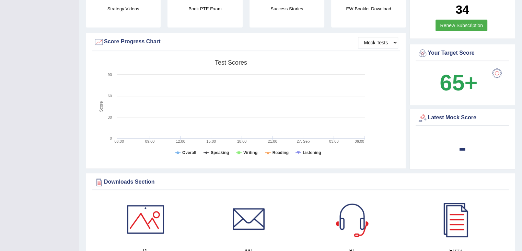
scroll to position [179, 0]
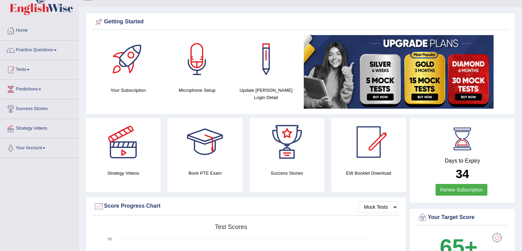
scroll to position [0, 0]
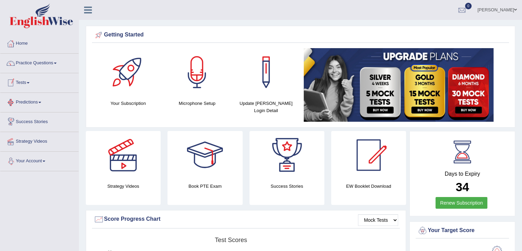
click at [45, 161] on link "Your Account" at bounding box center [39, 159] width 78 height 17
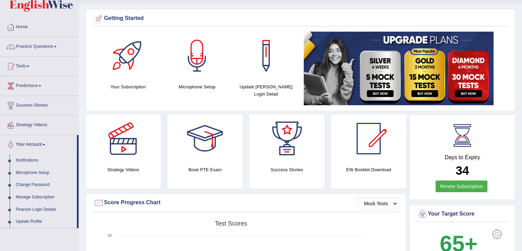
scroll to position [12, 0]
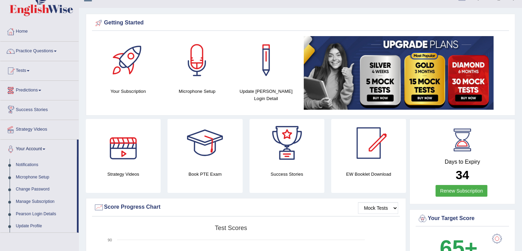
click at [40, 91] on link "Predictions" at bounding box center [39, 89] width 78 height 17
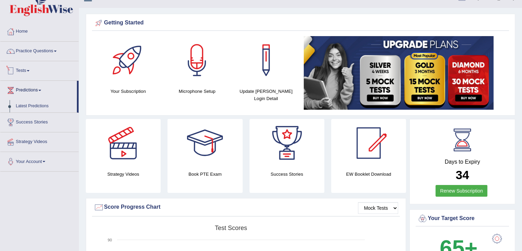
click at [30, 69] on link "Tests" at bounding box center [39, 69] width 78 height 17
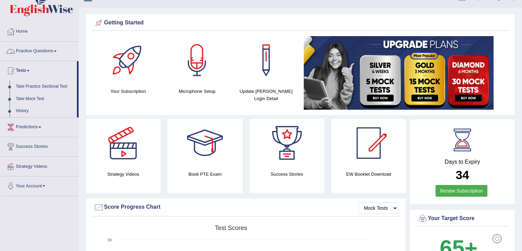
click at [44, 51] on link "Practice Questions" at bounding box center [39, 50] width 78 height 17
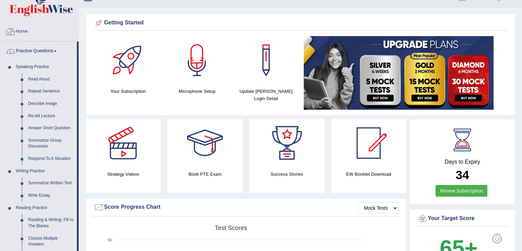
click at [23, 26] on link "Home" at bounding box center [39, 30] width 78 height 17
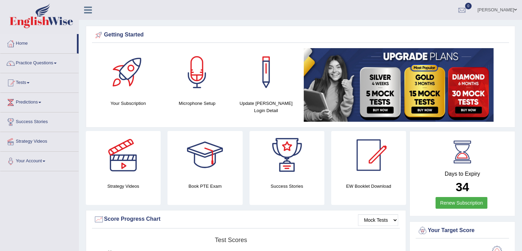
click at [511, 8] on link "[PERSON_NAME]" at bounding box center [498, 9] width 50 height 18
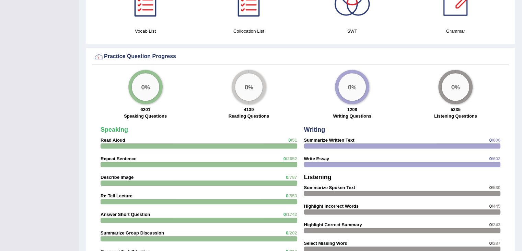
scroll to position [481, 0]
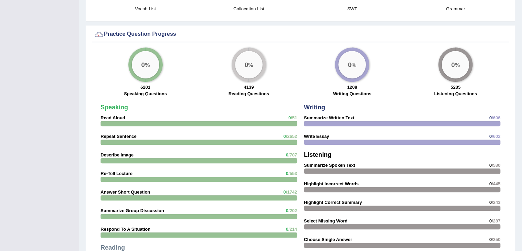
click at [227, 137] on div "Speaking Read Aloud 0 /51 Repeat Sentence 0 /2652 Describe Image 0 /787 Re-Tell…" at bounding box center [199, 224] width 204 height 247
drag, startPoint x: 120, startPoint y: 139, endPoint x: 123, endPoint y: 135, distance: 5.9
click at [123, 135] on div "Speaking Read Aloud 0 /51 Repeat Sentence 0 /2652 Describe Image 0 /787 Re-Tell…" at bounding box center [199, 224] width 204 height 247
click at [123, 135] on strong "Repeat Sentence" at bounding box center [119, 136] width 36 height 5
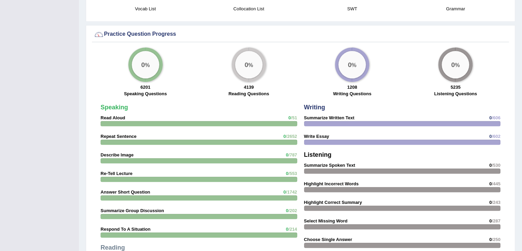
click at [123, 135] on strong "Repeat Sentence" at bounding box center [119, 136] width 36 height 5
click at [143, 64] on big "0" at bounding box center [143, 65] width 4 height 8
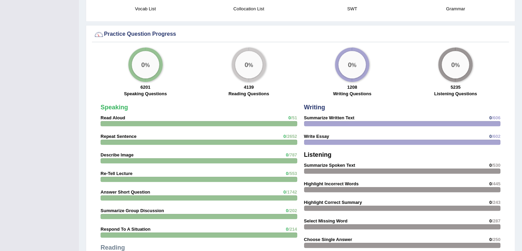
click at [143, 64] on big "0" at bounding box center [143, 65] width 4 height 8
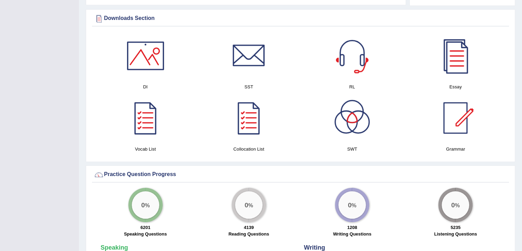
scroll to position [346, 0]
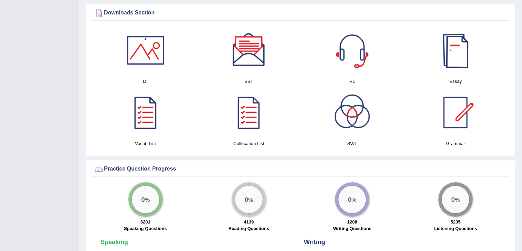
click at [462, 60] on div at bounding box center [456, 50] width 48 height 48
click at [245, 50] on div at bounding box center [249, 50] width 48 height 48
click at [368, 52] on div at bounding box center [352, 50] width 48 height 48
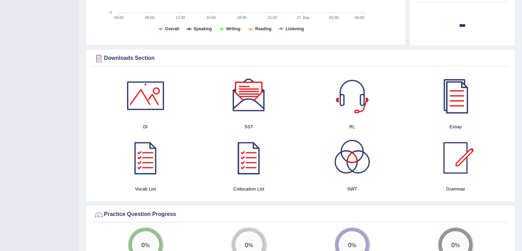
scroll to position [296, 0]
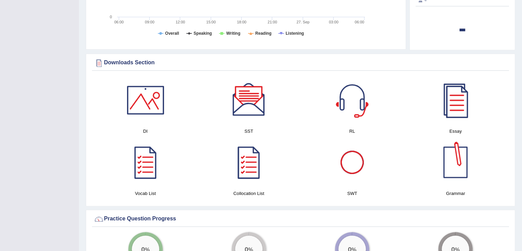
click at [358, 162] on div at bounding box center [352, 162] width 48 height 48
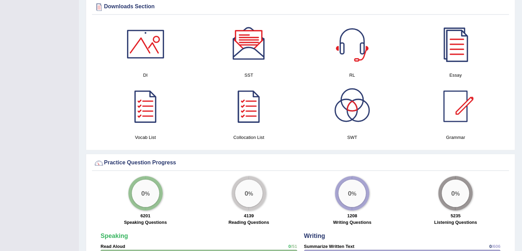
scroll to position [308, 0]
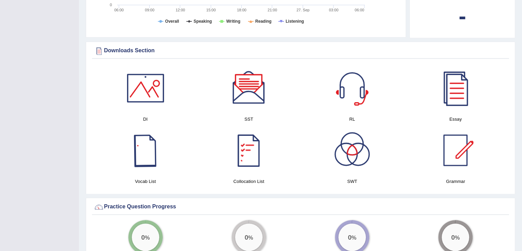
click at [139, 159] on div at bounding box center [146, 150] width 48 height 48
click at [460, 141] on div at bounding box center [456, 150] width 48 height 48
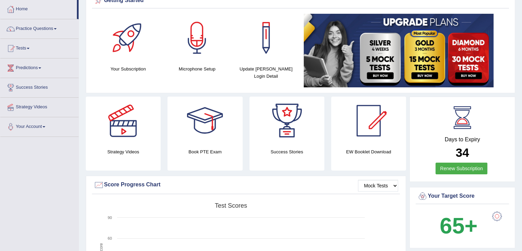
scroll to position [29, 0]
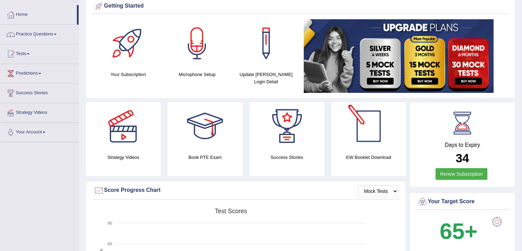
click at [365, 135] on div at bounding box center [369, 126] width 48 height 48
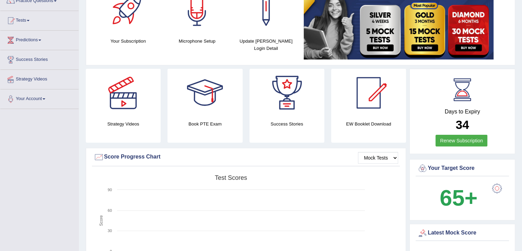
scroll to position [63, 0]
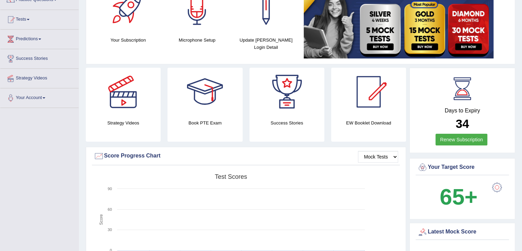
click at [517, 246] on div at bounding box center [517, 246] width 0 height 0
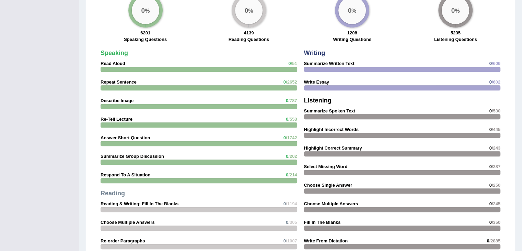
scroll to position [527, 0]
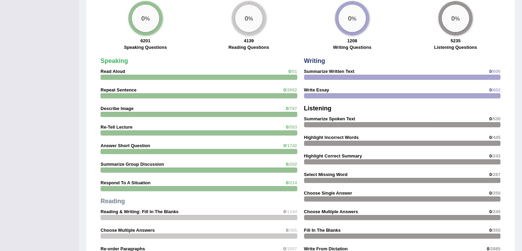
click at [114, 87] on strong "Repeat Sentence" at bounding box center [119, 89] width 36 height 5
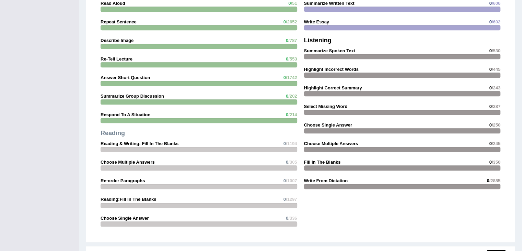
click at [111, 38] on strong "Describe Image" at bounding box center [117, 40] width 33 height 5
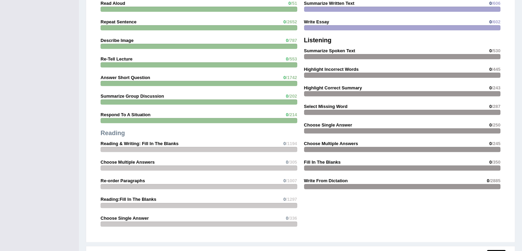
scroll to position [527, 0]
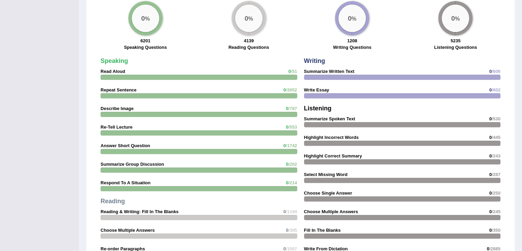
drag, startPoint x: 145, startPoint y: 17, endPoint x: 150, endPoint y: 45, distance: 27.9
click at [150, 45] on div "0 % 6201 Speaking Questions" at bounding box center [145, 26] width 103 height 51
click at [150, 45] on label "Speaking Questions" at bounding box center [145, 47] width 43 height 7
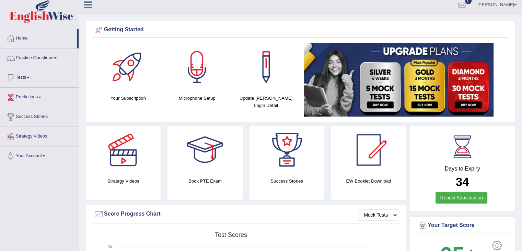
scroll to position [0, 0]
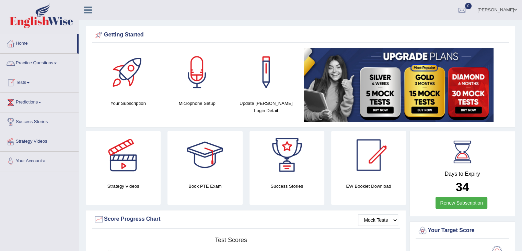
click at [28, 63] on link "Practice Questions" at bounding box center [39, 62] width 78 height 17
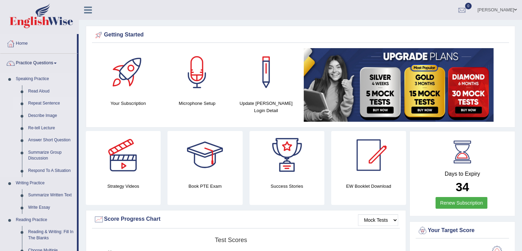
click at [36, 102] on link "Repeat Sentence" at bounding box center [51, 103] width 52 height 12
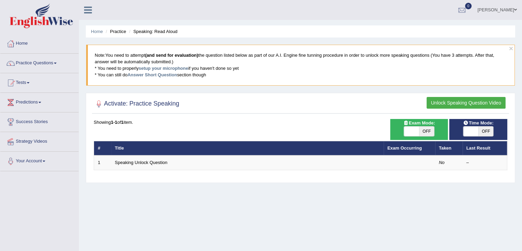
drag, startPoint x: 527, startPoint y: 44, endPoint x: 527, endPoint y: 32, distance: 12.4
click at [522, 32] on html "Toggle navigation Home Practice Questions Speaking Practice Read Aloud Repeat S…" at bounding box center [261, 125] width 522 height 251
click at [148, 33] on li "Speaking: Read Aloud" at bounding box center [152, 31] width 50 height 7
click at [120, 32] on li "Practice" at bounding box center [115, 31] width 22 height 7
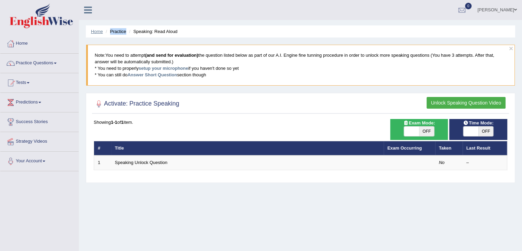
click at [98, 32] on link "Home" at bounding box center [97, 31] width 12 height 5
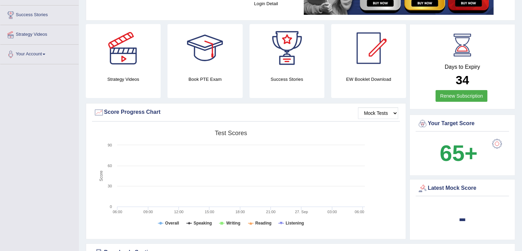
scroll to position [124, 0]
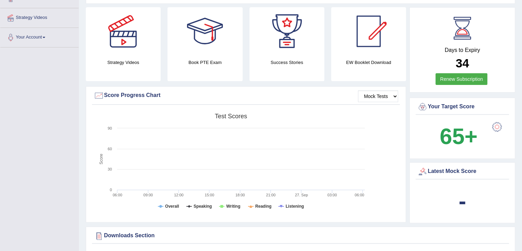
click at [497, 125] on div at bounding box center [498, 127] width 14 height 14
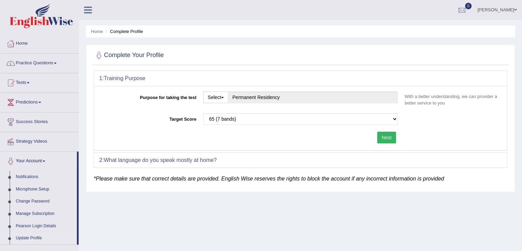
click at [44, 62] on link "Practice Questions" at bounding box center [39, 62] width 78 height 17
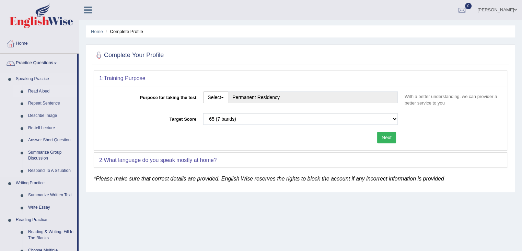
click at [37, 90] on link "Read Aloud" at bounding box center [51, 91] width 52 height 12
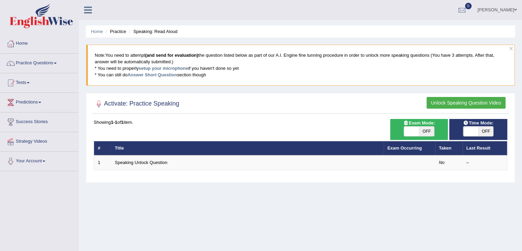
click at [475, 101] on button "Unlock Speaking Question Video" at bounding box center [466, 103] width 79 height 12
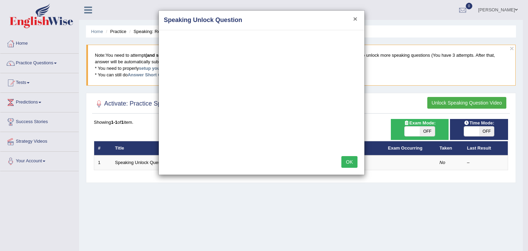
click at [353, 18] on button "×" at bounding box center [355, 18] width 4 height 7
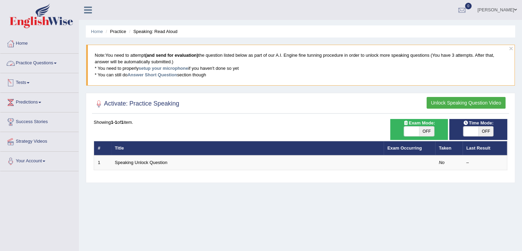
click at [49, 64] on link "Practice Questions" at bounding box center [39, 62] width 78 height 17
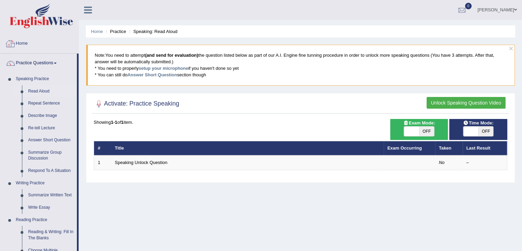
click at [25, 44] on link "Home" at bounding box center [39, 42] width 78 height 17
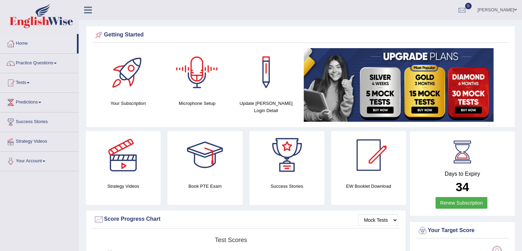
click at [200, 76] on div at bounding box center [197, 72] width 48 height 48
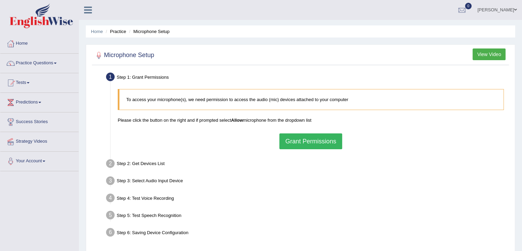
click at [315, 143] on button "Grant Permissions" at bounding box center [311, 141] width 63 height 16
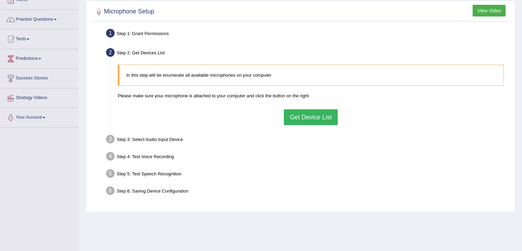
scroll to position [44, 0]
click at [320, 119] on button "Get Device List" at bounding box center [311, 117] width 54 height 16
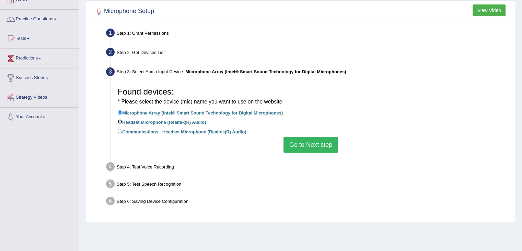
click at [118, 121] on input "Headset Microphone (Realtek(R) Audio)" at bounding box center [120, 121] width 4 height 4
radio input "true"
click at [305, 147] on button "Go to Next step" at bounding box center [311, 145] width 55 height 16
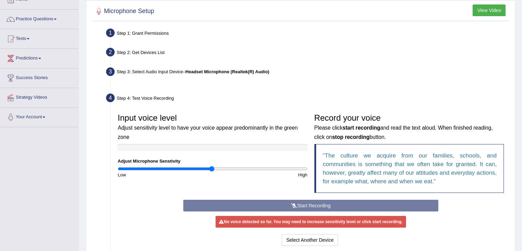
click at [305, 147] on div at bounding box center [213, 147] width 190 height 7
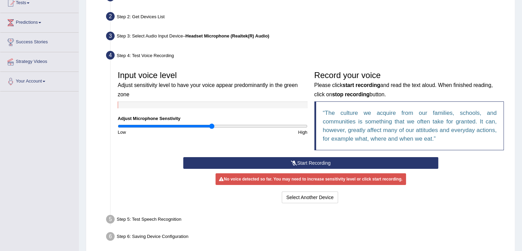
scroll to position [82, 0]
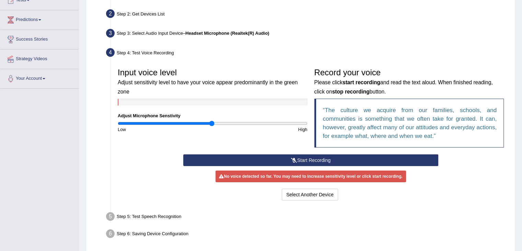
click at [296, 157] on button "Start Recording" at bounding box center [310, 160] width 255 height 12
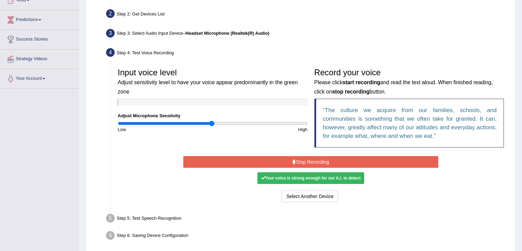
click at [296, 157] on button "Stop Recording" at bounding box center [310, 162] width 255 height 12
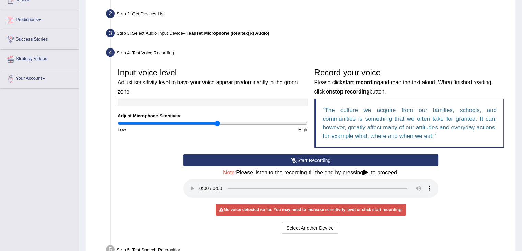
drag, startPoint x: 211, startPoint y: 121, endPoint x: 217, endPoint y: 124, distance: 6.1
type input "1.06"
click at [217, 124] on input "range" at bounding box center [213, 123] width 190 height 5
click at [320, 161] on button "Start Recording" at bounding box center [310, 160] width 255 height 12
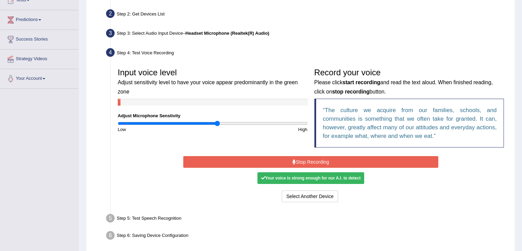
click at [320, 161] on button "Stop Recording" at bounding box center [310, 162] width 255 height 12
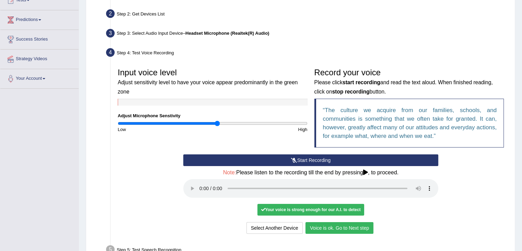
click at [324, 230] on button "Voice is ok. Go to Next step" at bounding box center [340, 228] width 68 height 12
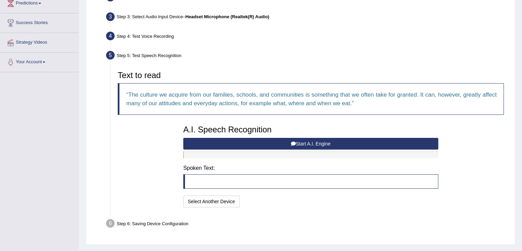
scroll to position [99, 0]
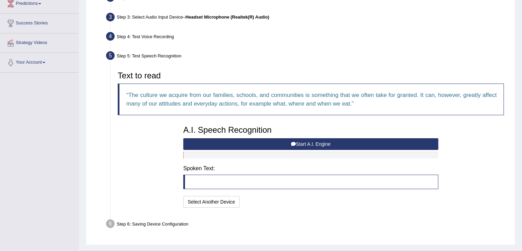
click at [310, 144] on button "Start A.I. Engine" at bounding box center [310, 144] width 255 height 12
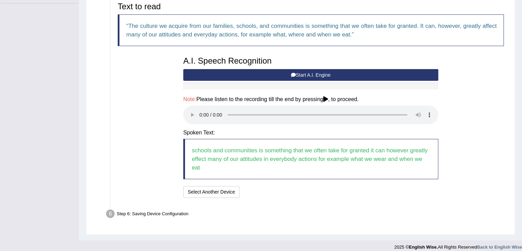
scroll to position [173, 0]
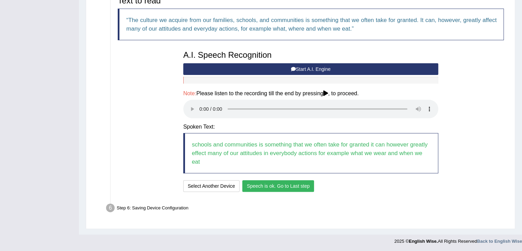
click at [290, 183] on button "Speech is ok. Go to Last step" at bounding box center [279, 186] width 72 height 12
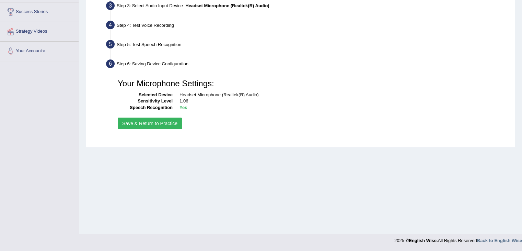
click at [145, 124] on button "Save & Return to Practice" at bounding box center [150, 123] width 64 height 12
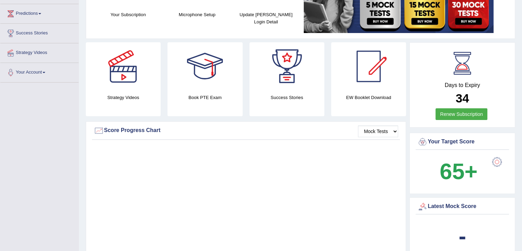
scroll to position [90, 0]
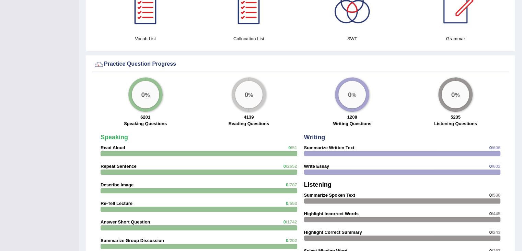
drag, startPoint x: 527, startPoint y: 52, endPoint x: 527, endPoint y: 167, distance: 114.7
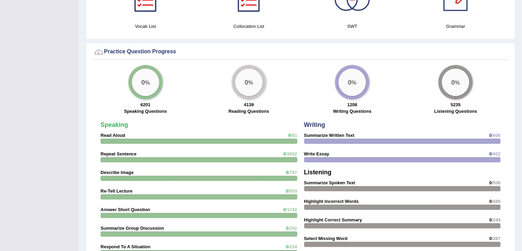
click at [130, 152] on strong "Repeat Sentence" at bounding box center [119, 153] width 36 height 5
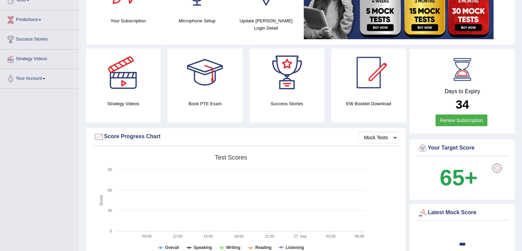
scroll to position [26, 0]
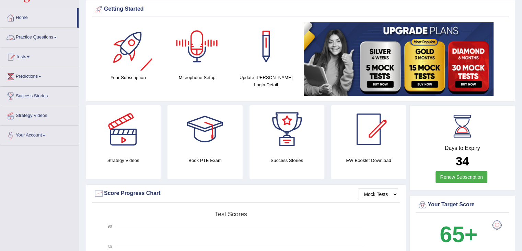
click at [31, 36] on link "Practice Questions" at bounding box center [39, 36] width 78 height 17
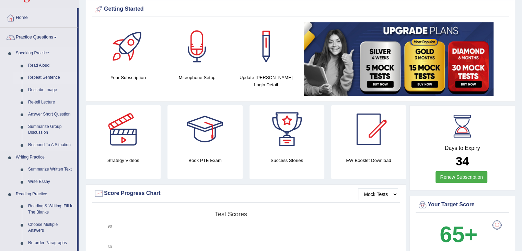
click at [43, 77] on link "Repeat Sentence" at bounding box center [51, 77] width 52 height 12
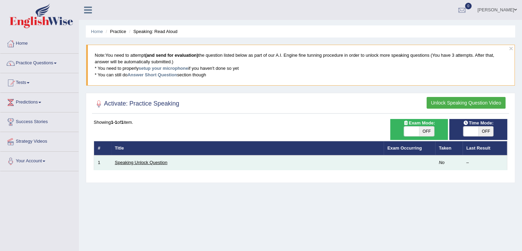
click at [155, 163] on link "Speaking Unlock Question" at bounding box center [141, 162] width 53 height 5
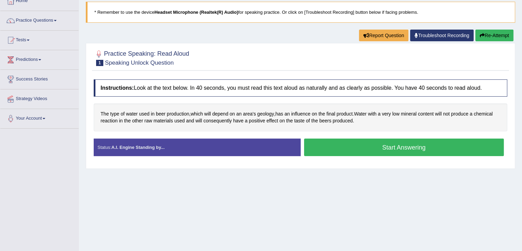
scroll to position [43, 0]
drag, startPoint x: 527, startPoint y: 88, endPoint x: 527, endPoint y: 116, distance: 28.2
click at [522, 116] on html "Toggle navigation Home Practice Questions Speaking Practice Read Aloud Repeat S…" at bounding box center [261, 82] width 522 height 251
click at [405, 148] on button "Start Answering" at bounding box center [404, 147] width 200 height 18
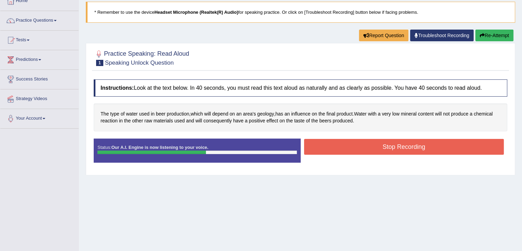
click at [405, 148] on button "Stop Recording" at bounding box center [404, 147] width 200 height 16
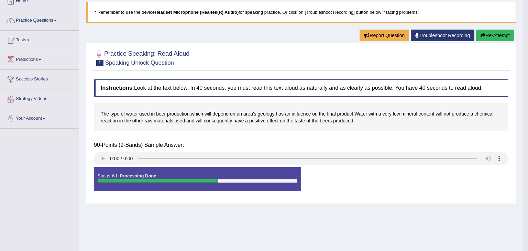
drag, startPoint x: 527, startPoint y: 67, endPoint x: 82, endPoint y: 149, distance: 452.5
click at [0, 0] on div "Saving your answer..." at bounding box center [0, 0] width 0 height 0
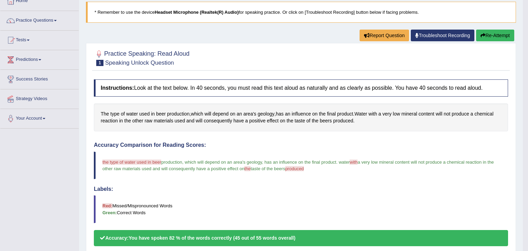
click at [101, 157] on body "Toggle navigation Home Practice Questions Speaking Practice Read Aloud Repeat S…" at bounding box center [264, 82] width 528 height 251
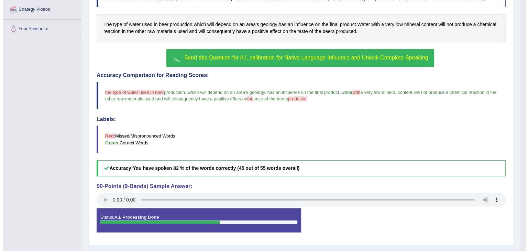
scroll to position [136, 0]
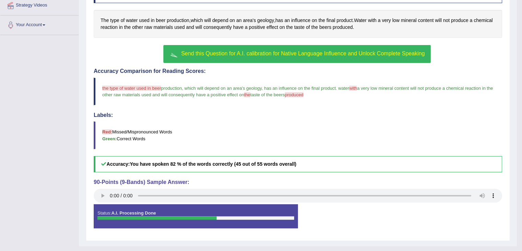
click at [280, 57] on button "Send this Question for A.I. calibration for Native Language Influence and Unloc…" at bounding box center [297, 54] width 267 height 18
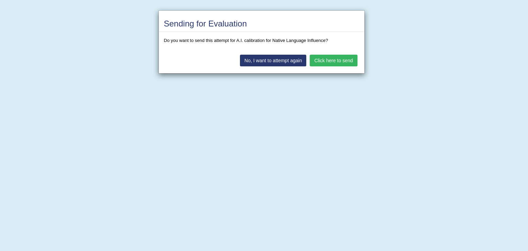
click at [329, 59] on button "Click here to send" at bounding box center [333, 61] width 47 height 12
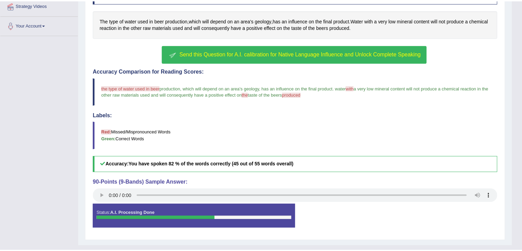
scroll to position [128, 0]
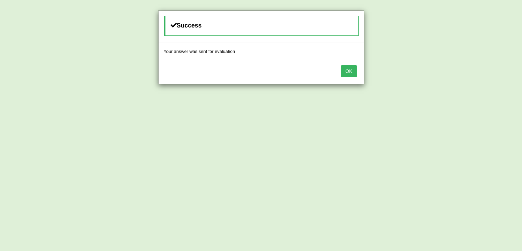
drag, startPoint x: 329, startPoint y: 59, endPoint x: 345, endPoint y: 73, distance: 21.2
click at [345, 73] on div "Success Your answer was sent for evaluation OK" at bounding box center [261, 47] width 206 height 74
click at [345, 73] on button "OK" at bounding box center [349, 71] width 16 height 12
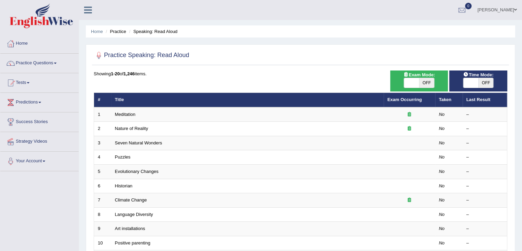
click at [121, 31] on li "Practice" at bounding box center [115, 31] width 22 height 7
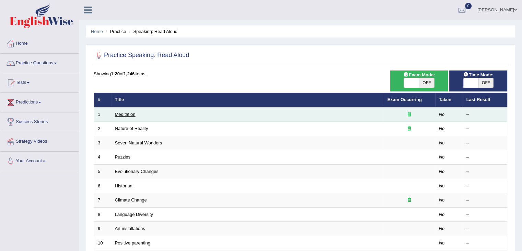
click at [135, 114] on link "Meditation" at bounding box center [125, 114] width 21 height 5
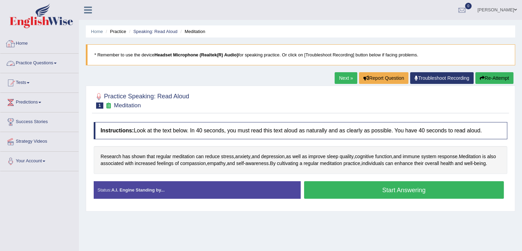
click at [36, 62] on link "Practice Questions" at bounding box center [39, 62] width 78 height 17
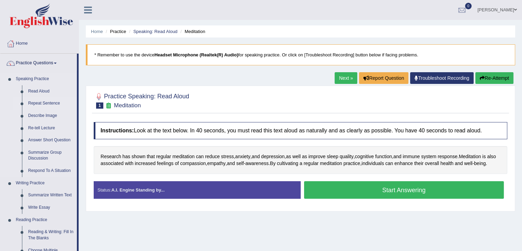
click at [38, 103] on link "Repeat Sentence" at bounding box center [51, 103] width 52 height 12
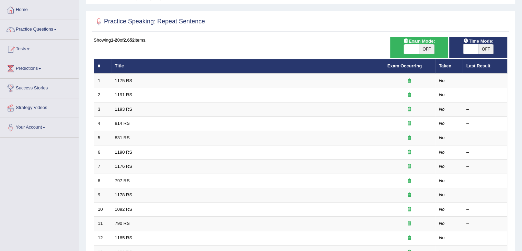
scroll to position [40, 0]
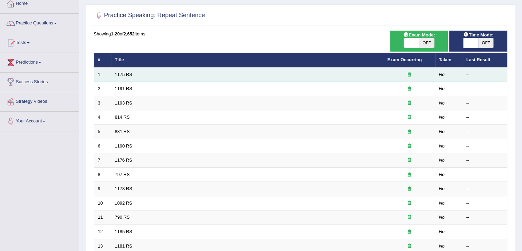
click at [133, 72] on td "1175 RS" at bounding box center [247, 74] width 273 height 14
click at [123, 74] on link "1175 RS" at bounding box center [124, 74] width 18 height 5
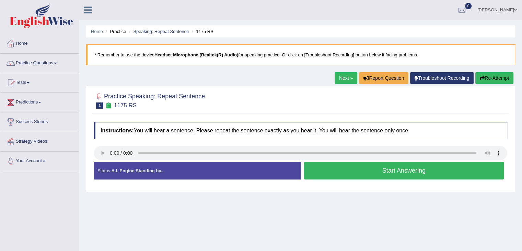
click at [379, 171] on button "Start Answering" at bounding box center [404, 171] width 200 height 18
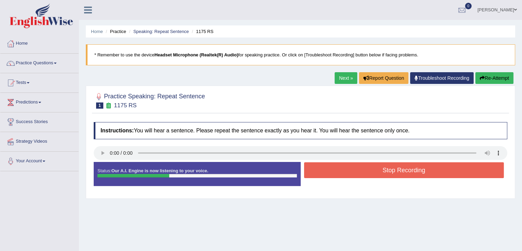
click at [379, 171] on button "Stop Recording" at bounding box center [404, 170] width 200 height 16
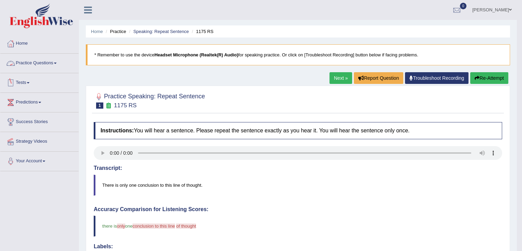
click at [50, 69] on link "Practice Questions" at bounding box center [39, 62] width 78 height 17
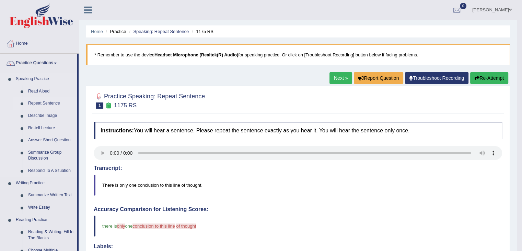
click at [49, 100] on link "Repeat Sentence" at bounding box center [51, 103] width 52 height 12
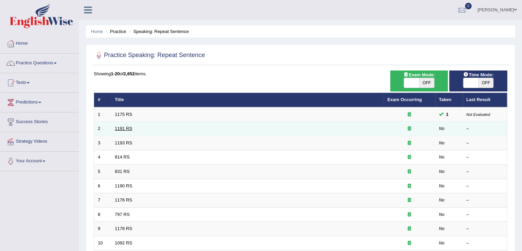
click at [129, 128] on link "1191 RS" at bounding box center [124, 128] width 18 height 5
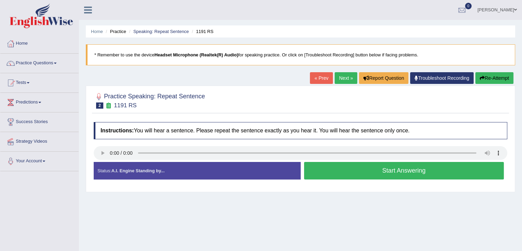
click at [350, 173] on button "Start Answering" at bounding box center [404, 171] width 200 height 18
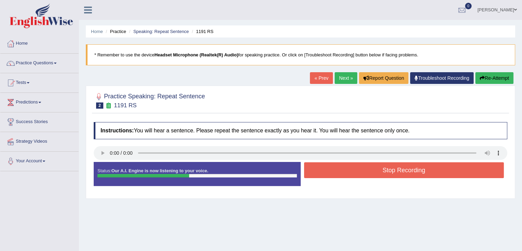
click at [350, 173] on button "Stop Recording" at bounding box center [404, 170] width 200 height 16
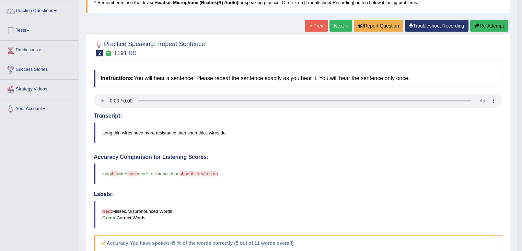
scroll to position [54, 0]
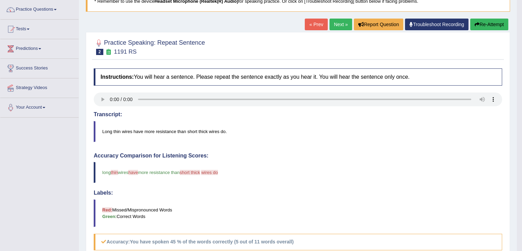
click at [338, 21] on link "Next »" at bounding box center [341, 25] width 23 height 12
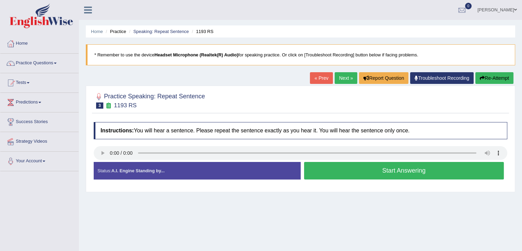
click at [364, 168] on button "Start Answering" at bounding box center [404, 171] width 200 height 18
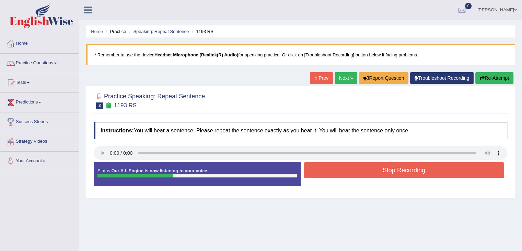
click at [364, 168] on button "Stop Recording" at bounding box center [404, 170] width 200 height 16
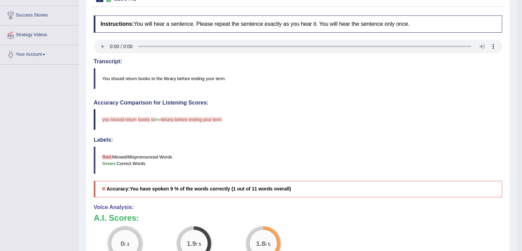
scroll to position [69, 0]
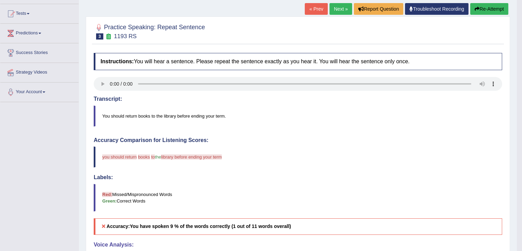
click at [342, 10] on link "Next »" at bounding box center [341, 9] width 23 height 12
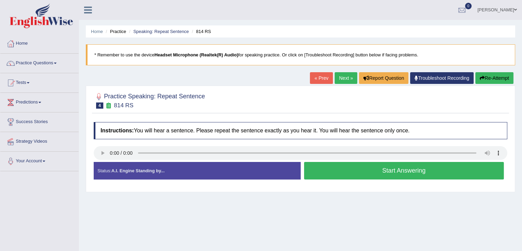
click at [334, 173] on button "Start Answering" at bounding box center [404, 171] width 200 height 18
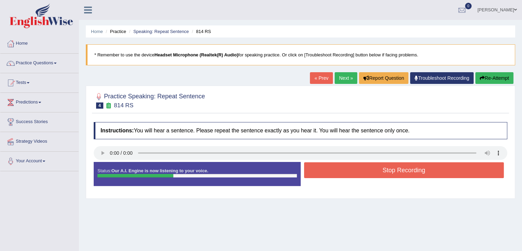
click at [334, 173] on button "Stop Recording" at bounding box center [404, 170] width 200 height 16
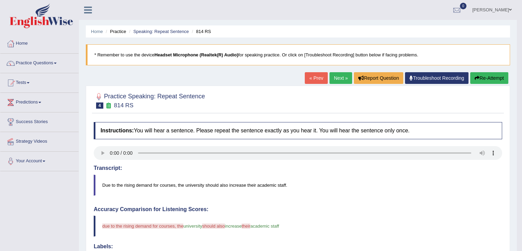
click at [336, 77] on link "Next »" at bounding box center [341, 78] width 23 height 12
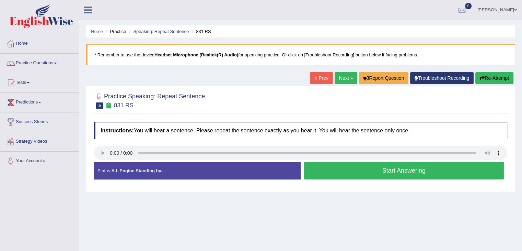
click at [342, 79] on link "Next »" at bounding box center [346, 78] width 23 height 12
click at [344, 78] on link "Next »" at bounding box center [346, 78] width 23 height 12
click at [50, 65] on link "Practice Questions" at bounding box center [39, 62] width 78 height 17
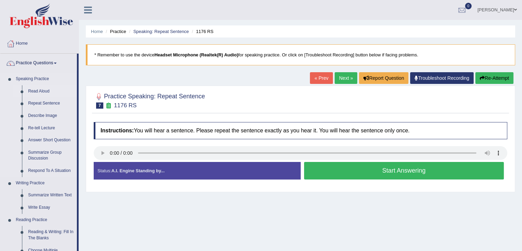
click at [46, 91] on link "Read Aloud" at bounding box center [51, 91] width 52 height 12
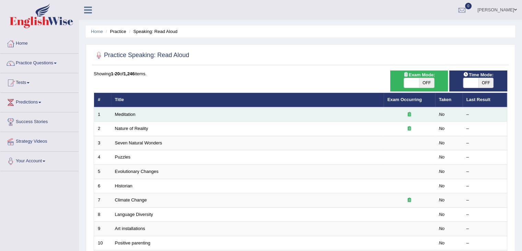
click at [133, 117] on td "Meditation" at bounding box center [247, 114] width 273 height 14
click at [132, 116] on link "Meditation" at bounding box center [125, 114] width 21 height 5
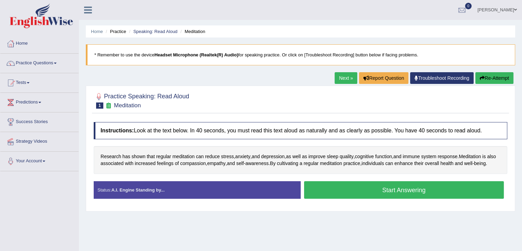
click at [353, 199] on button "Start Answering" at bounding box center [404, 190] width 200 height 18
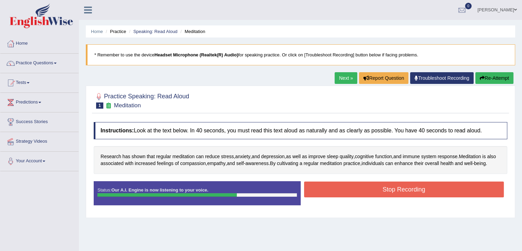
click at [353, 197] on button "Stop Recording" at bounding box center [404, 189] width 200 height 16
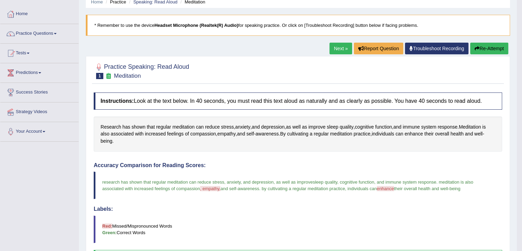
scroll to position [28, 0]
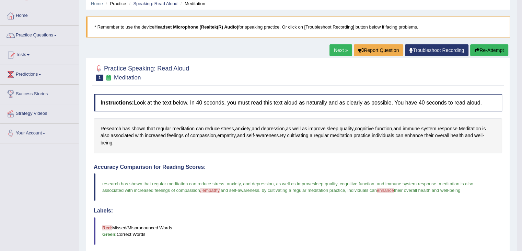
click at [343, 53] on link "Next »" at bounding box center [341, 50] width 23 height 12
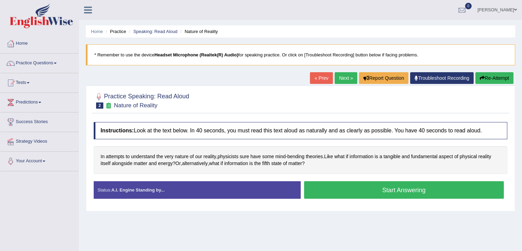
click at [352, 187] on button "Start Answering" at bounding box center [404, 190] width 200 height 18
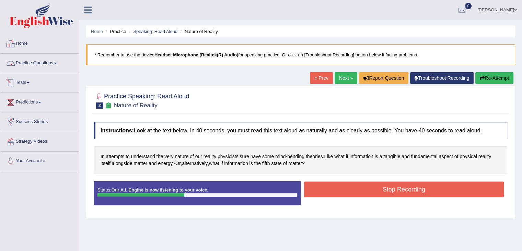
click at [25, 43] on link "Home" at bounding box center [39, 42] width 78 height 17
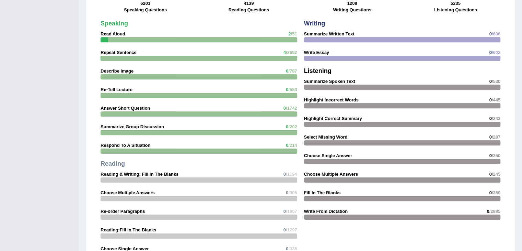
scroll to position [682, 0]
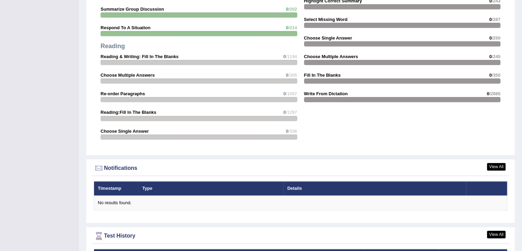
click at [168, 54] on strong "Reading & Writing: Fill In The Blanks" at bounding box center [140, 56] width 78 height 5
drag, startPoint x: 168, startPoint y: 54, endPoint x: 527, endPoint y: 137, distance: 369.2
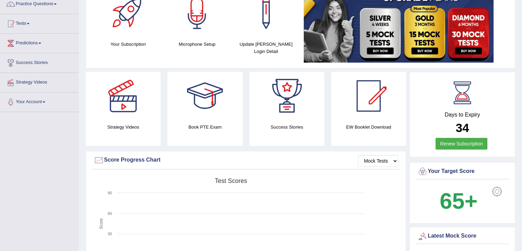
scroll to position [0, 0]
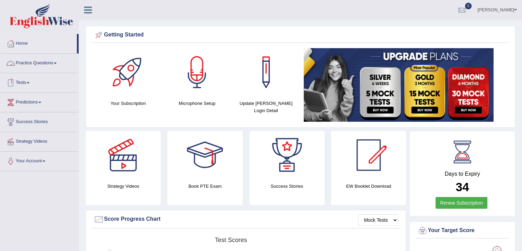
click at [51, 62] on link "Practice Questions" at bounding box center [39, 62] width 78 height 17
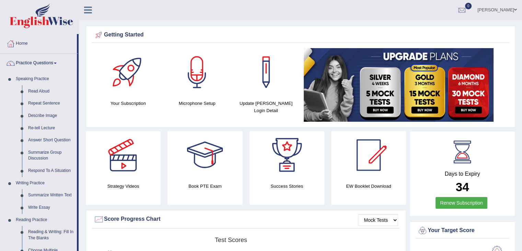
click at [45, 194] on link "Summarize Written Text" at bounding box center [51, 195] width 52 height 12
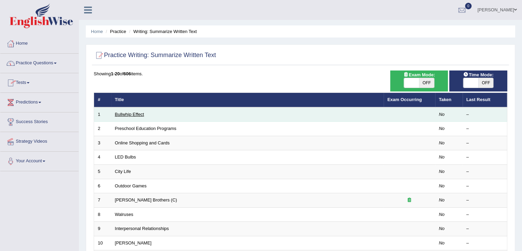
click at [140, 114] on link "Bullwhip Effect" at bounding box center [129, 114] width 29 height 5
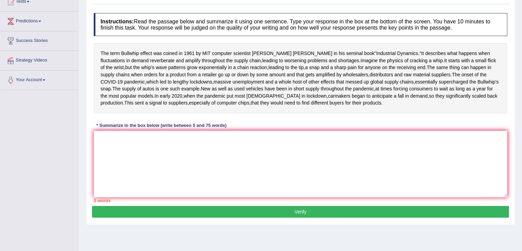
scroll to position [86, 0]
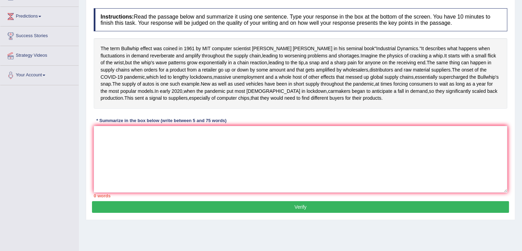
click at [335, 213] on button "Verify" at bounding box center [300, 207] width 417 height 12
click at [260, 187] on textarea at bounding box center [301, 159] width 414 height 67
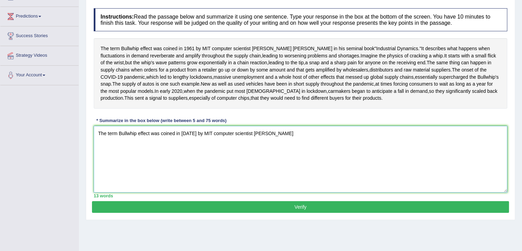
click at [251, 165] on textarea "The term Bullwhip effect was coined in 1961 by MIT computer scientist jay" at bounding box center [301, 159] width 414 height 67
click at [261, 168] on textarea "The term Bullwhip effect was coined in 1961 by MIT computer scientist Jay" at bounding box center [301, 159] width 414 height 67
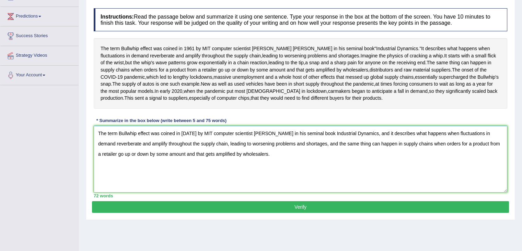
type textarea "The term Bullwhip effect was coined in 1961 by MIT computer scientist Jay Forre…"
click at [305, 213] on button "Verify" at bounding box center [300, 207] width 417 height 12
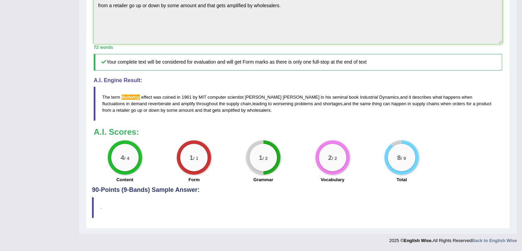
scroll to position [258, 0]
click at [124, 95] on span "Bullwhip" at bounding box center [131, 96] width 19 height 5
drag, startPoint x: 136, startPoint y: 95, endPoint x: 129, endPoint y: 97, distance: 7.6
click at [129, 97] on span "Bullwhip" at bounding box center [131, 96] width 19 height 5
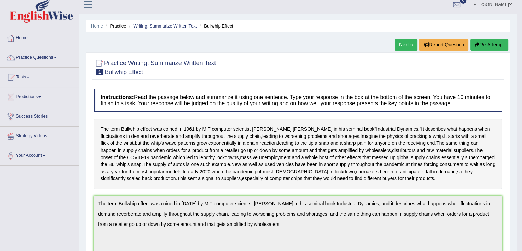
scroll to position [0, 0]
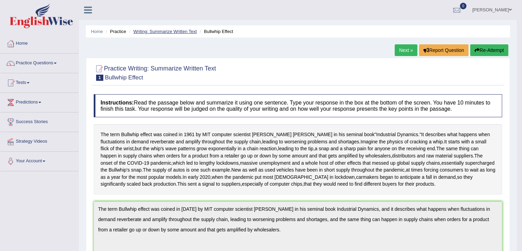
click at [160, 31] on link "Writing: Summarize Written Text" at bounding box center [165, 31] width 64 height 5
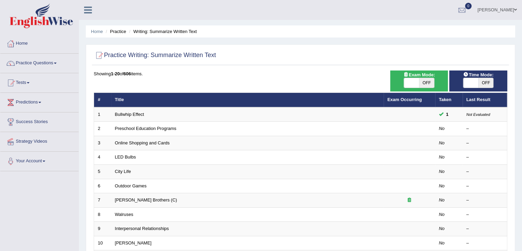
drag, startPoint x: 0, startPoint y: 0, endPoint x: 527, endPoint y: 46, distance: 529.3
click at [522, 46] on html "Toggle navigation Home Practice Questions Speaking Practice Read Aloud Repeat S…" at bounding box center [261, 125] width 522 height 251
click at [51, 60] on link "Practice Questions" at bounding box center [39, 62] width 78 height 17
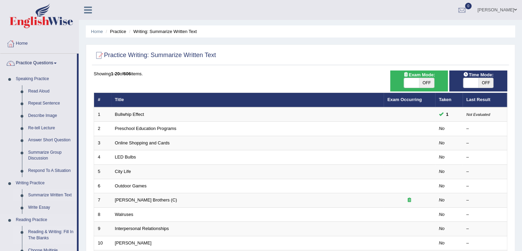
click at [48, 231] on link "Reading & Writing: Fill In The Blanks" at bounding box center [51, 235] width 52 height 18
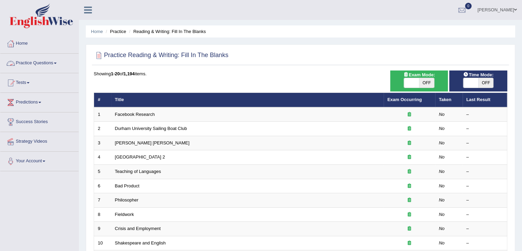
click at [53, 59] on link "Practice Questions" at bounding box center [39, 62] width 78 height 17
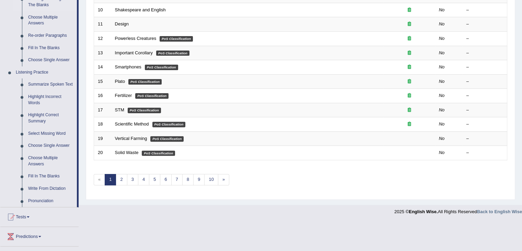
scroll to position [287, 0]
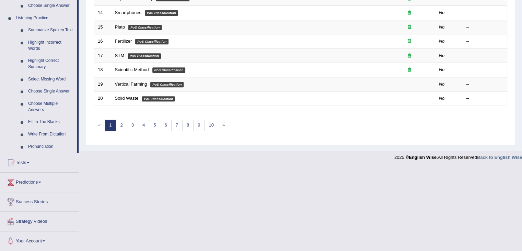
drag, startPoint x: 78, startPoint y: 241, endPoint x: 84, endPoint y: 202, distance: 39.2
drag, startPoint x: 79, startPoint y: 137, endPoint x: 80, endPoint y: 130, distance: 7.6
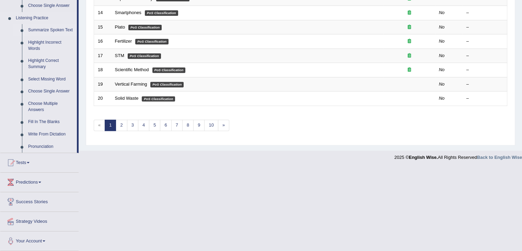
click at [59, 31] on link "Summarize Spoken Text" at bounding box center [51, 30] width 52 height 12
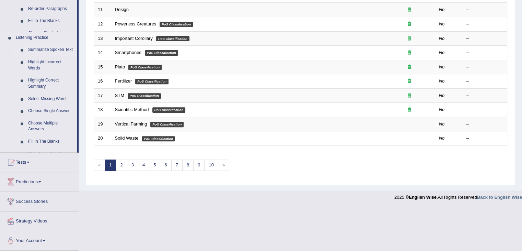
scroll to position [213, 0]
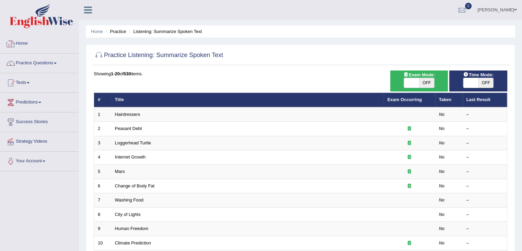
click at [21, 44] on link "Home" at bounding box center [39, 42] width 78 height 17
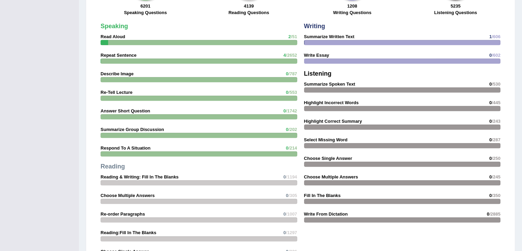
scroll to position [599, 0]
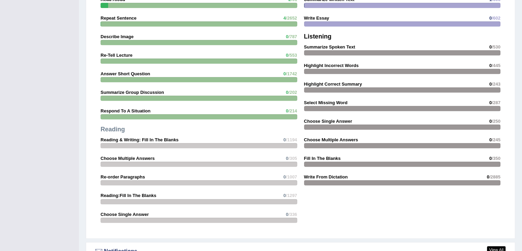
click at [325, 156] on strong "Fill In The Blanks" at bounding box center [322, 158] width 37 height 5
click at [324, 156] on strong "Fill In The Blanks" at bounding box center [322, 158] width 37 height 5
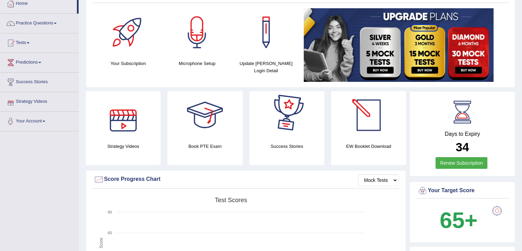
scroll to position [0, 0]
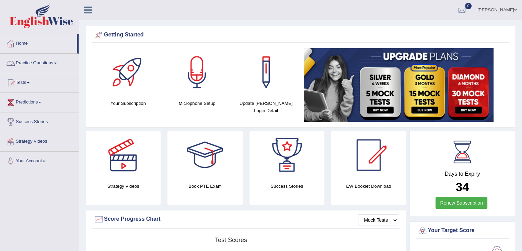
click at [51, 62] on link "Practice Questions" at bounding box center [39, 62] width 78 height 17
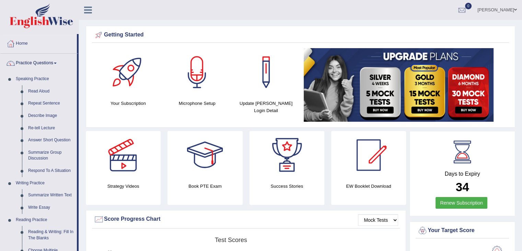
drag, startPoint x: 77, startPoint y: 118, endPoint x: 78, endPoint y: 143, distance: 24.8
click at [78, 143] on li "Practice Questions Speaking Practice Read Aloud Repeat Sentence Describe Image …" at bounding box center [39, 247] width 78 height 386
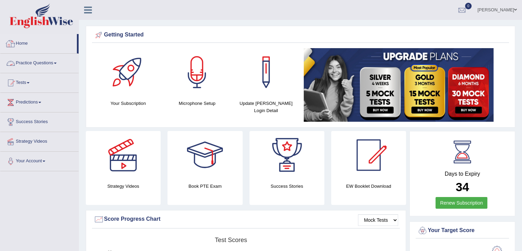
click at [49, 47] on link "Home" at bounding box center [38, 42] width 77 height 17
click at [27, 64] on link "Practice Questions" at bounding box center [39, 62] width 78 height 17
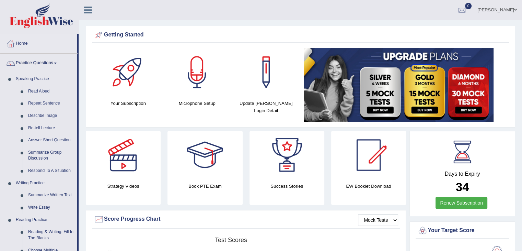
drag, startPoint x: 78, startPoint y: 123, endPoint x: 74, endPoint y: 267, distance: 143.6
click at [74, 250] on html "Toggle navigation Home Practice Questions Speaking Practice Read Aloud Repeat S…" at bounding box center [261, 125] width 522 height 251
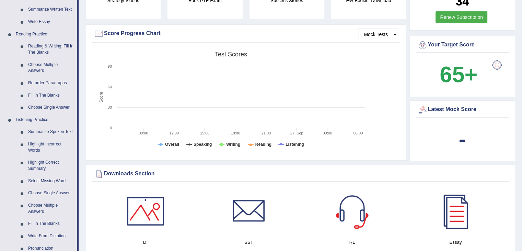
scroll to position [188, 0]
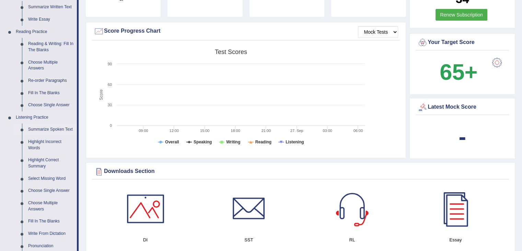
click at [45, 128] on link "Summarize Spoken Text" at bounding box center [51, 129] width 52 height 12
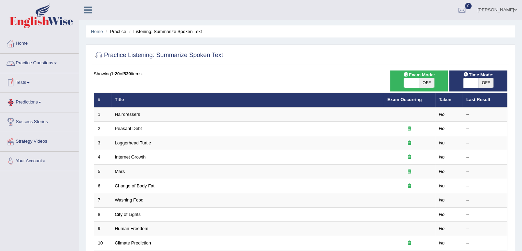
click at [45, 63] on link "Practice Questions" at bounding box center [39, 62] width 78 height 17
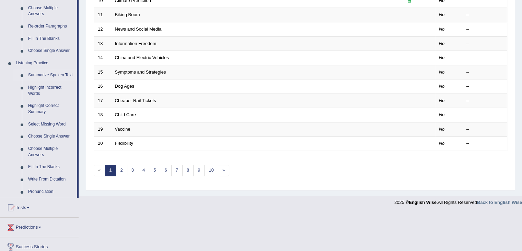
scroll to position [243, 0]
click at [48, 165] on link "Fill In The Blanks" at bounding box center [51, 166] width 52 height 12
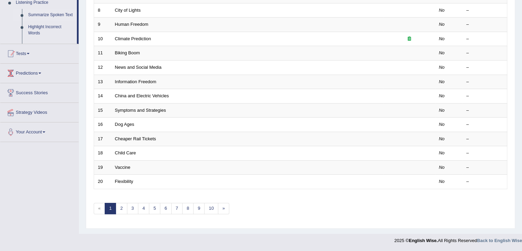
scroll to position [202, 0]
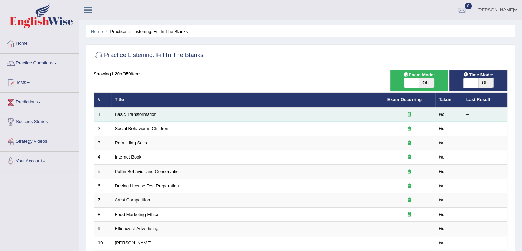
click at [129, 108] on td "Basic Transformation" at bounding box center [247, 114] width 273 height 14
click at [133, 113] on link "Basic Transformation" at bounding box center [136, 114] width 42 height 5
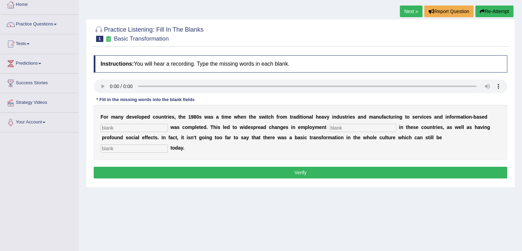
scroll to position [42, 0]
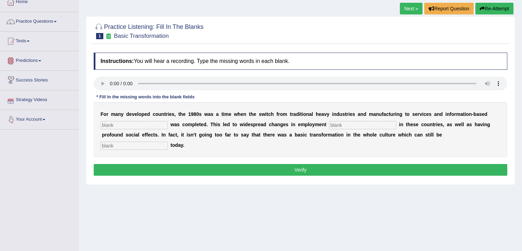
click at [119, 146] on input "text" at bounding box center [134, 146] width 67 height 8
type input "observed"
click at [128, 124] on input "text" at bounding box center [134, 125] width 67 height 8
type input "enterprice"
click at [349, 127] on input "text" at bounding box center [362, 125] width 67 height 8
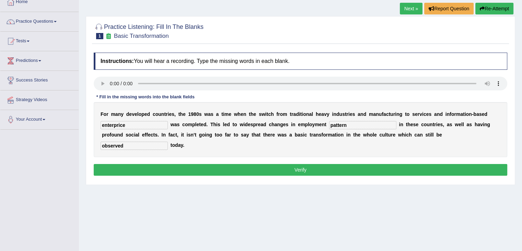
type input "pattern"
click at [323, 169] on button "Verify" at bounding box center [301, 170] width 414 height 12
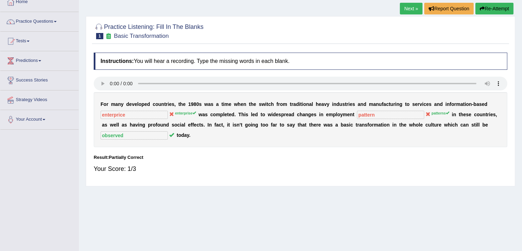
scroll to position [0, 0]
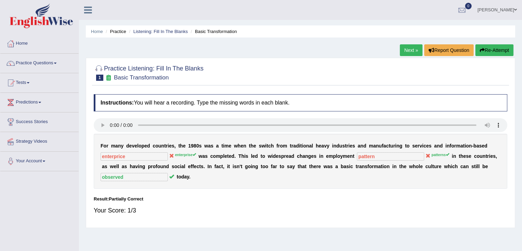
click at [411, 50] on link "Next »" at bounding box center [411, 50] width 23 height 12
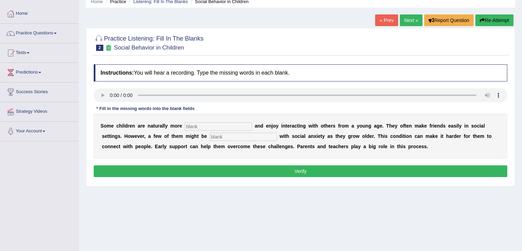
scroll to position [30, 0]
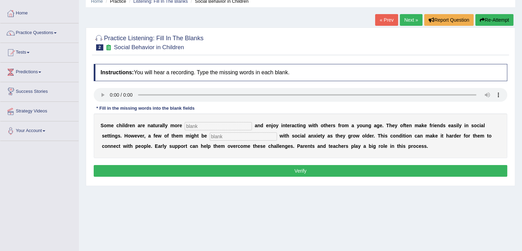
click at [211, 125] on input "text" at bounding box center [218, 126] width 67 height 8
type input "sociable"
click at [225, 136] on input "text" at bounding box center [243, 136] width 67 height 8
type input "diagnosed"
click at [262, 169] on button "Verify" at bounding box center [301, 171] width 414 height 12
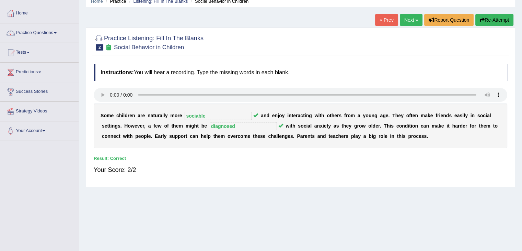
click at [403, 19] on link "Next »" at bounding box center [411, 20] width 23 height 12
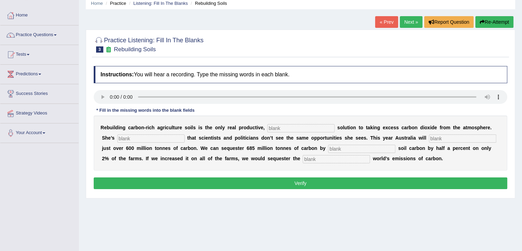
scroll to position [34, 0]
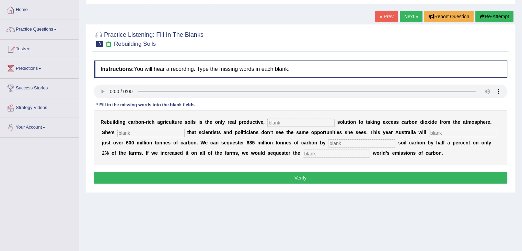
click at [329, 151] on input "text" at bounding box center [336, 153] width 67 height 8
type input "whole"
click at [275, 120] on input "text" at bounding box center [301, 123] width 67 height 8
type input "e"
type input "permanent"
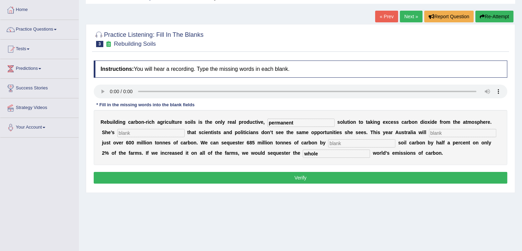
click at [146, 133] on input "text" at bounding box center [150, 133] width 67 height 8
type input "frustrated"
click at [440, 131] on input "text" at bounding box center [462, 133] width 67 height 8
type input "emitt"
click at [364, 143] on input "text" at bounding box center [361, 143] width 67 height 8
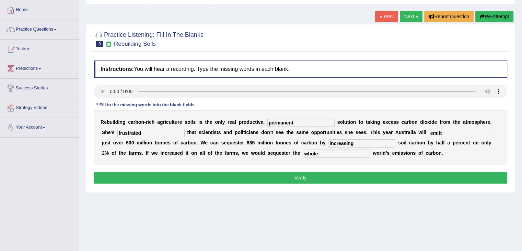
type input "increasing"
click at [326, 152] on input "whole" at bounding box center [336, 153] width 67 height 8
type input "whole"
click at [293, 178] on button "Verify" at bounding box center [301, 178] width 414 height 12
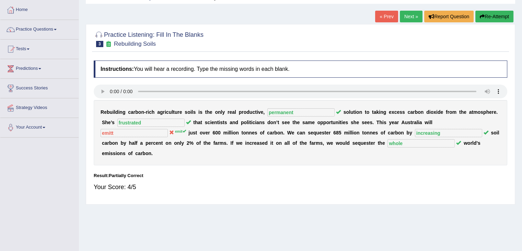
click at [410, 16] on link "Next »" at bounding box center [411, 17] width 23 height 12
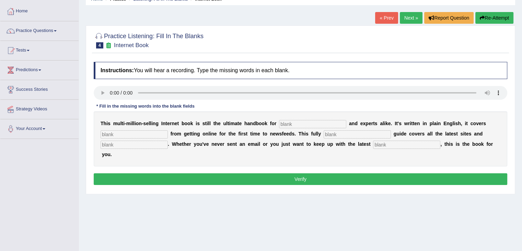
scroll to position [35, 0]
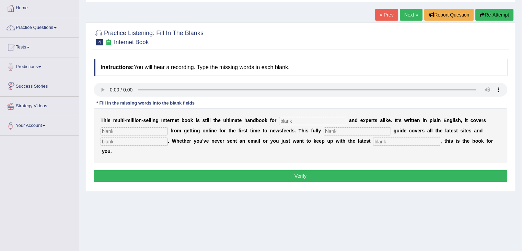
click at [290, 121] on input "text" at bounding box center [312, 121] width 67 height 8
type input "novelist"
click at [156, 131] on input "text" at bounding box center [134, 131] width 67 height 8
type input "r"
type input "everything"
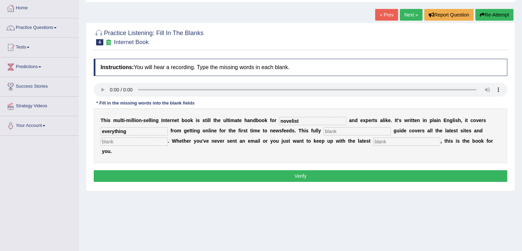
click at [350, 131] on input "text" at bounding box center [357, 131] width 67 height 8
type input "revised"
click at [383, 141] on input "text" at bounding box center [406, 141] width 67 height 8
type input "developments"
click at [147, 144] on input "text" at bounding box center [134, 141] width 67 height 8
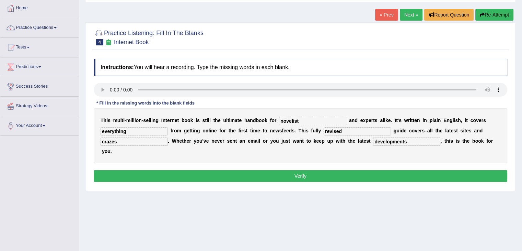
type input "crazes"
click at [228, 175] on button "Verify" at bounding box center [301, 176] width 414 height 12
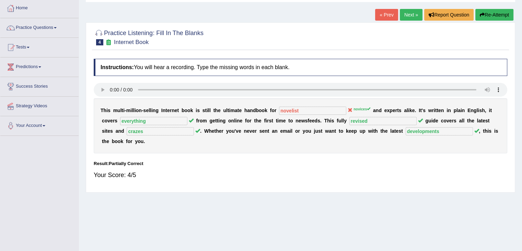
click at [409, 15] on link "Next »" at bounding box center [411, 15] width 23 height 12
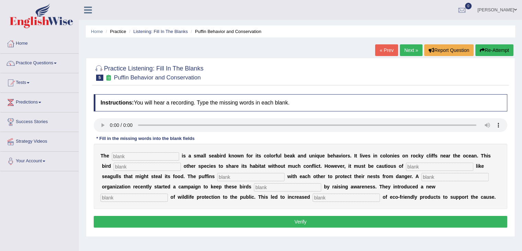
click at [332, 195] on input "text" at bounding box center [346, 197] width 67 height 8
type input "consumption"
click at [149, 157] on input "text" at bounding box center [145, 156] width 67 height 8
type input "puffin"
click at [148, 168] on input "text" at bounding box center [147, 166] width 67 height 8
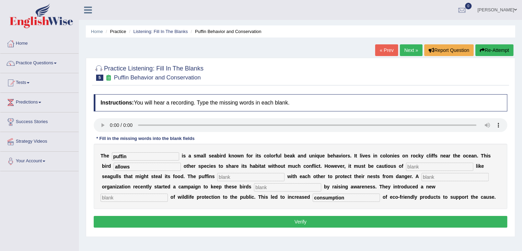
type input "allows"
click at [421, 162] on input "text" at bounding box center [439, 166] width 67 height 8
type input "predators"
click at [236, 175] on input "text" at bounding box center [250, 177] width 67 height 8
type input "cooperate"
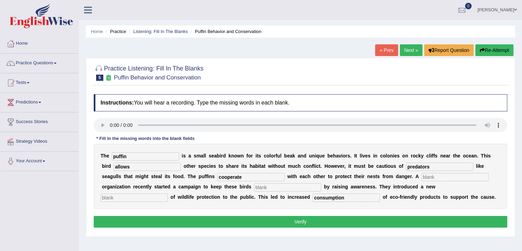
click at [442, 176] on input "text" at bounding box center [455, 177] width 67 height 8
click at [284, 188] on input "text" at bounding box center [287, 187] width 67 height 8
type input "save"
click at [445, 176] on input "text" at bounding box center [455, 177] width 67 height 8
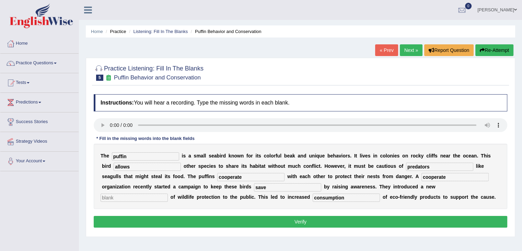
type input "cooperate"
click at [148, 196] on input "text" at bounding box center [134, 197] width 67 height 8
click at [243, 226] on button "Verify" at bounding box center [301, 222] width 414 height 12
click at [134, 196] on input "text" at bounding box center [134, 197] width 67 height 8
type input "s"
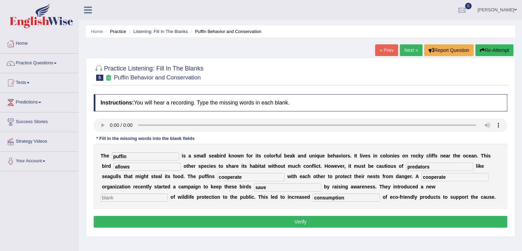
type input "a"
type input "cons"
click at [162, 223] on button "Verify" at bounding box center [301, 222] width 414 height 12
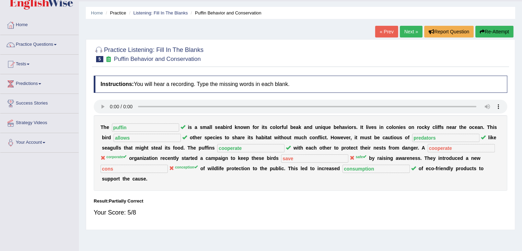
scroll to position [19, 0]
click at [35, 43] on link "Practice Questions" at bounding box center [39, 43] width 78 height 17
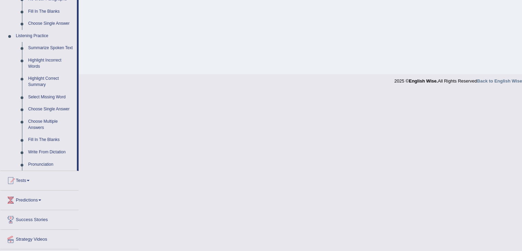
scroll to position [265, 0]
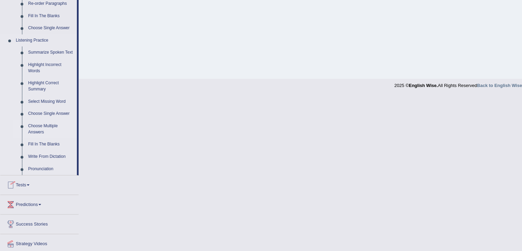
drag, startPoint x: 78, startPoint y: 155, endPoint x: 76, endPoint y: 137, distance: 17.3
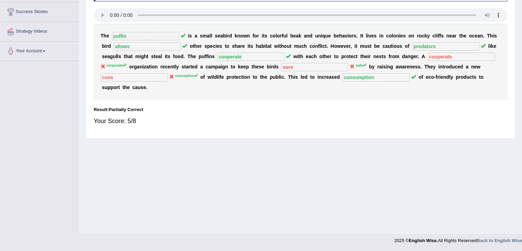
scroll to position [0, 0]
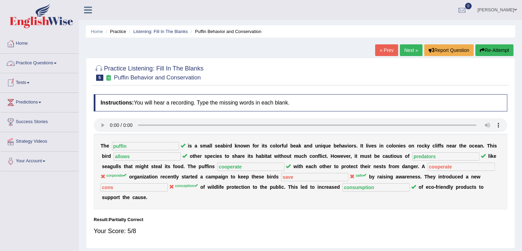
click at [49, 61] on link "Practice Questions" at bounding box center [39, 62] width 78 height 17
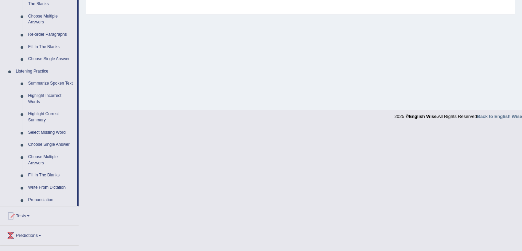
scroll to position [235, 0]
click at [42, 93] on link "Highlight Incorrect Words" at bounding box center [51, 97] width 52 height 18
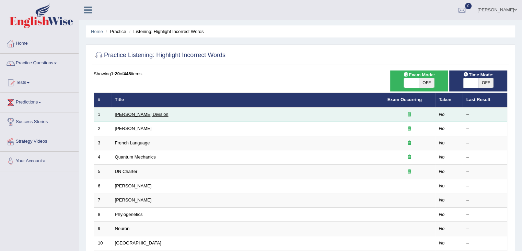
click at [135, 112] on link "[PERSON_NAME] Division" at bounding box center [142, 114] width 54 height 5
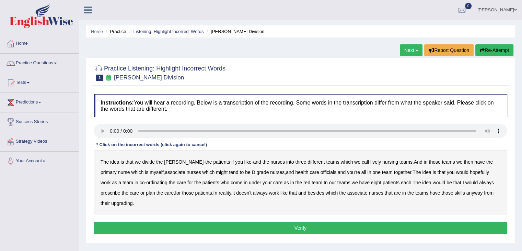
click at [371, 159] on b "lively" at bounding box center [376, 161] width 11 height 5
click at [216, 171] on b "might" at bounding box center [222, 171] width 12 height 5
click at [321, 173] on b "officials" at bounding box center [329, 171] width 16 height 5
click at [480, 180] on b "always" at bounding box center [487, 182] width 15 height 5
click at [109, 198] on div "The idea is that we divide the ward - the patients if you like - and the nurses…" at bounding box center [301, 182] width 414 height 65
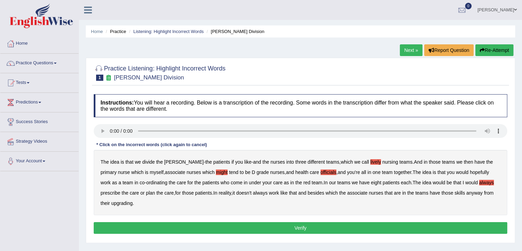
click at [111, 204] on b "upgrading" at bounding box center [121, 202] width 21 height 5
click at [298, 228] on button "Verify" at bounding box center [301, 228] width 414 height 12
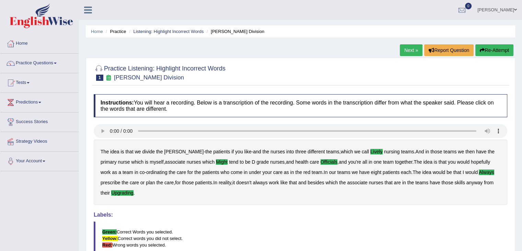
click at [410, 49] on link "Next »" at bounding box center [411, 50] width 23 height 12
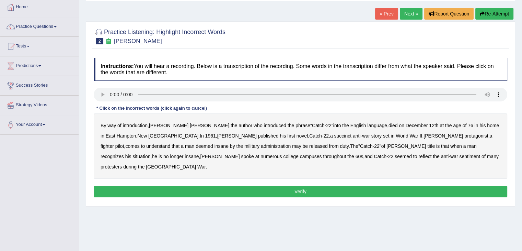
scroll to position [37, 0]
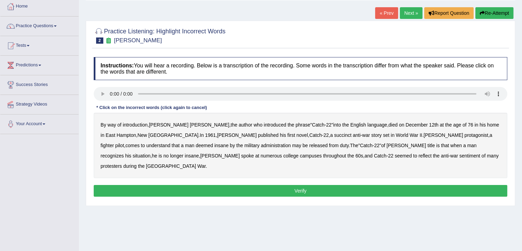
click at [334, 134] on b "succinct" at bounding box center [343, 134] width 18 height 5
click at [261, 143] on b "administration" at bounding box center [276, 145] width 30 height 5
click at [150, 153] on b "situation" at bounding box center [142, 155] width 18 height 5
click at [419, 156] on b "reflect" at bounding box center [425, 155] width 13 height 5
click at [314, 185] on button "Verify" at bounding box center [301, 191] width 414 height 12
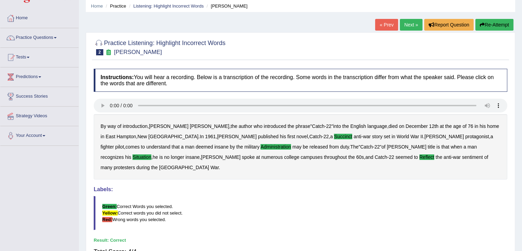
scroll to position [16, 0]
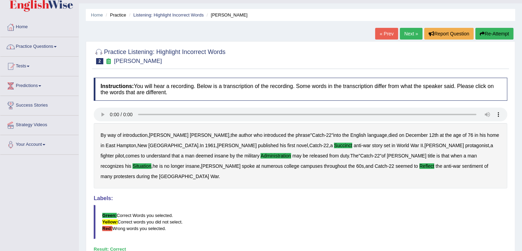
click at [116, 13] on li "Practice" at bounding box center [115, 15] width 22 height 7
click at [100, 14] on link "Home" at bounding box center [97, 14] width 12 height 5
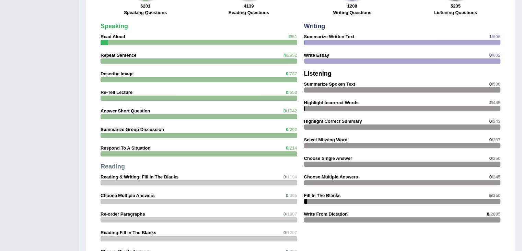
scroll to position [559, 0]
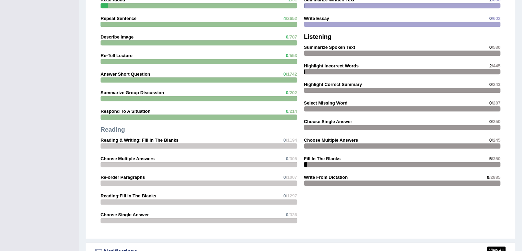
scroll to position [580, 0]
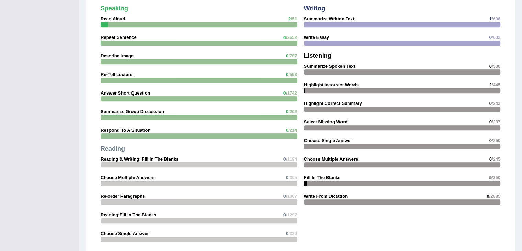
click at [143, 130] on strong "Respond To A Situation" at bounding box center [126, 129] width 50 height 5
click at [142, 130] on strong "Respond To A Situation" at bounding box center [126, 129] width 50 height 5
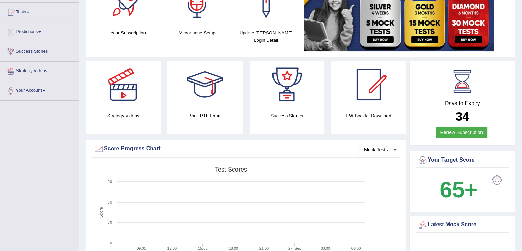
scroll to position [53, 0]
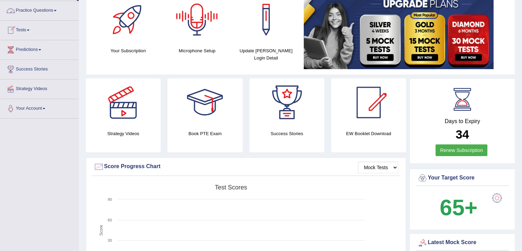
click at [46, 11] on link "Practice Questions" at bounding box center [39, 9] width 78 height 17
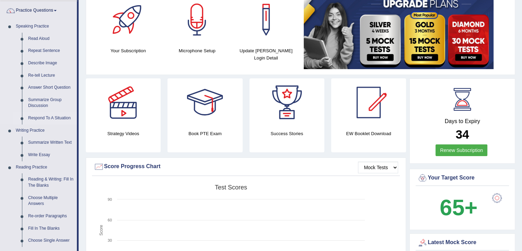
click at [48, 118] on link "Respond To A Situation" at bounding box center [51, 118] width 52 height 12
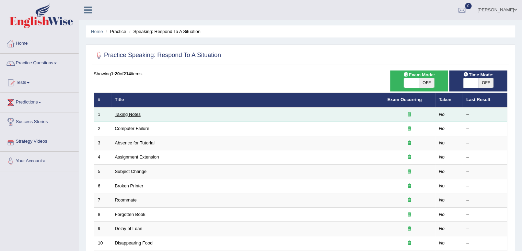
click at [133, 113] on link "Taking Notes" at bounding box center [128, 114] width 26 height 5
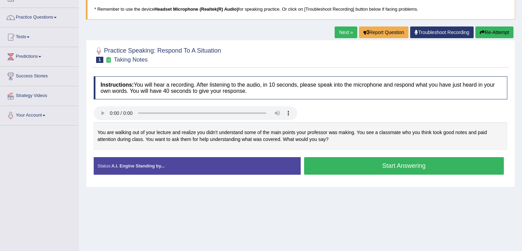
scroll to position [50, 0]
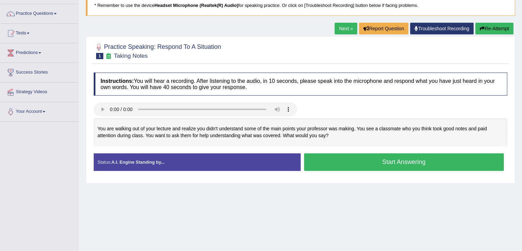
drag, startPoint x: 527, startPoint y: 65, endPoint x: 527, endPoint y: 99, distance: 33.3
click at [522, 99] on html "Toggle navigation Home Practice Questions Speaking Practice Read Aloud Repeat S…" at bounding box center [261, 76] width 522 height 251
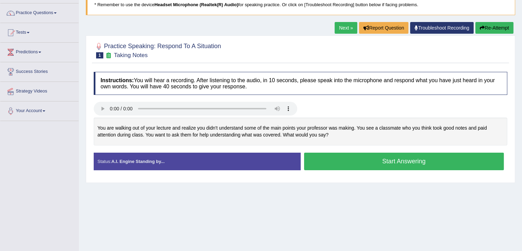
click at [413, 159] on button "Start Answering" at bounding box center [404, 162] width 200 height 18
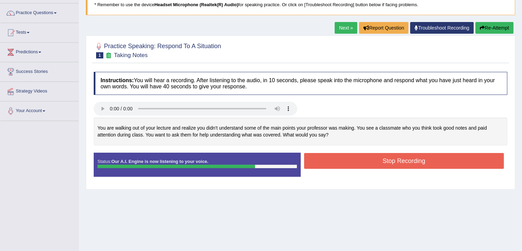
click at [413, 159] on button "Stop Recording" at bounding box center [404, 161] width 200 height 16
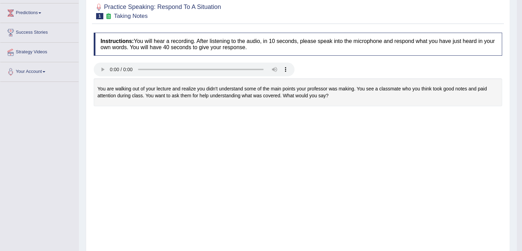
scroll to position [100, 0]
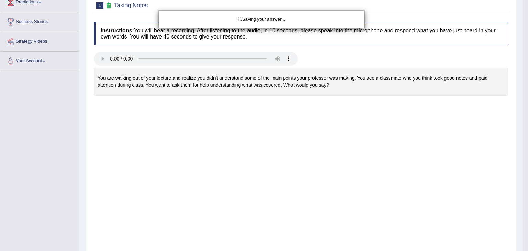
drag, startPoint x: 527, startPoint y: 81, endPoint x: 527, endPoint y: 120, distance: 39.5
click at [527, 120] on html "Toggle navigation Home Practice Questions Speaking Practice Read Aloud Repeat S…" at bounding box center [264, 25] width 528 height 251
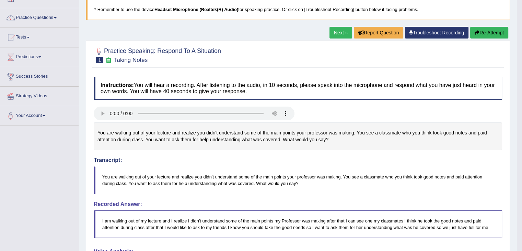
scroll to position [2, 0]
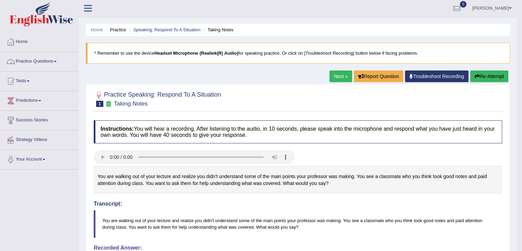
click at [50, 60] on link "Practice Questions" at bounding box center [39, 60] width 78 height 17
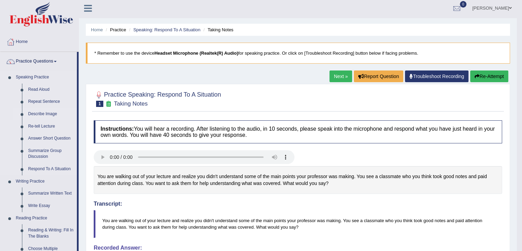
click at [44, 111] on link "Describe Image" at bounding box center [51, 114] width 52 height 12
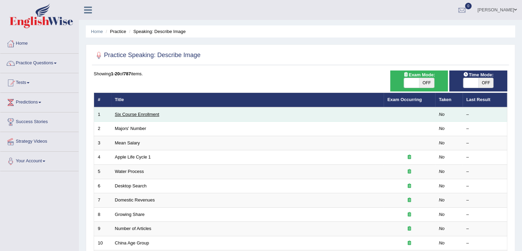
click at [136, 114] on link "Six Course Enrollment" at bounding box center [137, 114] width 44 height 5
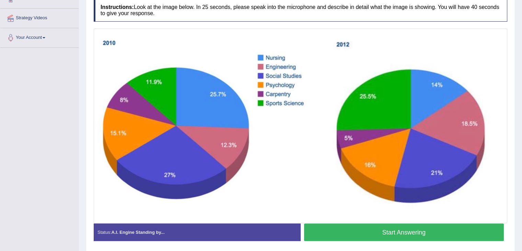
scroll to position [124, 0]
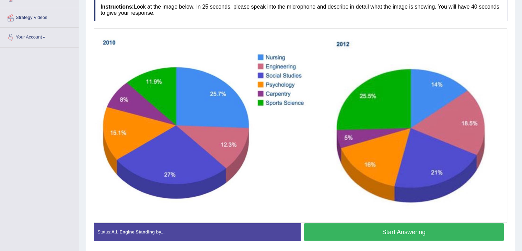
click at [386, 232] on button "Start Answering" at bounding box center [404, 232] width 200 height 18
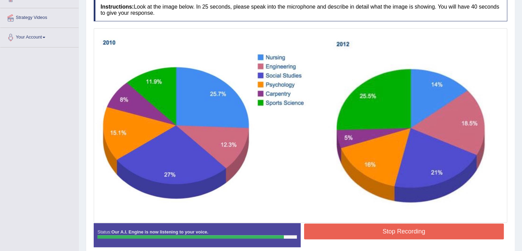
click at [386, 232] on button "Stop Recording" at bounding box center [404, 231] width 200 height 16
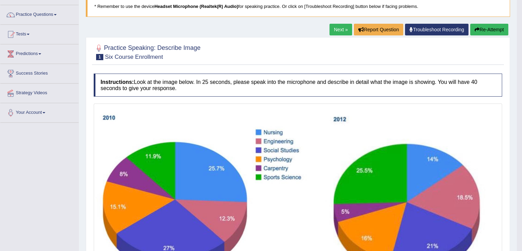
scroll to position [42, 0]
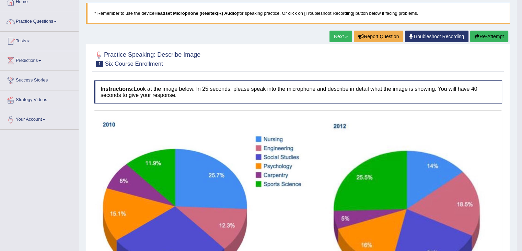
click at [343, 35] on link "Next »" at bounding box center [341, 37] width 23 height 12
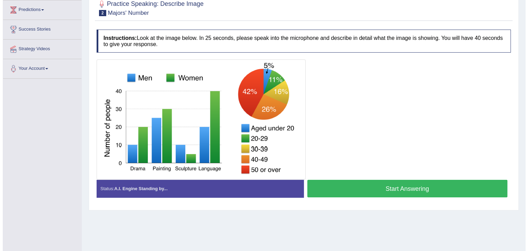
scroll to position [92, 0]
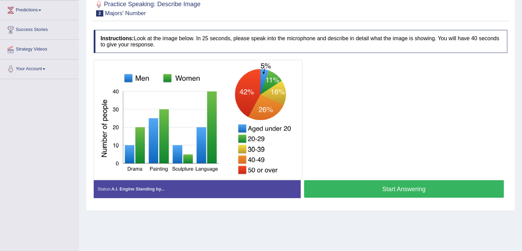
click at [394, 189] on button "Start Answering" at bounding box center [404, 189] width 200 height 18
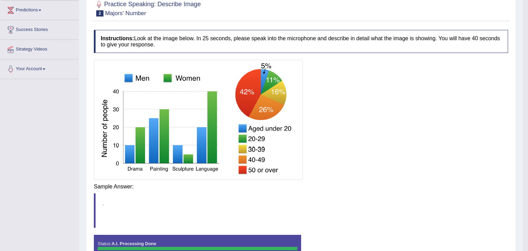
click at [394, 159] on body "Toggle navigation Home Practice Questions Speaking Practice Read Aloud Repeat S…" at bounding box center [264, 33] width 528 height 251
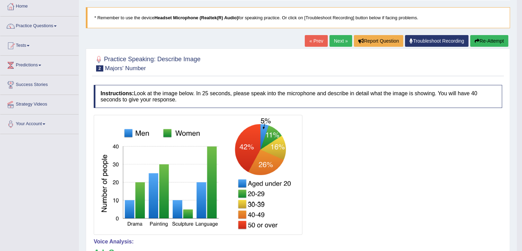
scroll to position [30, 0]
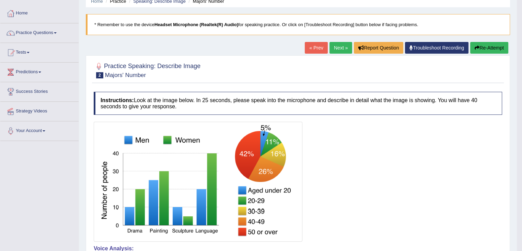
click at [341, 54] on div "« Prev Next » Report Question Troubleshoot Recording Re-Attempt" at bounding box center [407, 48] width 205 height 13
click at [339, 46] on link "Next »" at bounding box center [341, 48] width 23 height 12
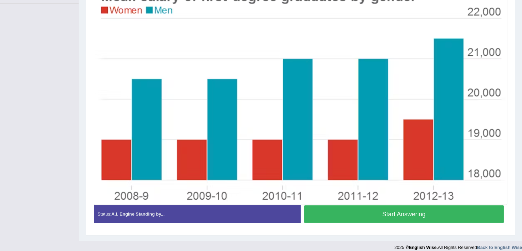
scroll to position [159, 0]
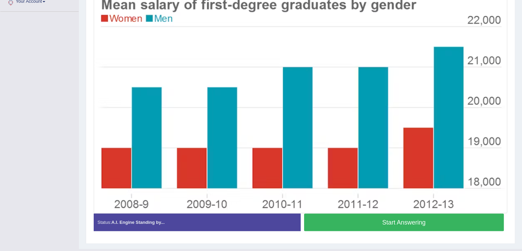
drag, startPoint x: 527, startPoint y: 98, endPoint x: 526, endPoint y: 190, distance: 91.4
click at [378, 223] on button "Start Answering" at bounding box center [404, 222] width 200 height 18
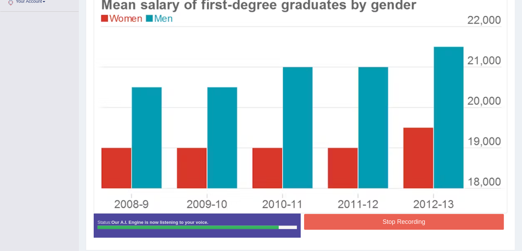
click at [378, 223] on button "Stop Recording" at bounding box center [404, 222] width 200 height 16
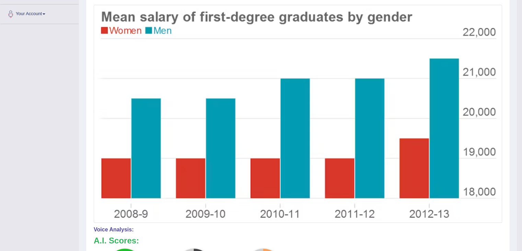
scroll to position [26, 0]
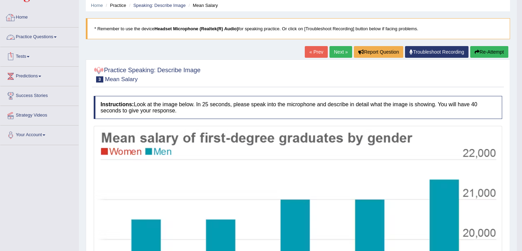
click at [33, 21] on link "Home" at bounding box center [39, 16] width 78 height 17
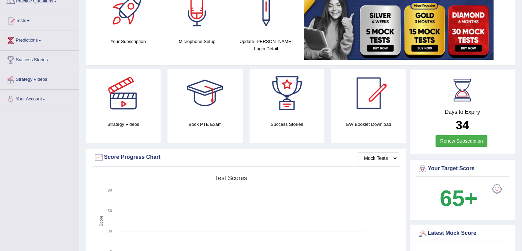
scroll to position [41, 0]
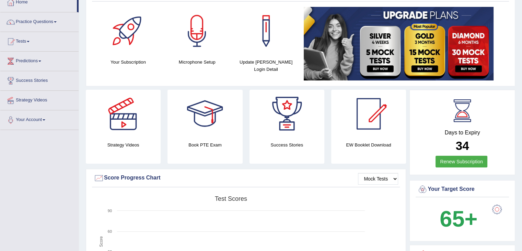
click at [274, 108] on div at bounding box center [287, 114] width 48 height 48
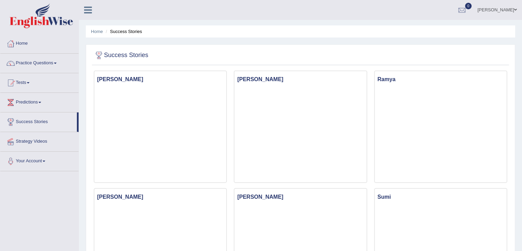
drag, startPoint x: 527, startPoint y: 35, endPoint x: 527, endPoint y: -30, distance: 64.9
click at [522, 0] on html "Toggle navigation Home Practice Questions Speaking Practice Read Aloud Repeat S…" at bounding box center [261, 125] width 522 height 251
click at [24, 43] on link "Home" at bounding box center [39, 42] width 78 height 17
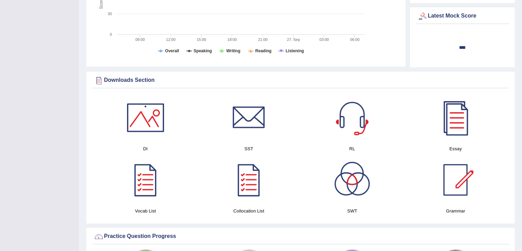
scroll to position [290, 0]
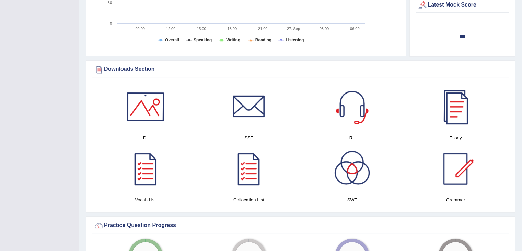
click at [136, 103] on div at bounding box center [146, 106] width 48 height 48
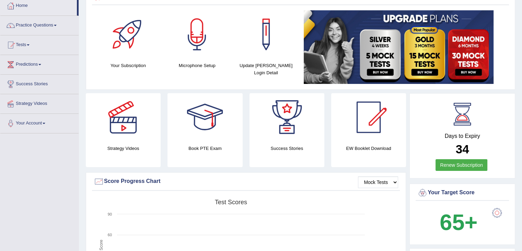
scroll to position [31, 0]
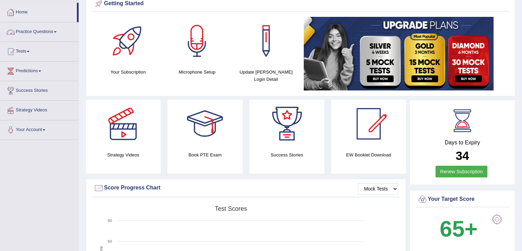
click at [26, 17] on link "Home" at bounding box center [38, 11] width 77 height 17
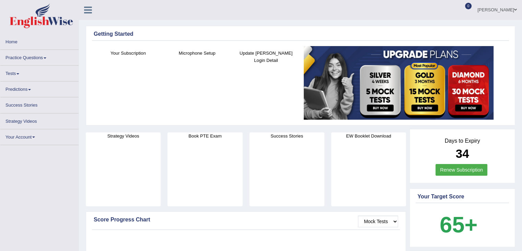
click at [38, 60] on link "Practice Questions" at bounding box center [39, 56] width 78 height 13
click at [31, 56] on link "Practice Questions" at bounding box center [39, 56] width 78 height 13
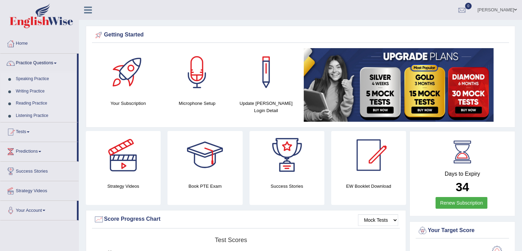
click at [39, 114] on link "Listening Practice" at bounding box center [45, 116] width 64 height 12
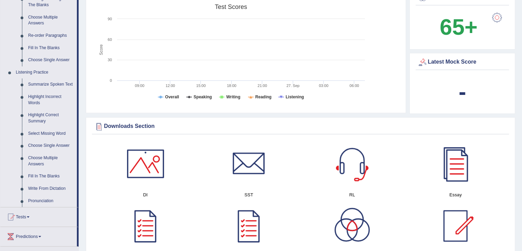
scroll to position [245, 0]
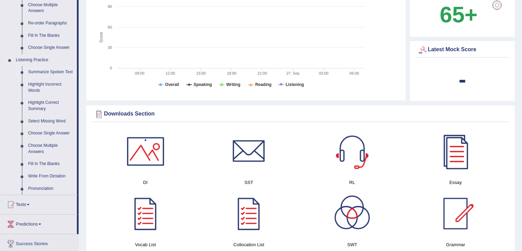
click at [61, 70] on link "Summarize Spoken Text" at bounding box center [51, 72] width 52 height 12
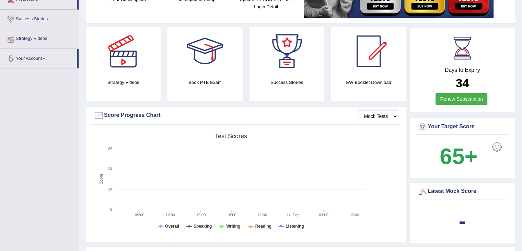
scroll to position [95, 0]
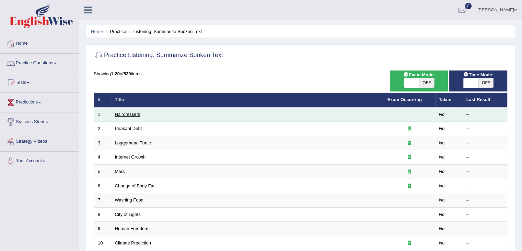
click at [131, 114] on link "Hairdressers" at bounding box center [127, 114] width 25 height 5
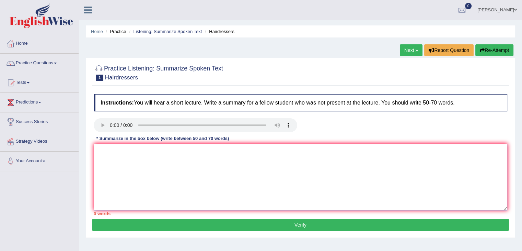
click at [126, 162] on textarea at bounding box center [301, 177] width 414 height 67
type textarea "t"
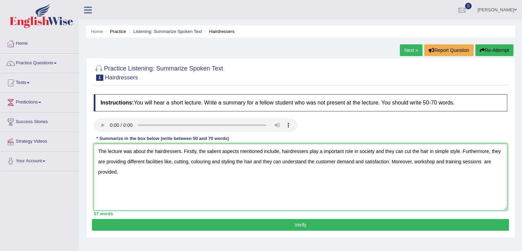
type textarea "The lecture was about the hairdressers. Firstly, the salient aspects mentioned …"
click at [194, 228] on button "Verify" at bounding box center [300, 225] width 417 height 12
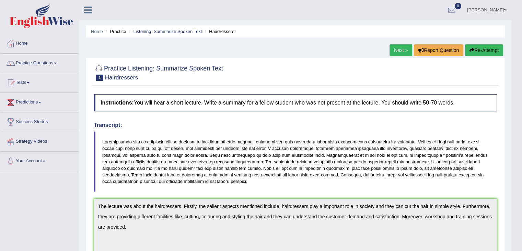
drag, startPoint x: 527, startPoint y: 41, endPoint x: 527, endPoint y: 76, distance: 34.7
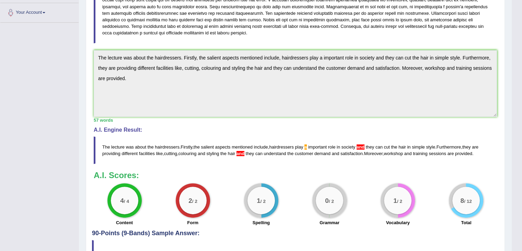
scroll to position [148, 0]
click at [307, 146] on span "a" at bounding box center [306, 147] width 2 height 5
click at [307, 147] on span "a" at bounding box center [306, 147] width 2 height 5
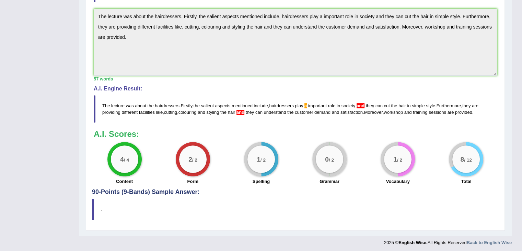
scroll to position [191, 0]
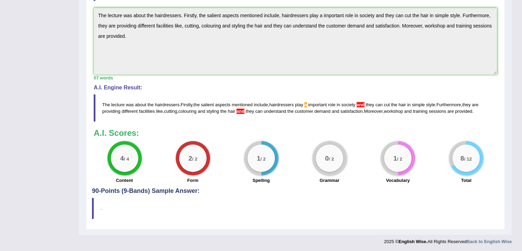
click at [92, 204] on blockquote "." at bounding box center [295, 208] width 407 height 21
click at [92, 203] on blockquote "." at bounding box center [295, 208] width 407 height 21
drag, startPoint x: 92, startPoint y: 203, endPoint x: 126, endPoint y: 188, distance: 36.8
click at [126, 188] on div "Practice Listening: Summarize Spoken Text 1 Hairdressers Instructions: You will…" at bounding box center [295, 48] width 419 height 362
click at [126, 188] on h4 "90-Points (9-Bands) Sample Answer:" at bounding box center [295, 46] width 407 height 296
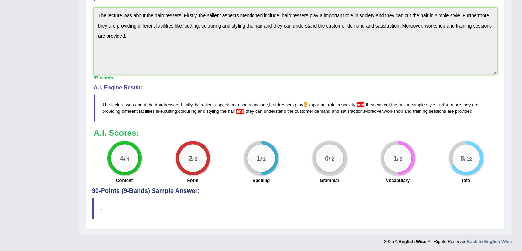
click at [126, 188] on h4 "90-Points (9-Bands) Sample Answer:" at bounding box center [295, 46] width 407 height 296
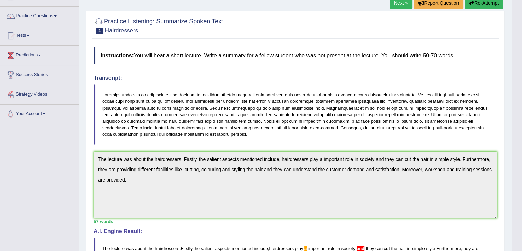
scroll to position [0, 0]
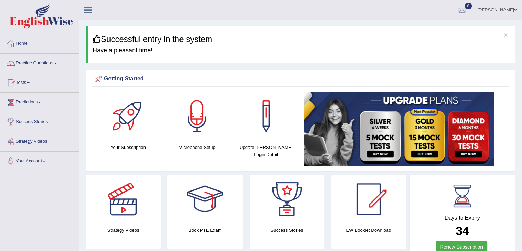
click at [33, 64] on link "Practice Questions" at bounding box center [39, 62] width 78 height 17
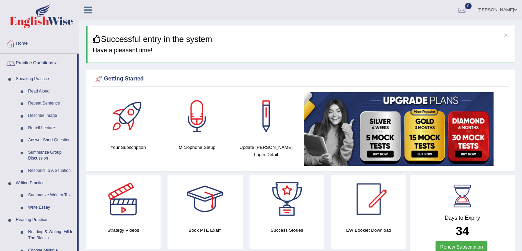
drag, startPoint x: 78, startPoint y: 165, endPoint x: 79, endPoint y: 188, distance: 22.7
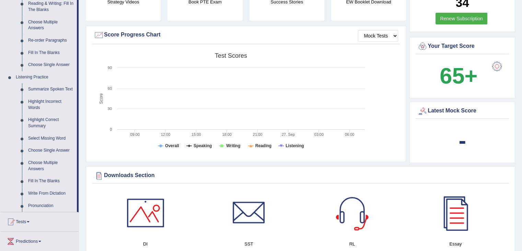
scroll to position [234, 0]
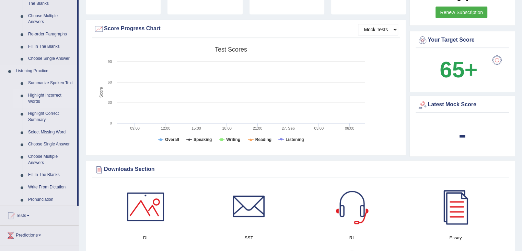
click at [45, 95] on link "Highlight Incorrect Words" at bounding box center [51, 98] width 52 height 18
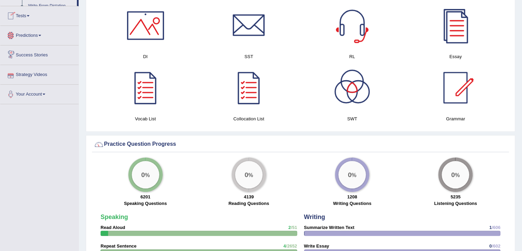
scroll to position [441, 0]
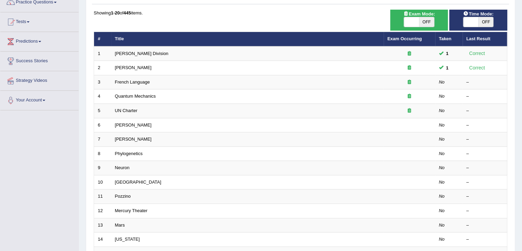
scroll to position [63, 0]
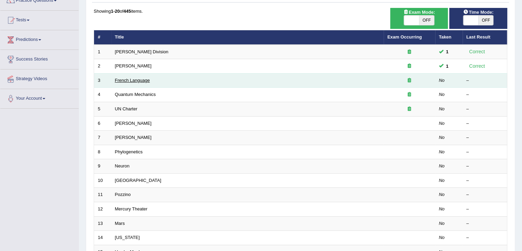
click at [146, 79] on link "French Language" at bounding box center [132, 80] width 35 height 5
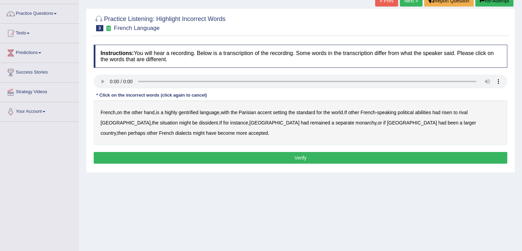
drag, startPoint x: 527, startPoint y: 57, endPoint x: 527, endPoint y: 90, distance: 33.0
click at [522, 90] on html "Toggle navigation Home Practice Questions Speaking Practice Read Aloud Repeat S…" at bounding box center [261, 76] width 522 height 251
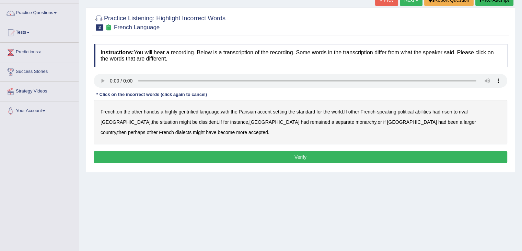
click at [198, 110] on b "gentrified" at bounding box center [189, 111] width 20 height 5
click at [426, 110] on b "abilities" at bounding box center [423, 111] width 16 height 5
click at [199, 123] on b "dissident" at bounding box center [208, 121] width 19 height 5
click at [356, 123] on b "monarchy" at bounding box center [366, 121] width 21 height 5
click at [268, 157] on button "Verify" at bounding box center [301, 157] width 414 height 12
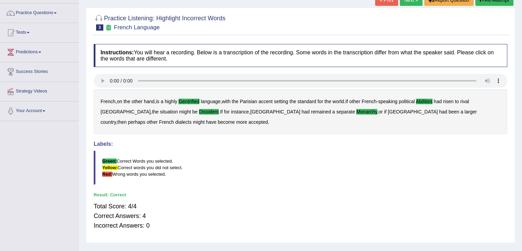
click at [413, 0] on link "Next »" at bounding box center [411, 0] width 23 height 12
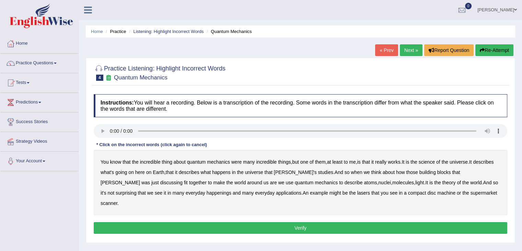
click at [433, 159] on b "science" at bounding box center [427, 161] width 16 height 5
click at [183, 180] on b "discussing" at bounding box center [171, 182] width 22 height 5
click at [207, 194] on b "happenings" at bounding box center [219, 192] width 25 height 5
click at [438, 191] on b "machine" at bounding box center [447, 192] width 18 height 5
click at [305, 222] on button "Verify" at bounding box center [301, 228] width 414 height 12
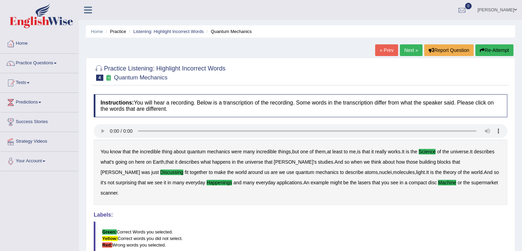
click at [411, 47] on link "Next »" at bounding box center [411, 50] width 23 height 12
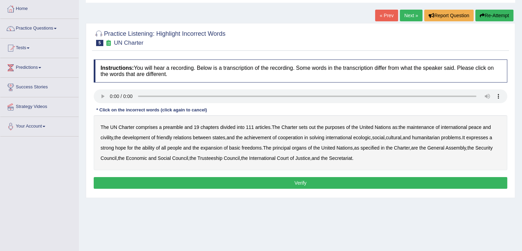
scroll to position [38, 0]
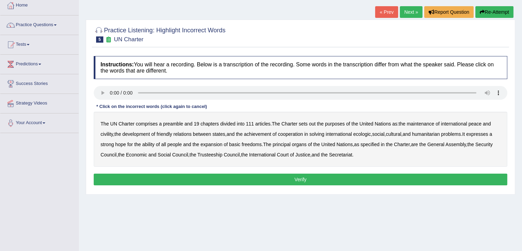
drag, startPoint x: 0, startPoint y: 0, endPoint x: 527, endPoint y: 99, distance: 536.6
click at [522, 99] on html "Toggle navigation Home Practice Questions Speaking Practice Read Aloud Repeat S…" at bounding box center [261, 87] width 522 height 251
click at [423, 124] on b "maintenance" at bounding box center [420, 123] width 27 height 5
click at [106, 131] on b "civility" at bounding box center [107, 133] width 12 height 5
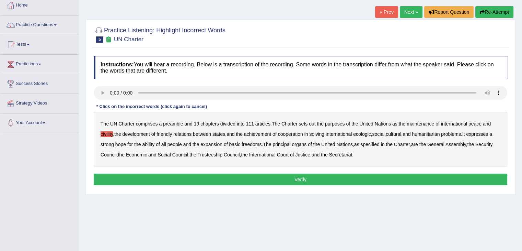
click at [371, 132] on b "ecologic" at bounding box center [362, 133] width 18 height 5
click at [154, 142] on b "ability" at bounding box center [148, 144] width 12 height 5
click at [305, 176] on button "Verify" at bounding box center [301, 179] width 414 height 12
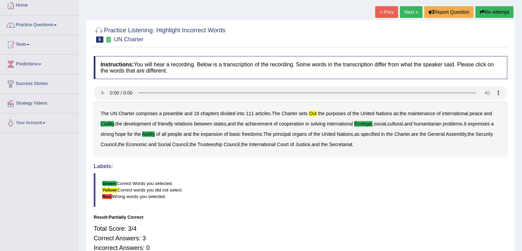
click at [313, 112] on b "out" at bounding box center [313, 113] width 8 height 5
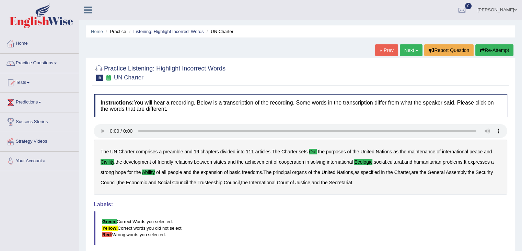
scroll to position [0, 0]
click at [407, 50] on link "Next »" at bounding box center [411, 50] width 23 height 12
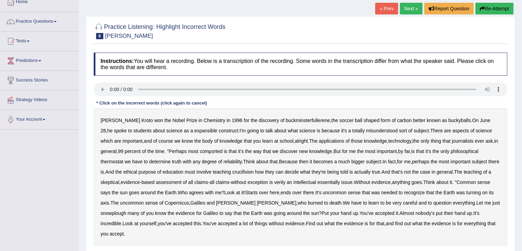
click at [194, 131] on b "expansible" at bounding box center [205, 130] width 23 height 5
click at [218, 152] on b "comported" at bounding box center [211, 150] width 23 height 5
click at [111, 159] on b "thermostat" at bounding box center [112, 161] width 23 height 5
click at [254, 170] on b "crucifixion" at bounding box center [243, 171] width 21 height 5
click at [286, 182] on b "verily" at bounding box center [279, 181] width 11 height 5
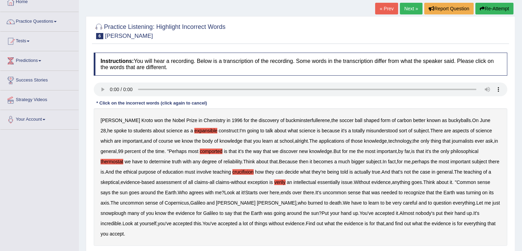
click at [340, 183] on b "essentially" at bounding box center [329, 181] width 22 height 5
click at [340, 180] on b "essentially" at bounding box center [329, 181] width 22 height 5
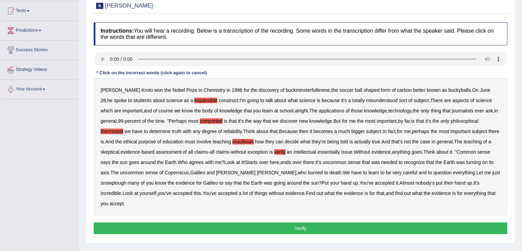
scroll to position [74, 0]
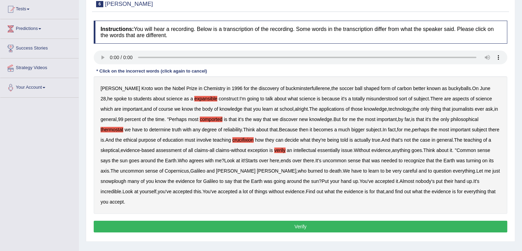
click at [108, 179] on b "snowplough" at bounding box center [114, 180] width 26 height 5
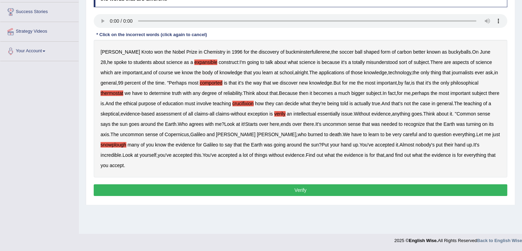
click at [340, 186] on button "Verify" at bounding box center [301, 190] width 414 height 12
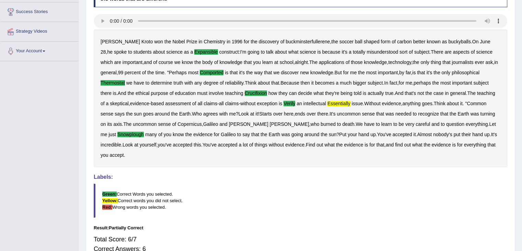
scroll to position [21, 0]
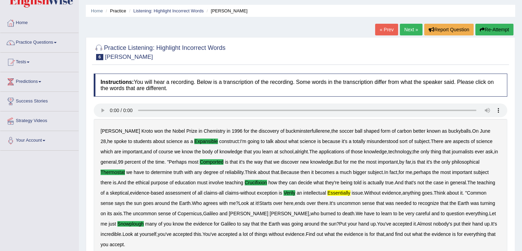
click at [406, 31] on link "Next »" at bounding box center [411, 30] width 23 height 12
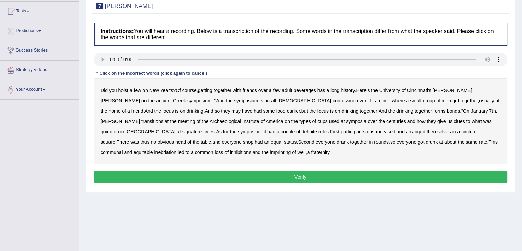
scroll to position [72, 0]
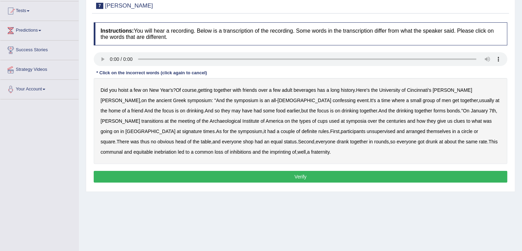
click at [333, 98] on b "confessing" at bounding box center [344, 100] width 23 height 5
click at [164, 118] on b "transitions" at bounding box center [153, 120] width 22 height 5
click at [202, 128] on b "signature" at bounding box center [192, 130] width 20 height 5
click at [367, 131] on b "unsupervised" at bounding box center [381, 130] width 29 height 5
click at [243, 141] on b "shop" at bounding box center [248, 141] width 10 height 5
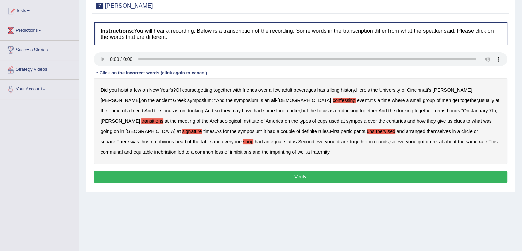
click at [270, 151] on b "imprinting" at bounding box center [280, 151] width 21 height 5
click at [277, 173] on button "Verify" at bounding box center [301, 177] width 414 height 12
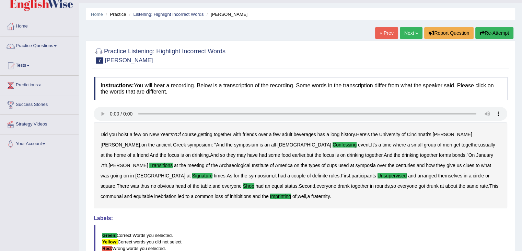
scroll to position [16, 0]
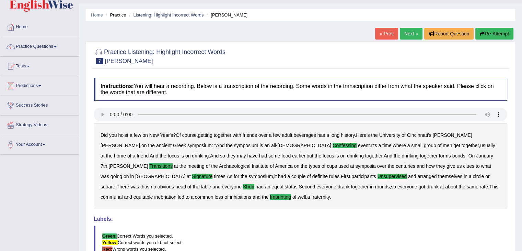
click at [406, 35] on link "Next »" at bounding box center [411, 34] width 23 height 12
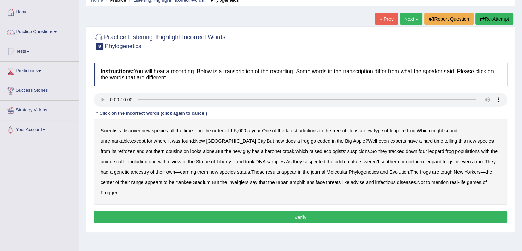
scroll to position [33, 0]
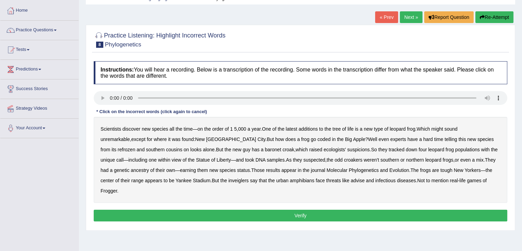
click at [318, 138] on b "coded" at bounding box center [324, 138] width 13 height 5
click at [135, 147] on b "refrozen" at bounding box center [127, 149] width 18 height 5
click at [265, 150] on b "baronet" at bounding box center [273, 149] width 16 height 5
click at [228, 178] on b "inveiglers" at bounding box center [238, 180] width 20 height 5
click at [351, 180] on b "advise" at bounding box center [358, 180] width 14 height 5
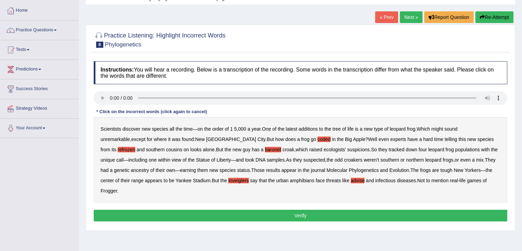
click at [312, 210] on button "Verify" at bounding box center [301, 216] width 414 height 12
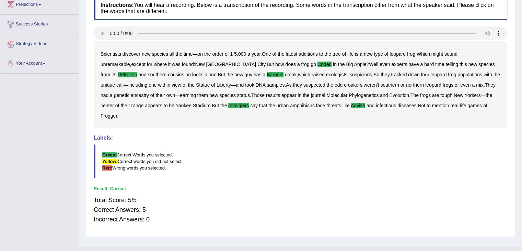
scroll to position [0, 0]
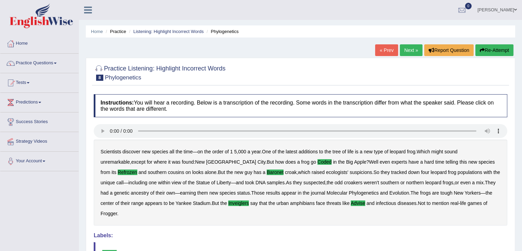
click at [408, 47] on link "Next »" at bounding box center [411, 50] width 23 height 12
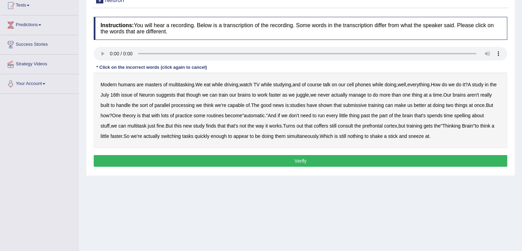
scroll to position [78, 0]
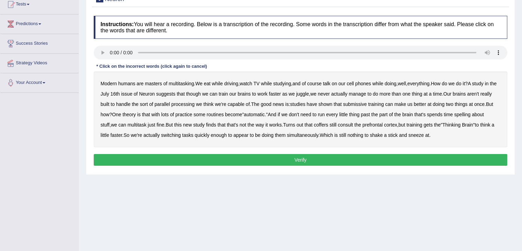
click at [318, 85] on b "course" at bounding box center [314, 83] width 14 height 5
click at [367, 105] on b "submissive" at bounding box center [355, 103] width 24 height 5
click at [328, 124] on b "coffers" at bounding box center [321, 124] width 14 height 5
click at [317, 158] on button "Verify" at bounding box center [301, 160] width 414 height 12
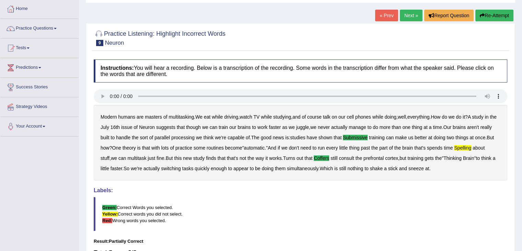
scroll to position [33, 0]
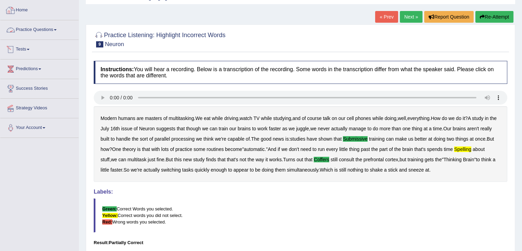
click at [23, 12] on link "Home" at bounding box center [39, 9] width 78 height 17
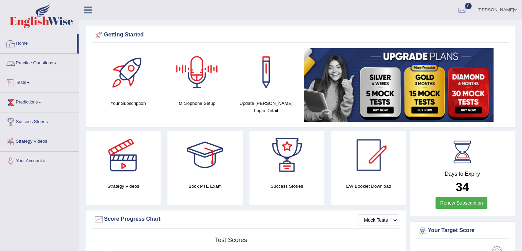
click at [44, 61] on link "Practice Questions" at bounding box center [39, 62] width 78 height 17
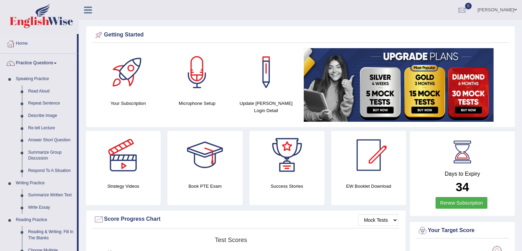
drag, startPoint x: 78, startPoint y: 90, endPoint x: 80, endPoint y: 196, distance: 106.5
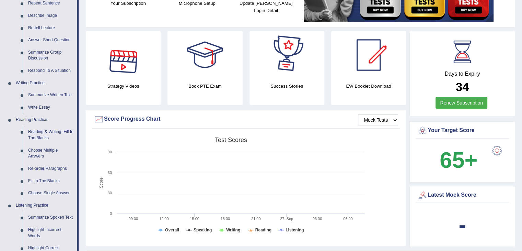
scroll to position [142, 0]
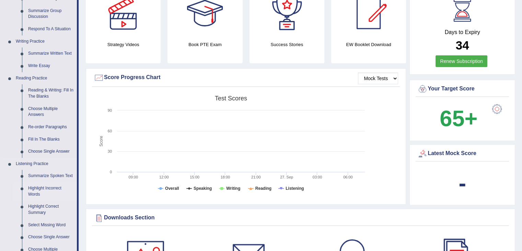
click at [42, 187] on link "Highlight Incorrect Words" at bounding box center [51, 191] width 52 height 18
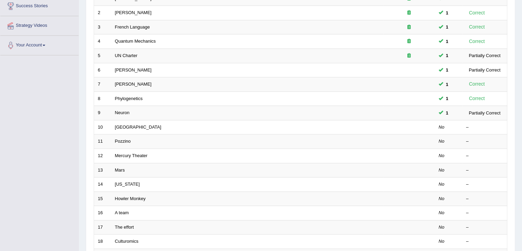
scroll to position [122, 0]
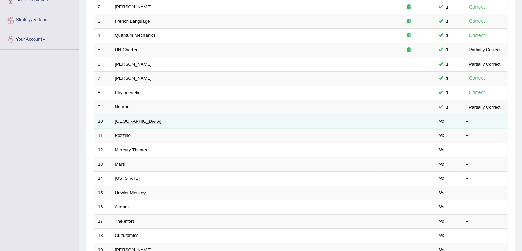
click at [120, 122] on link "[GEOGRAPHIC_DATA]" at bounding box center [138, 121] width 46 height 5
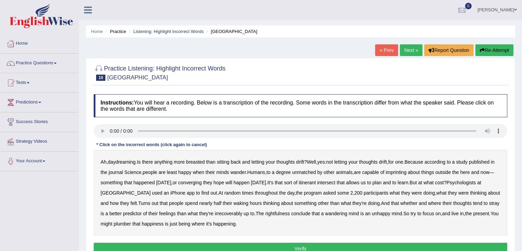
click at [201, 160] on b "breasted" at bounding box center [195, 161] width 19 height 5
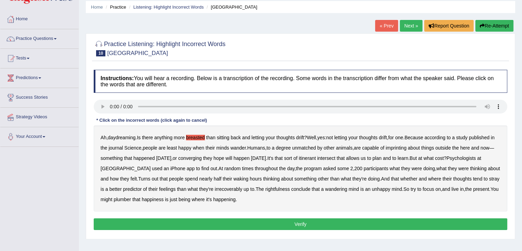
scroll to position [33, 0]
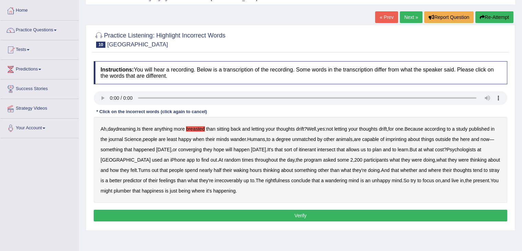
click at [407, 139] on b "imprinting" at bounding box center [396, 138] width 21 height 5
click at [202, 147] on b "converging" at bounding box center [190, 149] width 24 height 5
click at [219, 180] on b "irrecoverably" at bounding box center [228, 180] width 27 height 5
click at [266, 179] on b "rightfulness" at bounding box center [278, 180] width 25 height 5
click at [125, 189] on b "plumber" at bounding box center [123, 190] width 18 height 5
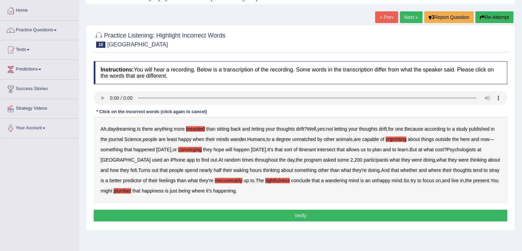
click at [261, 211] on button "Verify" at bounding box center [301, 216] width 414 height 12
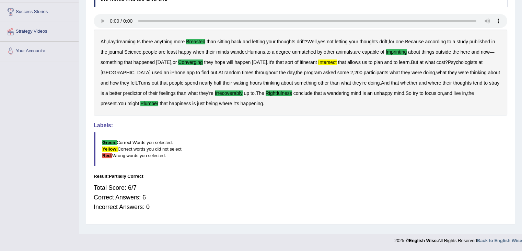
scroll to position [0, 0]
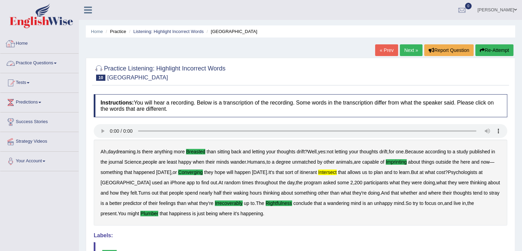
click at [20, 41] on link "Home" at bounding box center [39, 42] width 78 height 17
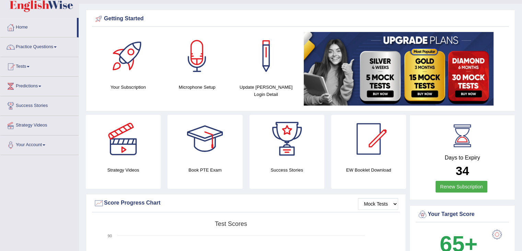
scroll to position [14, 0]
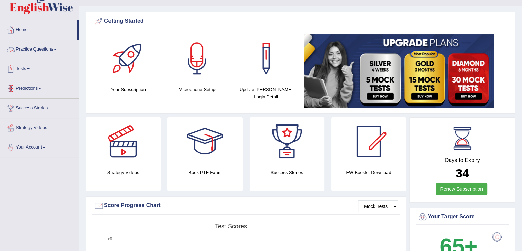
click at [41, 51] on link "Practice Questions" at bounding box center [39, 48] width 78 height 17
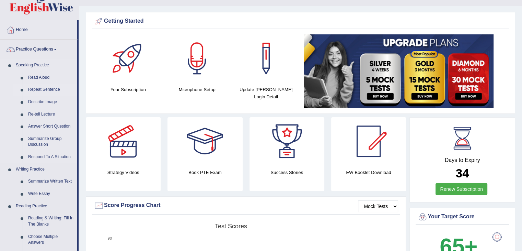
click at [47, 90] on link "Repeat Sentence" at bounding box center [51, 89] width 52 height 12
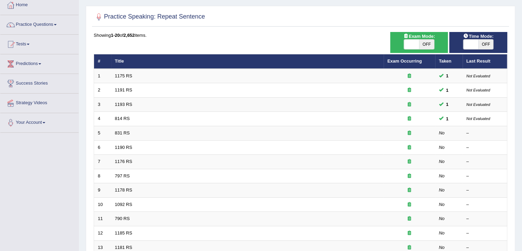
scroll to position [40, 0]
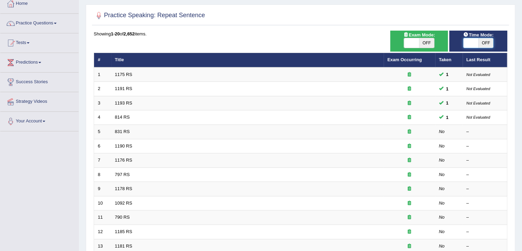
click at [471, 45] on span at bounding box center [471, 43] width 15 height 10
checkbox input "true"
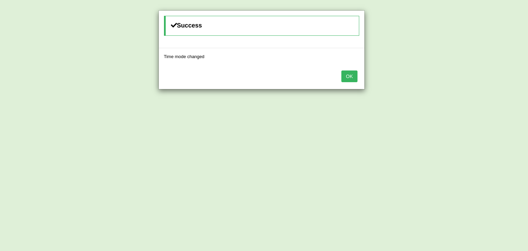
click at [354, 74] on button "OK" at bounding box center [349, 76] width 16 height 12
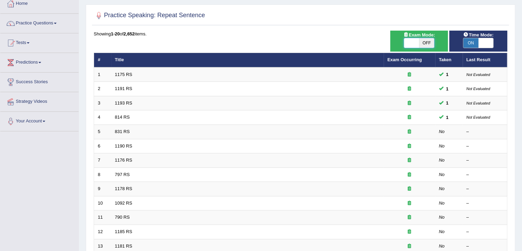
click at [414, 45] on span at bounding box center [411, 43] width 15 height 10
click at [428, 42] on span "OFF" at bounding box center [426, 43] width 15 height 10
checkbox input "true"
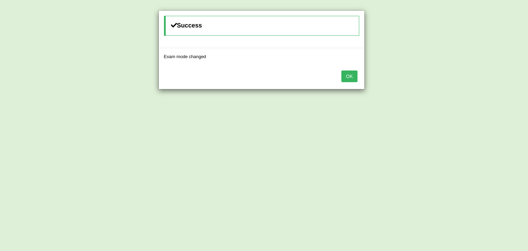
click at [348, 75] on button "OK" at bounding box center [349, 76] width 16 height 12
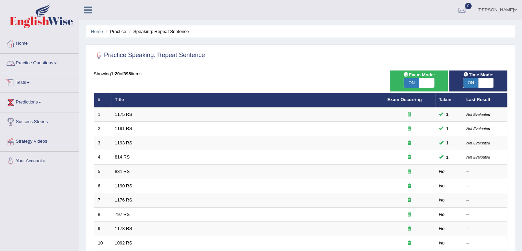
click at [60, 65] on link "Practice Questions" at bounding box center [39, 62] width 78 height 17
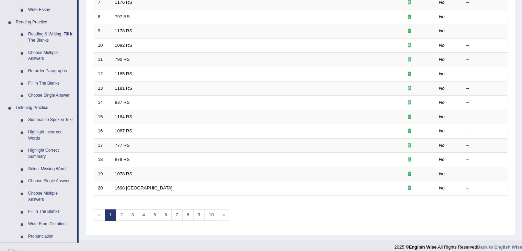
scroll to position [198, 0]
click at [54, 130] on link "Highlight Incorrect Words" at bounding box center [51, 135] width 52 height 18
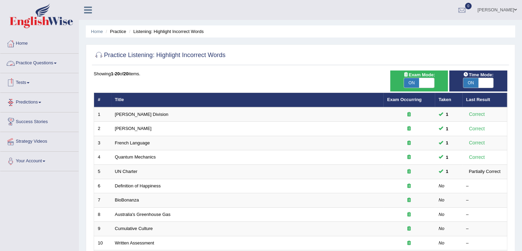
click at [47, 58] on link "Practice Questions" at bounding box center [39, 62] width 78 height 17
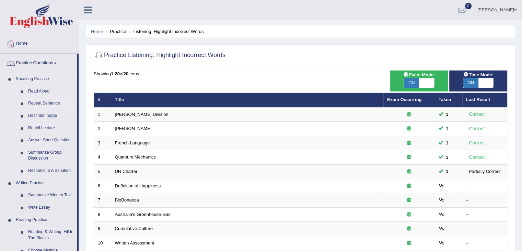
click at [44, 104] on link "Repeat Sentence" at bounding box center [51, 103] width 52 height 12
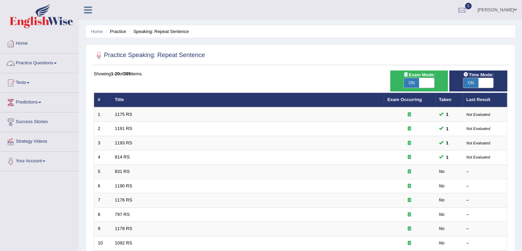
click at [47, 65] on link "Practice Questions" at bounding box center [39, 62] width 78 height 17
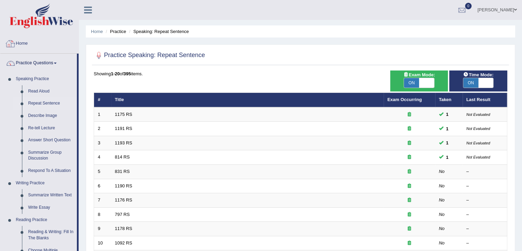
click at [25, 43] on link "Home" at bounding box center [39, 42] width 78 height 17
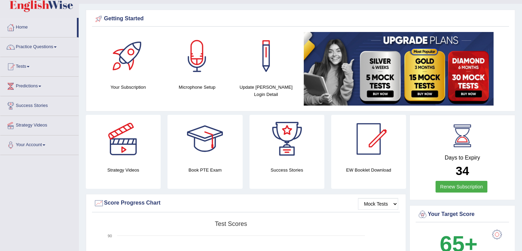
scroll to position [7, 0]
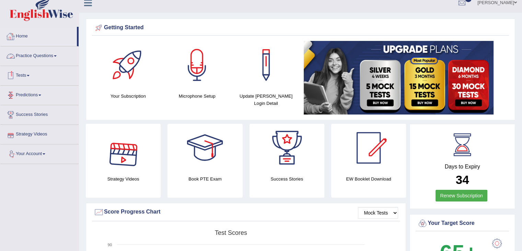
click at [44, 57] on link "Practice Questions" at bounding box center [39, 54] width 78 height 17
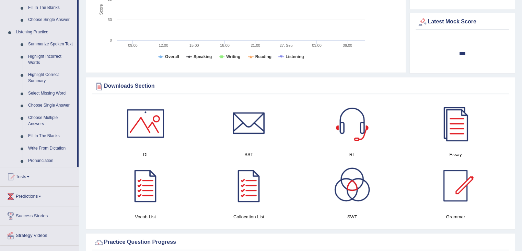
scroll to position [275, 0]
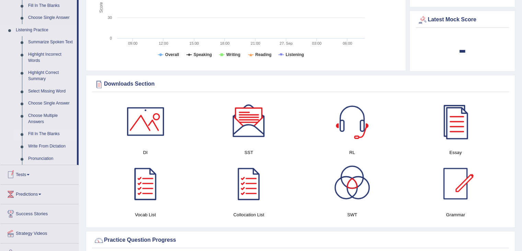
click at [49, 132] on link "Fill In The Blanks" at bounding box center [51, 134] width 52 height 12
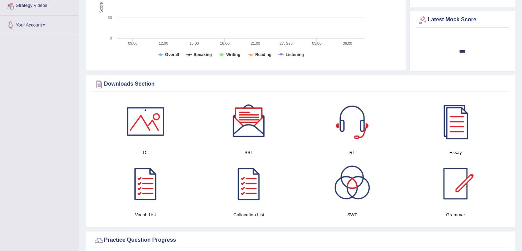
scroll to position [118, 0]
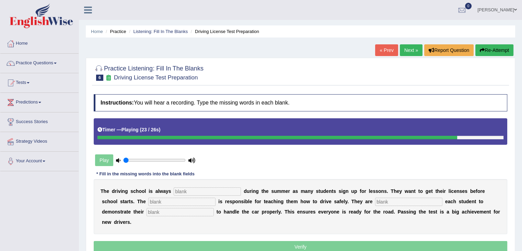
click at [158, 211] on input "text" at bounding box center [180, 212] width 67 height 8
type input "ability"
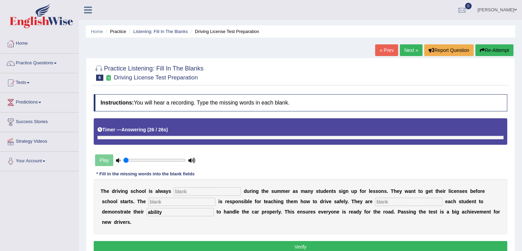
click at [199, 191] on input "text" at bounding box center [207, 191] width 67 height 8
type input "busy"
click at [196, 201] on input "text" at bounding box center [181, 202] width 67 height 8
type input "instructors"
click at [392, 199] on input "text" at bounding box center [408, 202] width 67 height 8
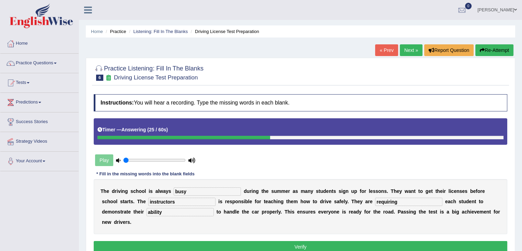
type input "requiring"
click at [328, 247] on button "Verify" at bounding box center [301, 247] width 414 height 12
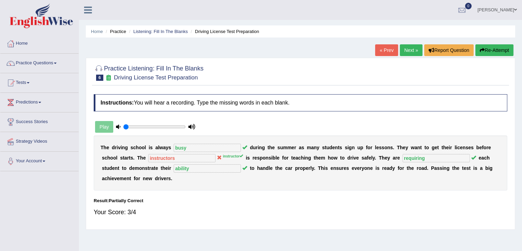
click at [410, 50] on link "Next »" at bounding box center [411, 50] width 23 height 12
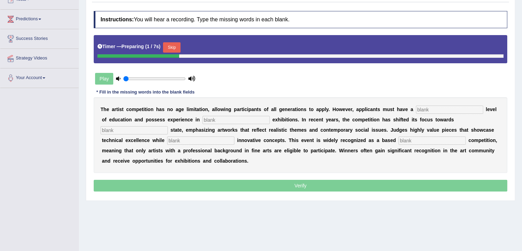
drag, startPoint x: 0, startPoint y: 0, endPoint x: 527, endPoint y: 134, distance: 544.1
click at [522, 134] on html "Toggle navigation Home Practice Questions Speaking Practice Read Aloud Repeat S…" at bounding box center [261, 42] width 522 height 251
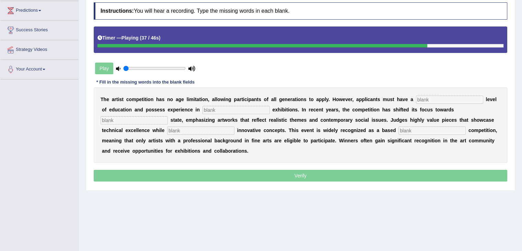
click at [406, 132] on input "text" at bounding box center [432, 130] width 67 height 8
type input "profession"
click at [424, 101] on input "text" at bounding box center [449, 99] width 67 height 8
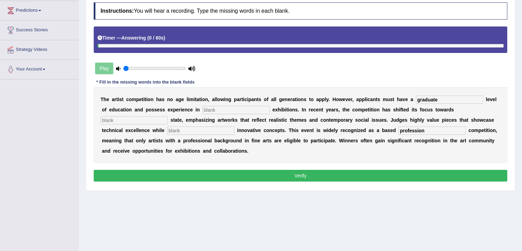
type input "graduate"
click at [211, 108] on input "text" at bounding box center [236, 110] width 67 height 8
type input "sculpture"
click at [149, 119] on input "text" at bounding box center [134, 120] width 67 height 8
type input "real"
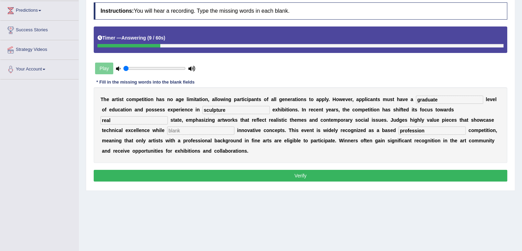
click at [224, 130] on input "text" at bounding box center [200, 130] width 67 height 8
type input "incorporating"
click at [324, 174] on button "Verify" at bounding box center [301, 176] width 414 height 12
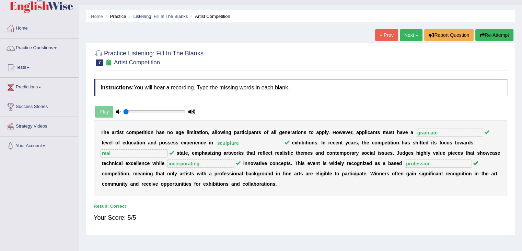
scroll to position [0, 0]
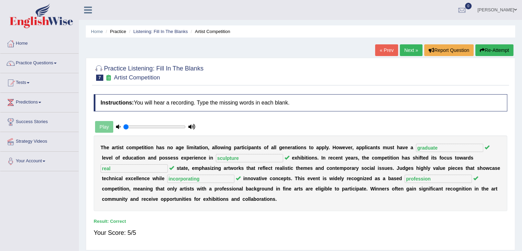
click at [408, 47] on link "Next »" at bounding box center [411, 50] width 23 height 12
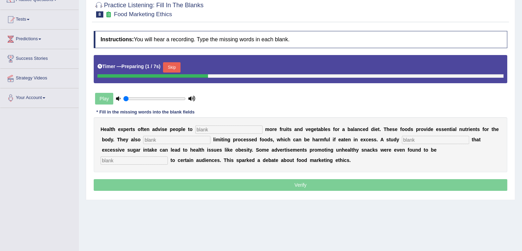
click at [176, 67] on button "Skip" at bounding box center [171, 67] width 17 height 10
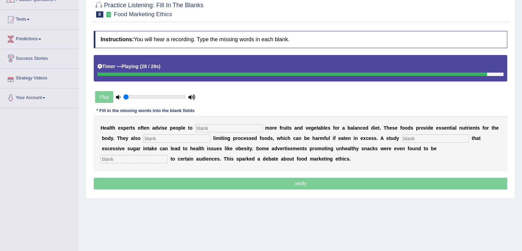
click at [218, 126] on input "text" at bounding box center [228, 128] width 67 height 8
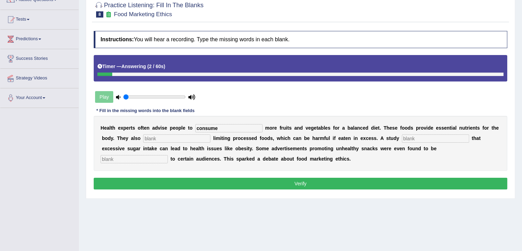
type input "consume"
click at [177, 136] on input "text" at bounding box center [176, 138] width 67 height 8
type input "recommended"
click at [427, 135] on input "text" at bounding box center [435, 138] width 67 height 8
type input "diagnosed"
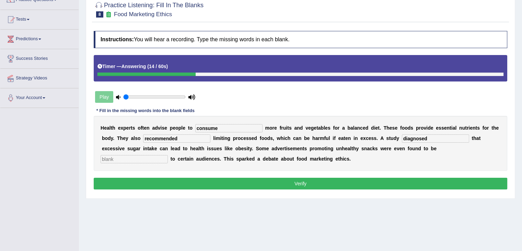
click at [153, 158] on input "text" at bounding box center [134, 159] width 67 height 8
type input "offensive"
click at [180, 181] on button "Verify" at bounding box center [301, 184] width 414 height 12
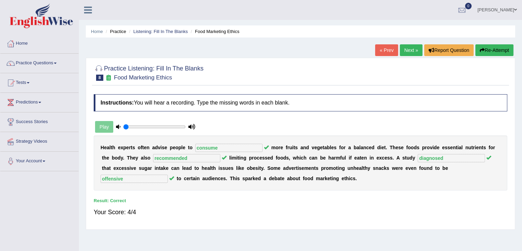
click at [408, 49] on link "Next »" at bounding box center [411, 50] width 23 height 12
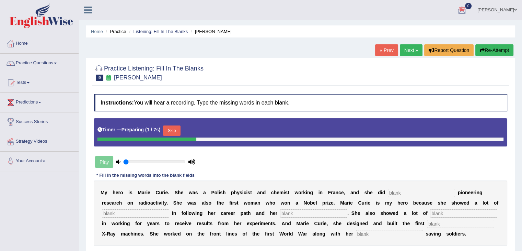
scroll to position [110, 0]
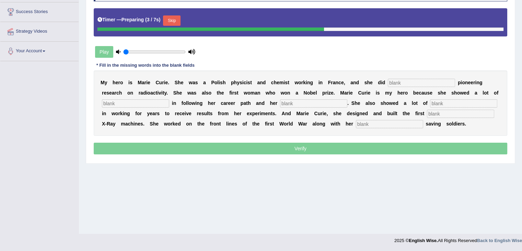
click at [174, 21] on button "Skip" at bounding box center [171, 20] width 17 height 10
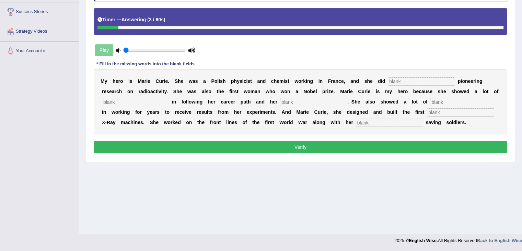
click at [365, 122] on input "text" at bounding box center [389, 123] width 67 height 8
type input "daughter"
click at [408, 79] on input "text" at bounding box center [421, 81] width 67 height 8
type input "conducted"
click at [133, 99] on input "text" at bounding box center [135, 102] width 67 height 8
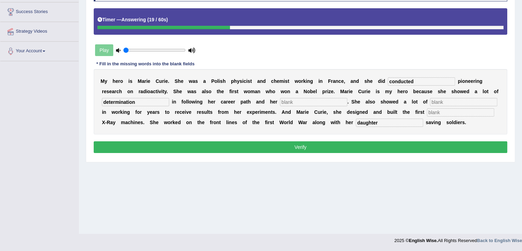
type input "determination"
click at [449, 101] on input "text" at bounding box center [463, 102] width 67 height 8
type input "passion"
click at [450, 111] on input "text" at bounding box center [460, 112] width 67 height 8
type input "moblie"
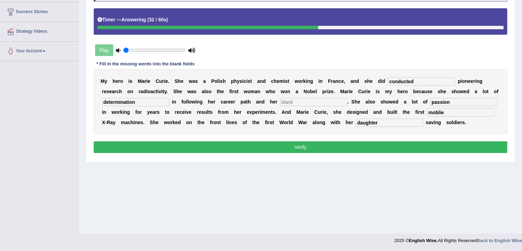
click at [452, 103] on input "passion" at bounding box center [463, 102] width 67 height 8
type input "patience"
click at [361, 145] on button "Verify" at bounding box center [301, 147] width 414 height 12
click at [320, 98] on input "text" at bounding box center [313, 102] width 67 height 8
type input "p"
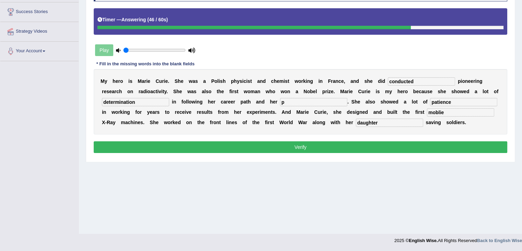
click at [291, 142] on button "Verify" at bounding box center [301, 147] width 414 height 12
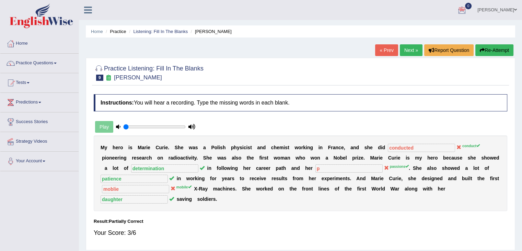
scroll to position [0, 0]
click at [412, 53] on link "Next »" at bounding box center [411, 50] width 23 height 12
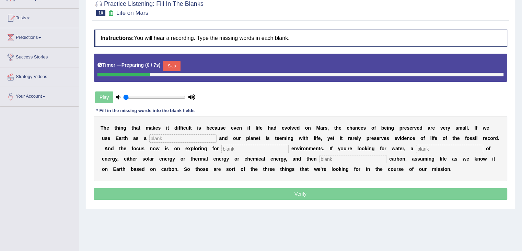
scroll to position [68, 0]
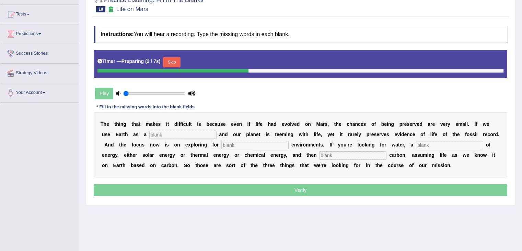
click at [103, 98] on div "Play" at bounding box center [145, 93] width 103 height 17
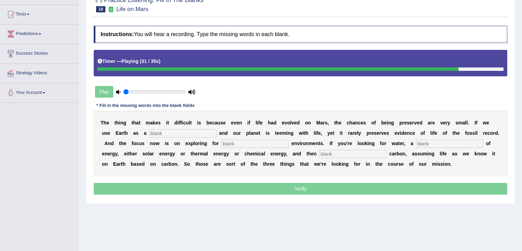
click at [350, 155] on input "text" at bounding box center [352, 154] width 67 height 8
type input "organic"
click at [168, 132] on input "text" at bounding box center [182, 133] width 67 height 8
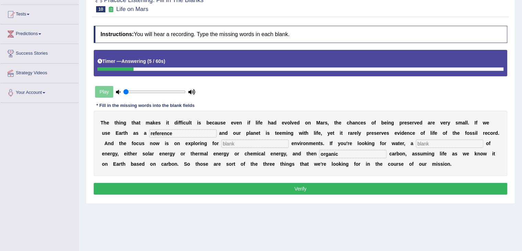
type input "reference"
click at [430, 140] on input "text" at bounding box center [449, 143] width 67 height 8
type input "habitable"
click at [250, 142] on input "text" at bounding box center [255, 143] width 67 height 8
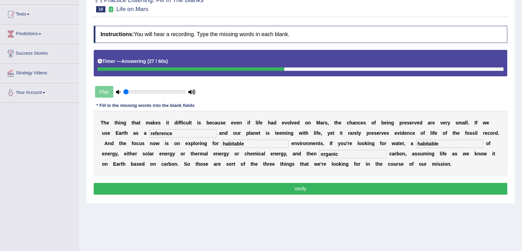
type input "habitable"
click at [446, 143] on input "habitable" at bounding box center [449, 143] width 67 height 8
type input "h"
type input "source"
click at [337, 188] on button "Verify" at bounding box center [301, 189] width 414 height 12
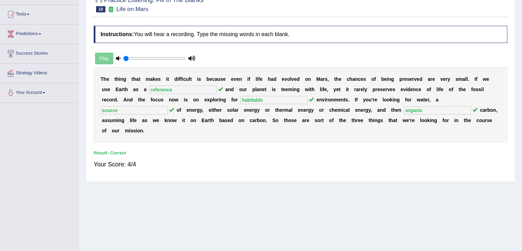
scroll to position [0, 0]
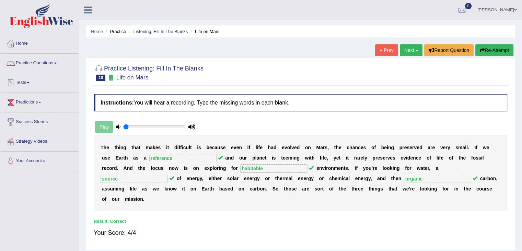
click at [48, 63] on link "Practice Questions" at bounding box center [39, 62] width 78 height 17
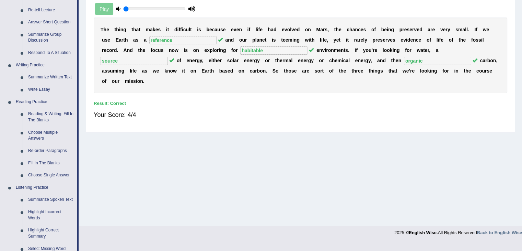
scroll to position [202, 0]
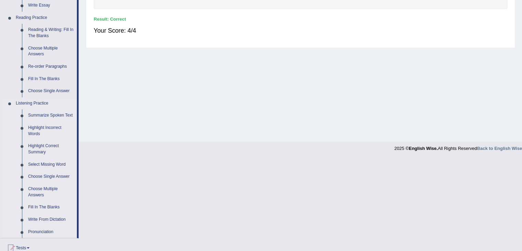
click at [51, 207] on link "Fill In The Blanks" at bounding box center [51, 207] width 52 height 12
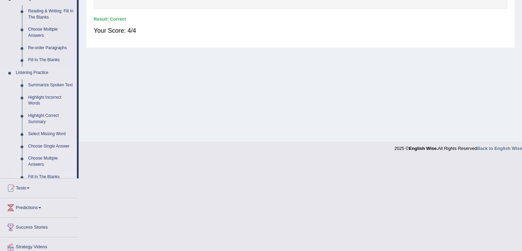
scroll to position [110, 0]
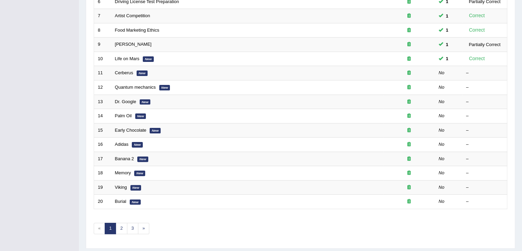
scroll to position [181, 0]
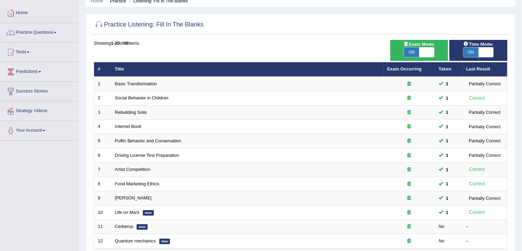
drag, startPoint x: 0, startPoint y: 0, endPoint x: 520, endPoint y: 130, distance: 536.3
click at [520, 130] on html "Toggle navigation Home Practice Questions Speaking Practice Read Aloud Repeat S…" at bounding box center [261, 94] width 522 height 251
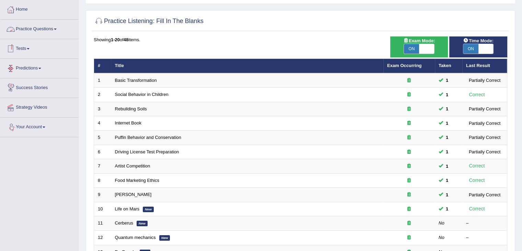
click at [54, 30] on link "Practice Questions" at bounding box center [39, 28] width 78 height 17
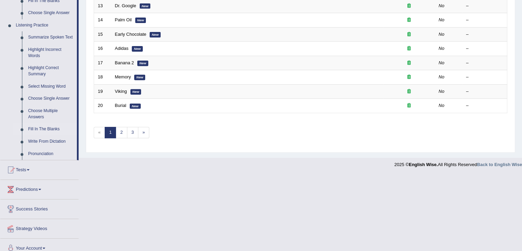
scroll to position [281, 0]
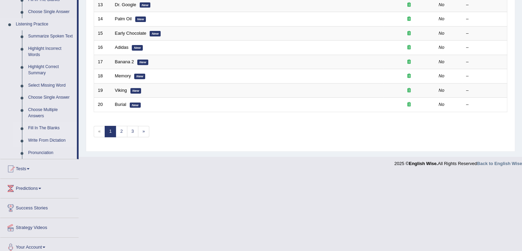
click at [55, 138] on link "Write From Dictation" at bounding box center [51, 140] width 52 height 12
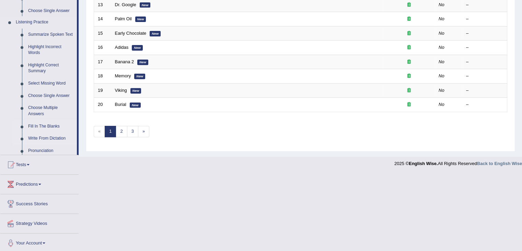
scroll to position [202, 0]
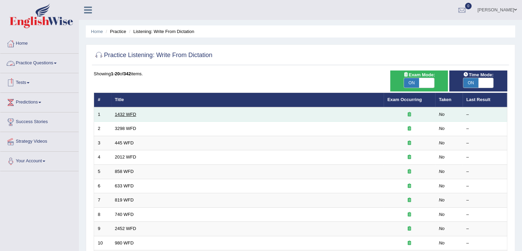
click at [124, 116] on link "1432 WFD" at bounding box center [125, 114] width 21 height 5
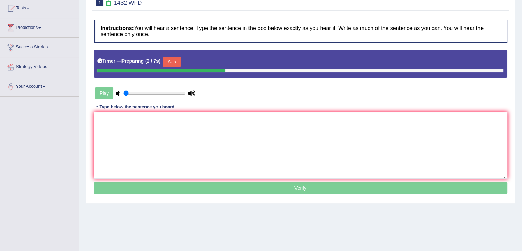
scroll to position [76, 0]
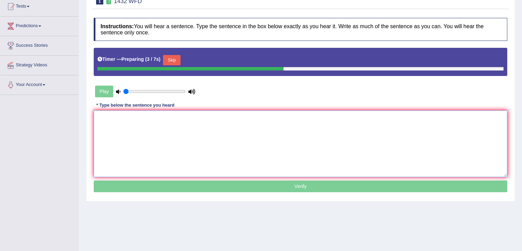
click at [232, 152] on textarea at bounding box center [301, 143] width 414 height 67
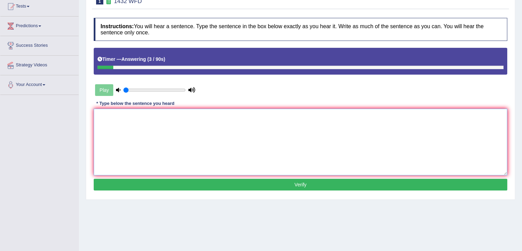
click at [221, 154] on textarea at bounding box center [301, 142] width 414 height 67
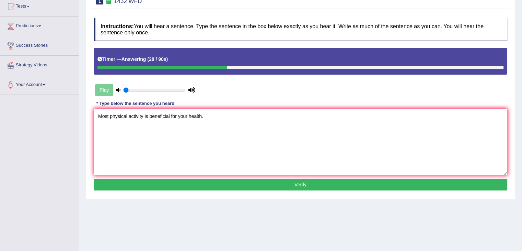
type textarea "Most physical activity is beneficial for your health."
click at [240, 184] on button "Verify" at bounding box center [301, 185] width 414 height 12
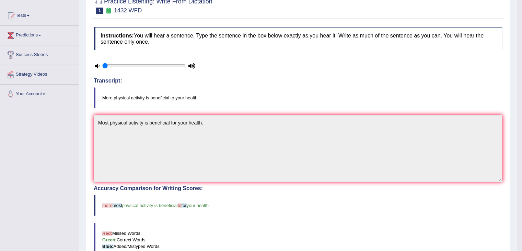
scroll to position [66, 0]
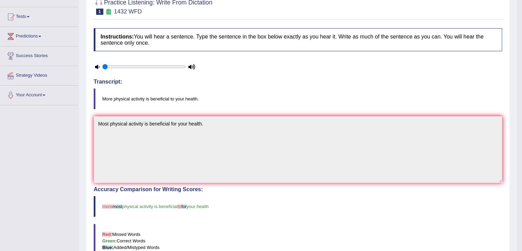
click at [98, 68] on icon at bounding box center [97, 67] width 4 height 4
drag, startPoint x: 126, startPoint y: 68, endPoint x: 72, endPoint y: 64, distance: 54.4
type input "0.05"
click at [102, 64] on input "range" at bounding box center [143, 66] width 83 height 5
click at [97, 65] on icon at bounding box center [97, 67] width 4 height 4
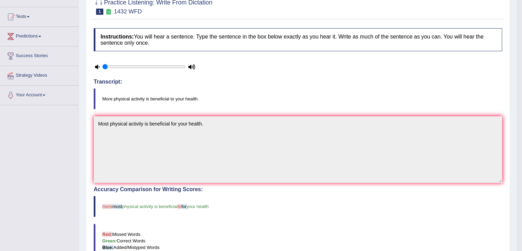
click at [193, 67] on icon at bounding box center [192, 67] width 7 height 4
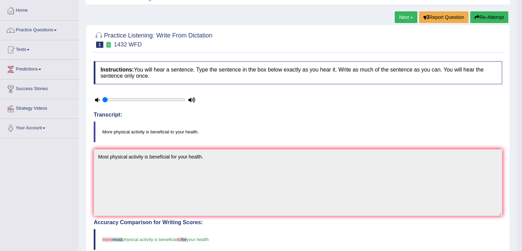
scroll to position [32, 0]
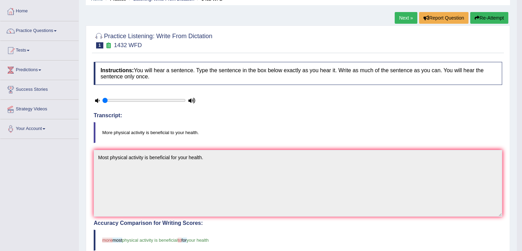
click at [406, 17] on link "Next »" at bounding box center [406, 18] width 23 height 12
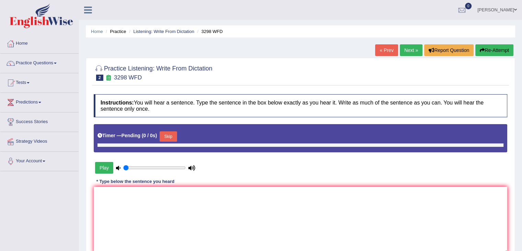
type input "0.05"
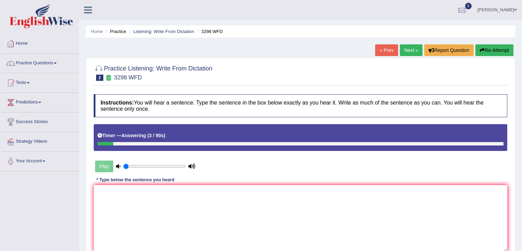
click at [103, 169] on div "Play" at bounding box center [145, 166] width 103 height 17
click at [496, 53] on button "Re-Attempt" at bounding box center [495, 50] width 38 height 12
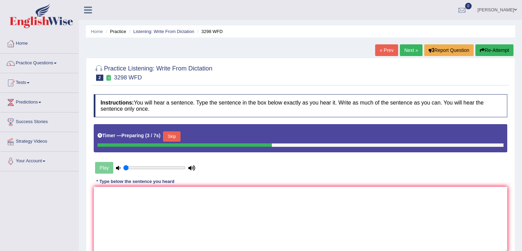
click at [177, 135] on button "Skip" at bounding box center [171, 136] width 17 height 10
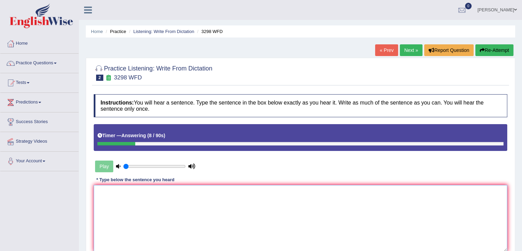
click at [164, 210] on textarea at bounding box center [301, 218] width 414 height 67
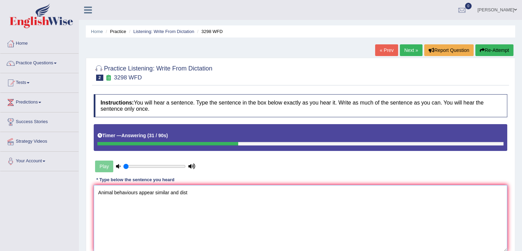
click at [154, 191] on textarea "Animal behaviours appear similar and dist" at bounding box center [301, 218] width 414 height 67
click at [210, 192] on textarea "Animal behaviours appearto contain similar and dist" at bounding box center [301, 218] width 414 height 67
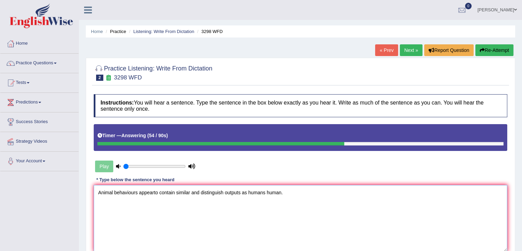
click at [154, 191] on textarea "Animal behaviours appearto contain similar and distinguish outputs as humans hu…" at bounding box center [301, 218] width 414 height 67
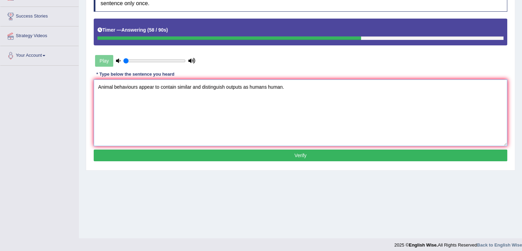
scroll to position [110, 0]
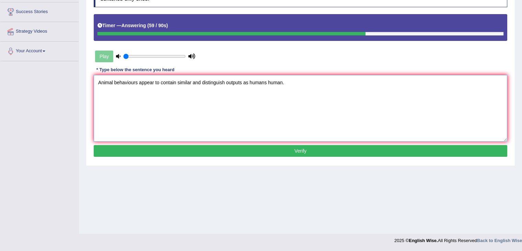
type textarea "Animal behaviours appear to contain similar and distinguish outputs as humans h…"
click at [283, 151] on button "Verify" at bounding box center [301, 151] width 414 height 12
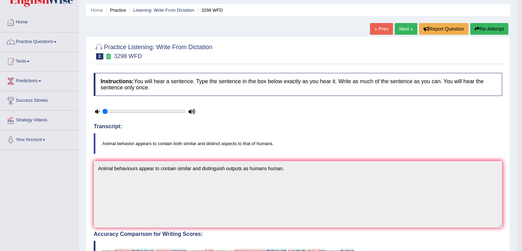
scroll to position [0, 0]
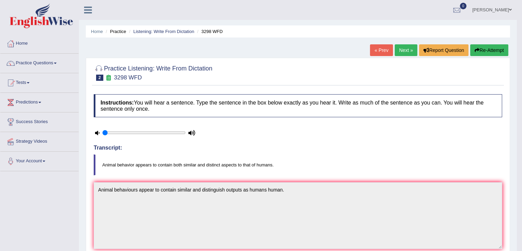
click at [403, 51] on link "Next »" at bounding box center [406, 50] width 23 height 12
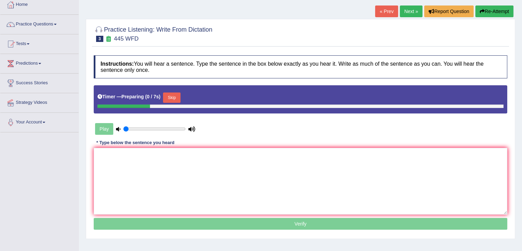
click at [522, 90] on html "Toggle navigation Home Practice Questions Speaking Practice Read Aloud Repeat S…" at bounding box center [261, 86] width 522 height 251
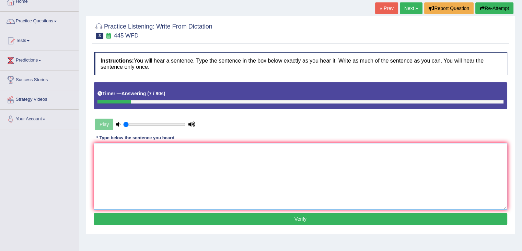
click at [266, 170] on textarea at bounding box center [301, 176] width 414 height 67
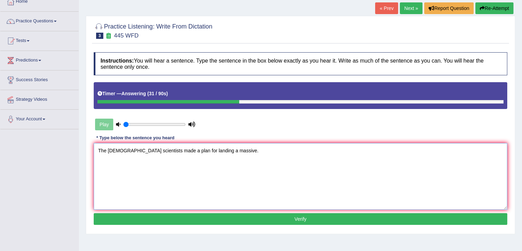
type textarea "The [DEMOGRAPHIC_DATA] scientists made a plan for landing a massive."
click at [261, 215] on button "Verify" at bounding box center [301, 219] width 414 height 12
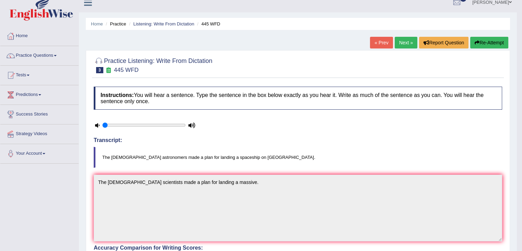
scroll to position [0, 0]
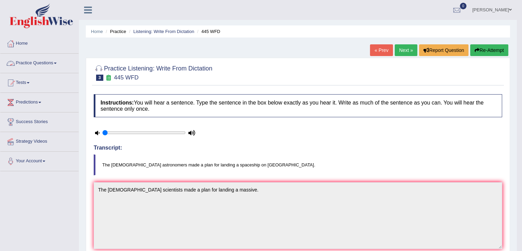
click at [57, 64] on link "Practice Questions" at bounding box center [39, 62] width 78 height 17
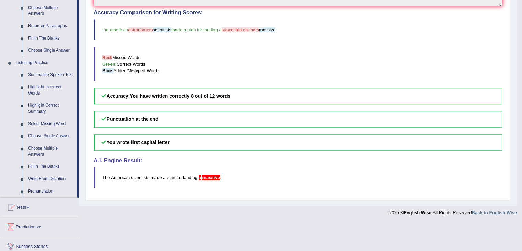
scroll to position [261, 0]
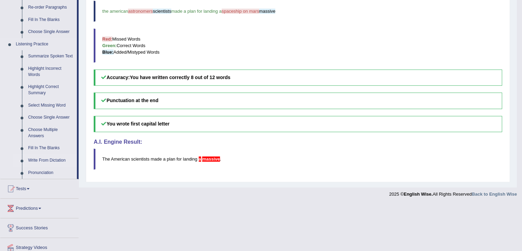
click at [50, 159] on link "Write From Dictation" at bounding box center [51, 160] width 52 height 12
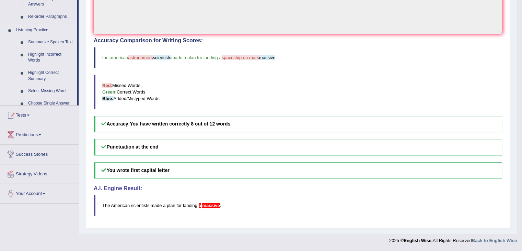
scroll to position [213, 0]
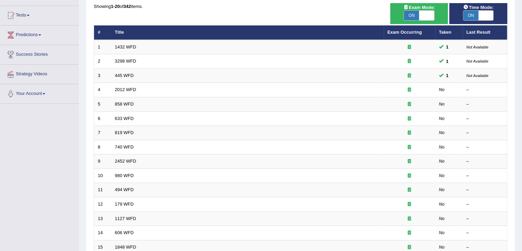
scroll to position [77, 0]
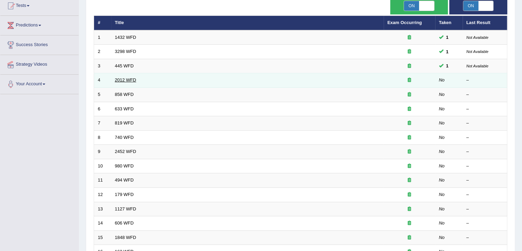
click at [130, 80] on link "2012 WFD" at bounding box center [125, 79] width 21 height 5
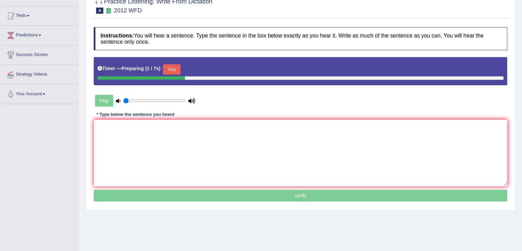
scroll to position [68, 0]
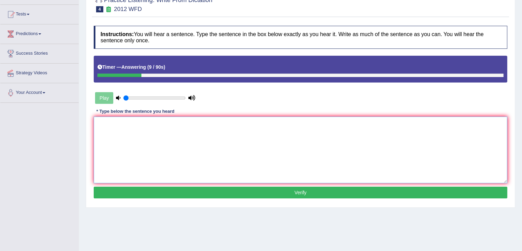
click at [121, 140] on textarea at bounding box center [301, 149] width 414 height 67
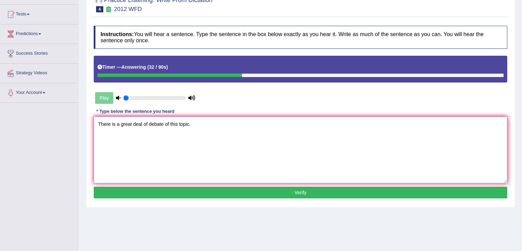
type textarea "There is a great deal of debate of this topic."
click at [203, 193] on button "Verify" at bounding box center [301, 193] width 414 height 12
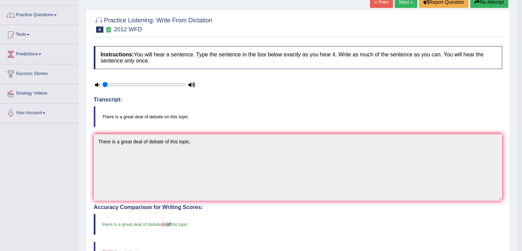
scroll to position [42, 0]
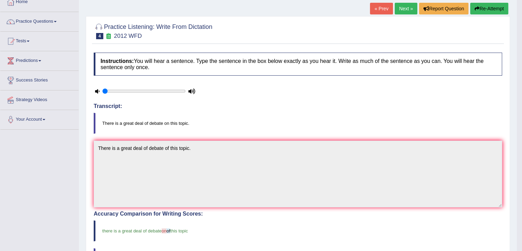
click at [404, 9] on link "Next »" at bounding box center [406, 9] width 23 height 12
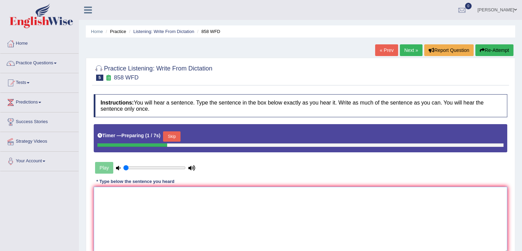
click at [197, 203] on textarea at bounding box center [301, 220] width 414 height 67
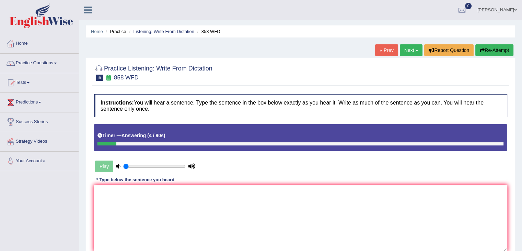
click at [498, 47] on button "Re-Attempt" at bounding box center [495, 50] width 38 height 12
click at [257, 201] on textarea at bounding box center [301, 218] width 414 height 67
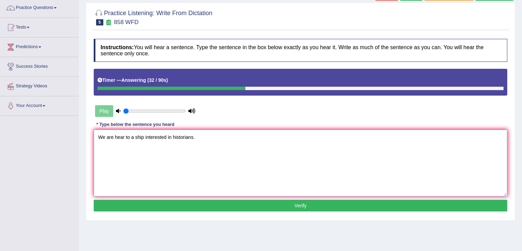
scroll to position [63, 0]
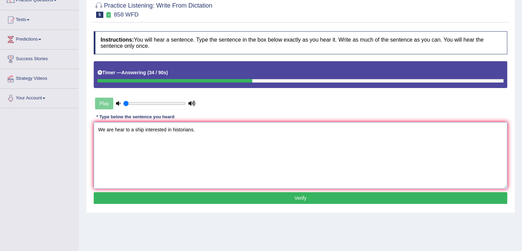
type textarea "We are hear to a ship interested in historians."
click at [252, 198] on button "Verify" at bounding box center [301, 198] width 414 height 12
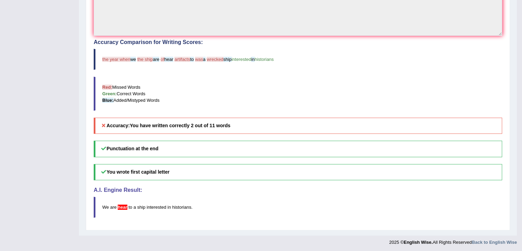
scroll to position [0, 0]
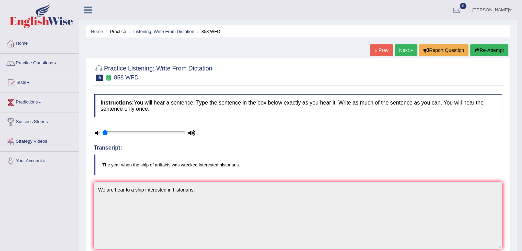
click at [404, 51] on link "Next »" at bounding box center [406, 50] width 23 height 12
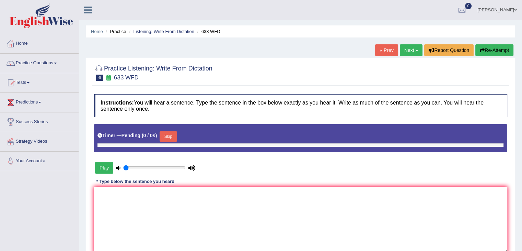
type input "0.05"
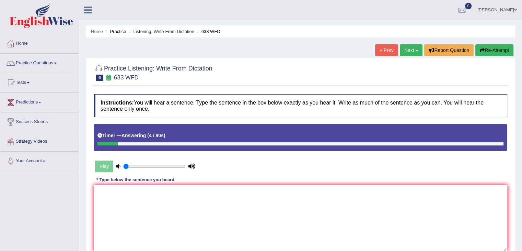
click at [499, 49] on button "Re-Attempt" at bounding box center [495, 50] width 38 height 12
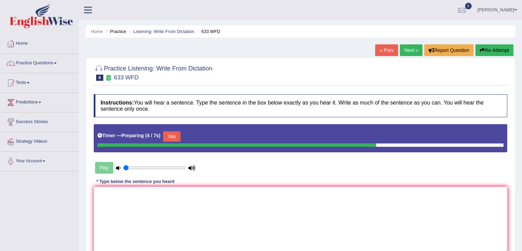
click at [176, 138] on button "Skip" at bounding box center [171, 136] width 17 height 10
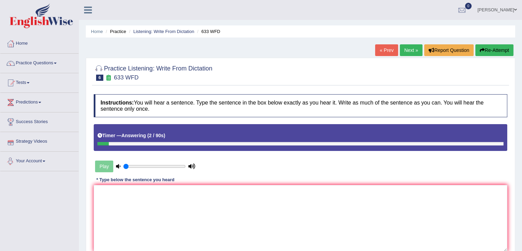
click at [26, 142] on link "Strategy Videos" at bounding box center [39, 140] width 78 height 17
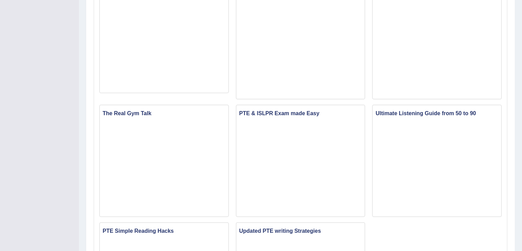
scroll to position [343, 0]
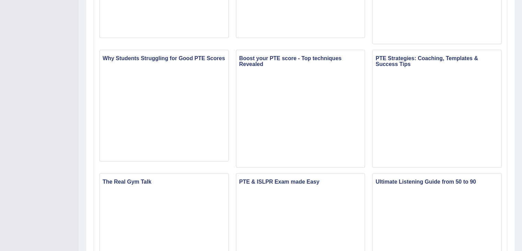
drag, startPoint x: 527, startPoint y: 79, endPoint x: 525, endPoint y: 171, distance: 92.4
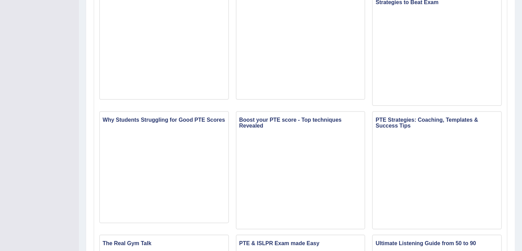
scroll to position [225, 0]
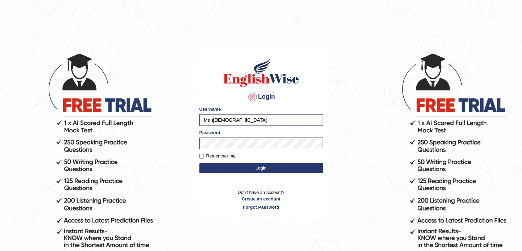
click at [247, 170] on button "Login" at bounding box center [262, 168] width 124 height 10
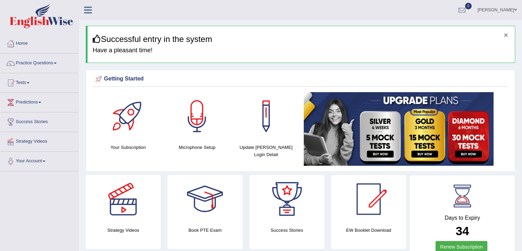
click at [506, 34] on button "×" at bounding box center [506, 34] width 4 height 7
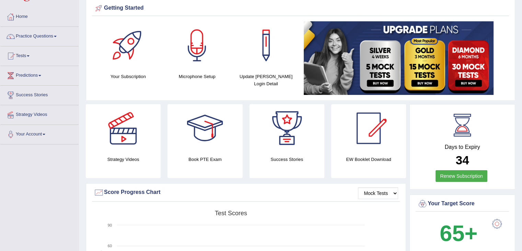
scroll to position [26, 0]
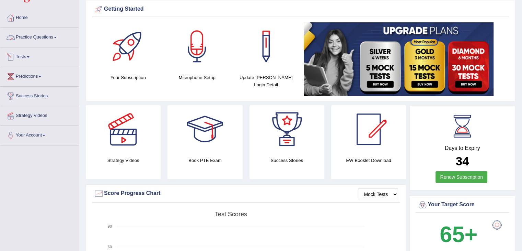
click at [48, 34] on link "Practice Questions" at bounding box center [39, 36] width 78 height 17
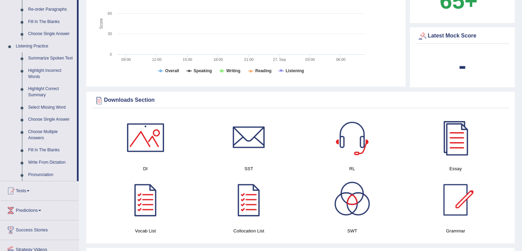
scroll to position [267, 0]
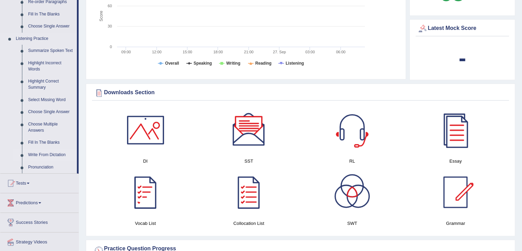
click at [56, 152] on link "Write From Dictation" at bounding box center [51, 155] width 52 height 12
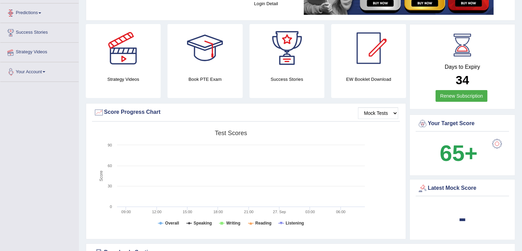
scroll to position [80, 0]
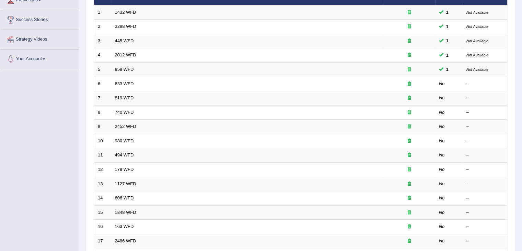
scroll to position [103, 0]
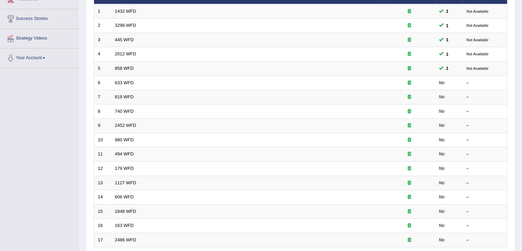
click at [522, 73] on html "Toggle navigation Home Practice Questions Speaking Practice Read Aloud Repeat S…" at bounding box center [261, 22] width 522 height 251
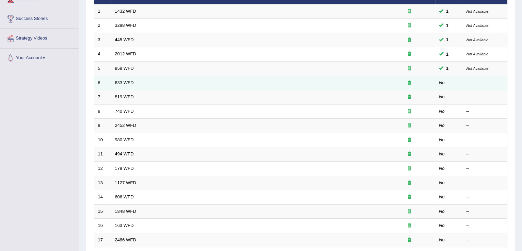
click at [113, 81] on td "633 WFD" at bounding box center [247, 83] width 273 height 14
click at [124, 80] on link "633 WFD" at bounding box center [124, 82] width 19 height 5
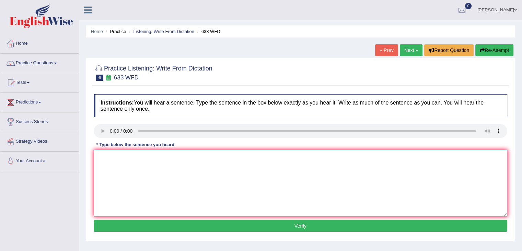
click at [154, 198] on textarea at bounding box center [301, 183] width 414 height 67
click at [118, 170] on textarea at bounding box center [301, 183] width 414 height 67
type textarea "Research show that the excercise make us feel better."
click at [250, 228] on button "Verify" at bounding box center [301, 226] width 414 height 12
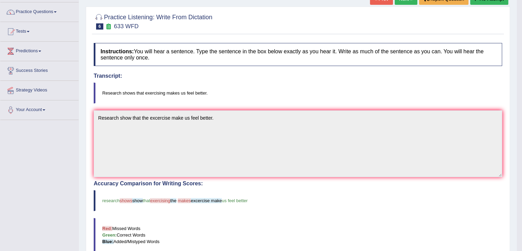
scroll to position [32, 0]
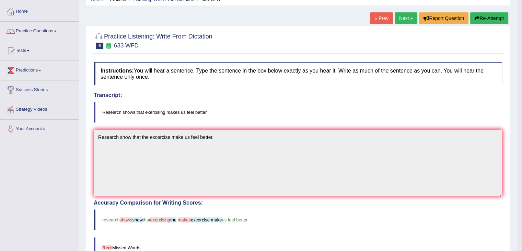
click at [407, 15] on link "Next »" at bounding box center [406, 18] width 23 height 12
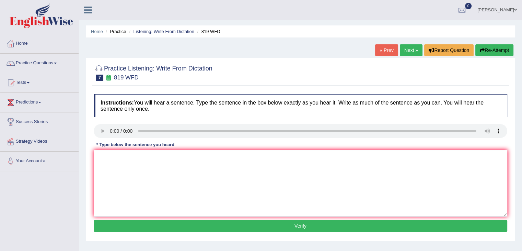
scroll to position [38, 0]
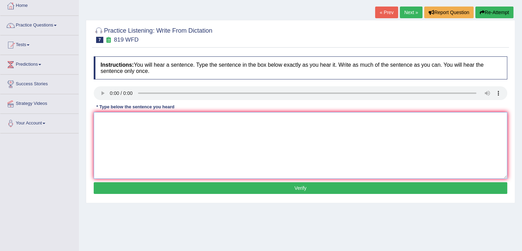
click at [110, 124] on textarea at bounding box center [301, 145] width 414 height 67
click at [136, 118] on textarea "Plants are able to growing" at bounding box center [301, 145] width 414 height 67
click at [179, 117] on textarea "Plants are able to continue growing" at bounding box center [301, 145] width 414 height 67
type textarea "Plants are able to continue growing throughout the life."
click at [293, 187] on button "Verify" at bounding box center [301, 188] width 414 height 12
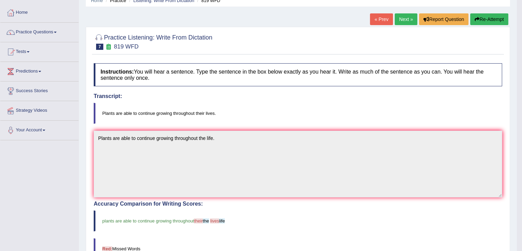
scroll to position [2, 0]
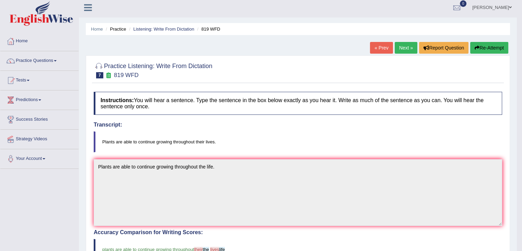
click at [405, 47] on link "Next »" at bounding box center [406, 48] width 23 height 12
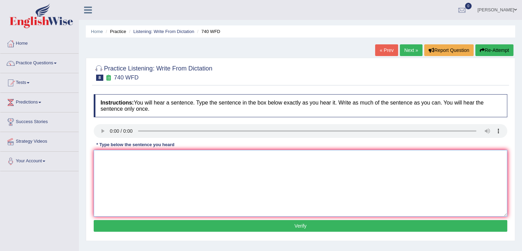
click at [186, 181] on textarea at bounding box center [301, 183] width 414 height 67
click at [124, 165] on textarea at bounding box center [301, 183] width 414 height 67
click at [169, 157] on textarea "A series of the observation is carred out the classroom." at bounding box center [301, 183] width 414 height 67
click at [228, 158] on textarea "A series of the observation is carried out the classroom." at bounding box center [301, 183] width 414 height 67
type textarea "A series of the observation is carried out the classroom."
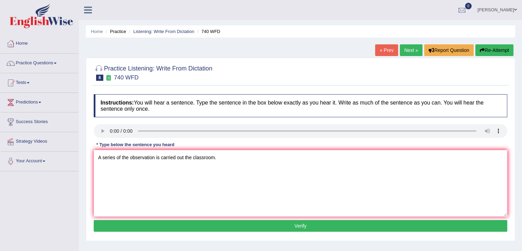
click at [317, 228] on button "Verify" at bounding box center [301, 226] width 414 height 12
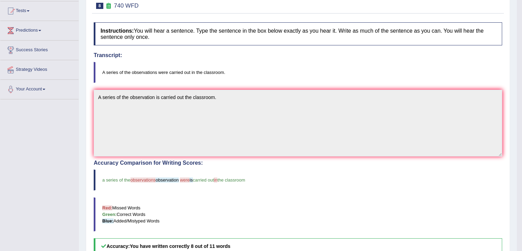
drag, startPoint x: 527, startPoint y: 108, endPoint x: 527, endPoint y: 147, distance: 39.2
click at [522, 147] on html "Toggle navigation Home Practice Questions Speaking Practice Read Aloud Repeat S…" at bounding box center [261, 53] width 522 height 251
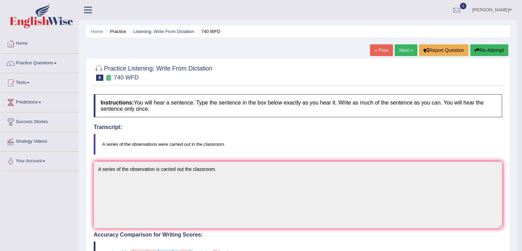
click at [406, 50] on link "Next »" at bounding box center [406, 50] width 23 height 12
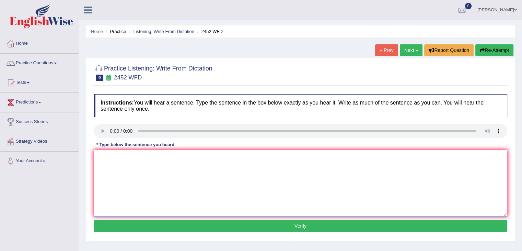
click at [127, 173] on textarea at bounding box center [301, 183] width 414 height 67
click at [106, 155] on textarea "It is debate about the value of knowledge." at bounding box center [301, 183] width 414 height 67
click at [205, 160] on textarea "It is a debate about the value of knowledge." at bounding box center [301, 183] width 414 height 67
type textarea "It is a debate about the value of knowledge."
click at [259, 228] on button "Verify" at bounding box center [301, 226] width 414 height 12
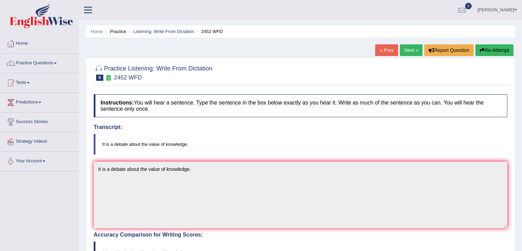
drag, startPoint x: 527, startPoint y: 78, endPoint x: 527, endPoint y: 70, distance: 7.9
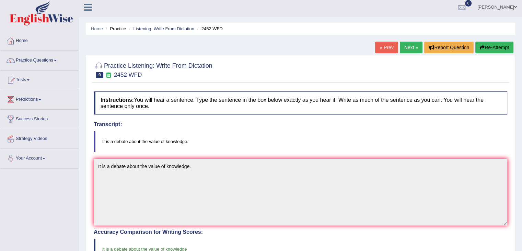
scroll to position [2, 0]
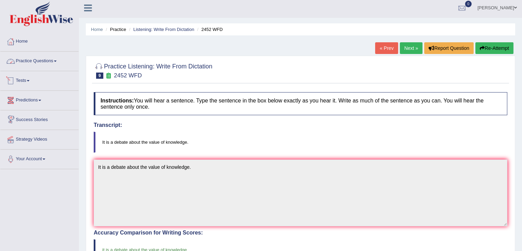
click at [50, 61] on link "Practice Questions" at bounding box center [39, 60] width 78 height 17
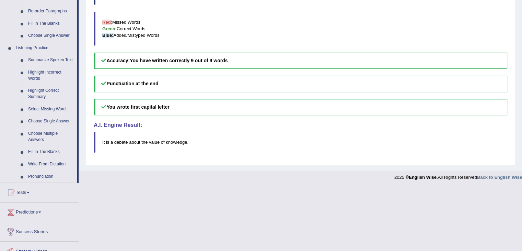
scroll to position [257, 0]
click at [56, 160] on link "Write From Dictation" at bounding box center [51, 164] width 52 height 12
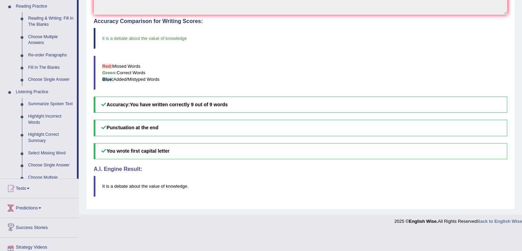
scroll to position [192, 0]
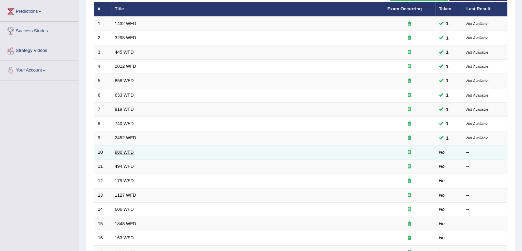
click at [127, 150] on link "980 WFD" at bounding box center [124, 151] width 19 height 5
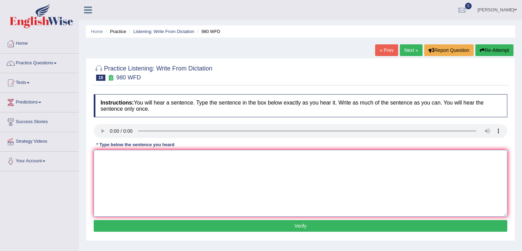
click at [110, 170] on textarea at bounding box center [301, 183] width 414 height 67
click at [99, 179] on textarea at bounding box center [301, 183] width 414 height 67
type textarea "Your idea is debate and discussed in seminar and tutorials."
click at [175, 228] on button "Verify" at bounding box center [301, 226] width 414 height 12
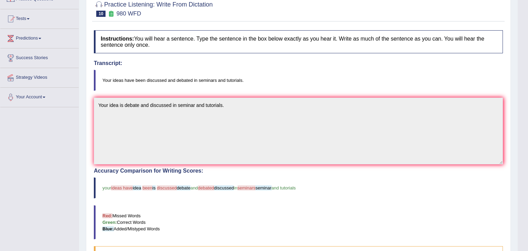
drag, startPoint x: 527, startPoint y: 63, endPoint x: 527, endPoint y: 114, distance: 51.2
click at [522, 114] on html "Toggle navigation Home Practice Questions Speaking Practice Read Aloud Repeat S…" at bounding box center [264, 61] width 528 height 251
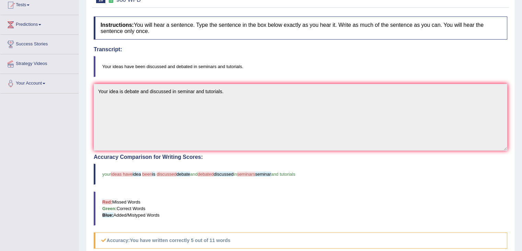
drag, startPoint x: 527, startPoint y: 114, endPoint x: 527, endPoint y: 120, distance: 6.2
click at [522, 120] on html "Toggle navigation Home Practice Questions Speaking Practice Read Aloud Repeat S…" at bounding box center [261, 47] width 522 height 251
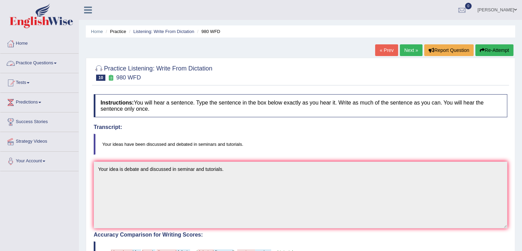
click at [52, 65] on link "Practice Questions" at bounding box center [39, 62] width 78 height 17
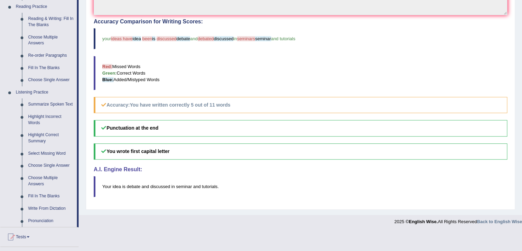
scroll to position [215, 0]
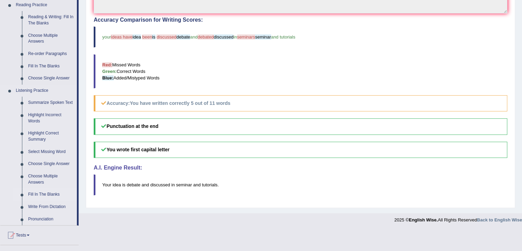
click at [56, 192] on link "Fill In The Blanks" at bounding box center [51, 194] width 52 height 12
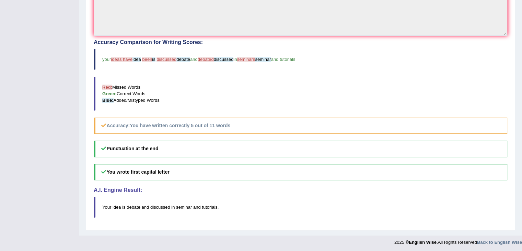
scroll to position [110, 0]
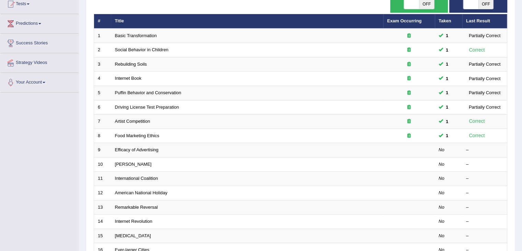
scroll to position [85, 0]
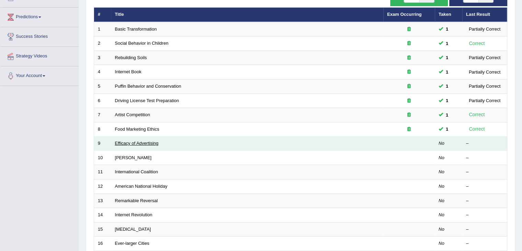
click at [127, 143] on link "Efficacy of Advertising" at bounding box center [137, 142] width 44 height 5
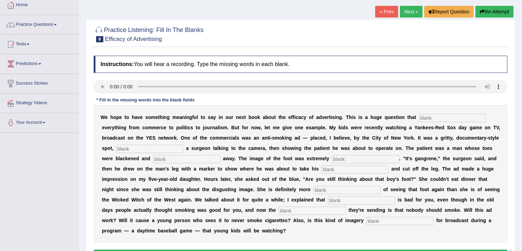
scroll to position [39, 0]
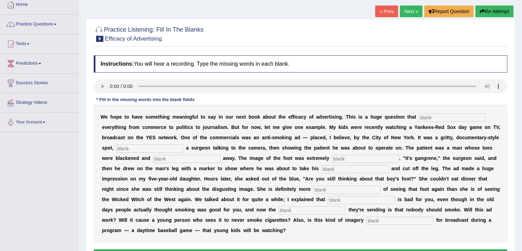
click at [364, 155] on input "text" at bounding box center [365, 159] width 67 height 8
type input "disgusting"
click at [345, 186] on input "text" at bounding box center [347, 189] width 67 height 8
type input "scared"
click at [348, 198] on input "text" at bounding box center [361, 200] width 67 height 8
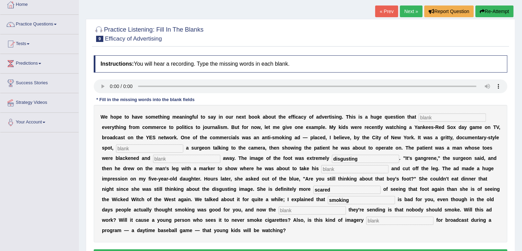
type input "smoking"
click at [313, 209] on input "text" at bounding box center [312, 210] width 67 height 8
type input "message"
click at [374, 222] on input "text" at bounding box center [400, 220] width 67 height 8
type input "appropriate"
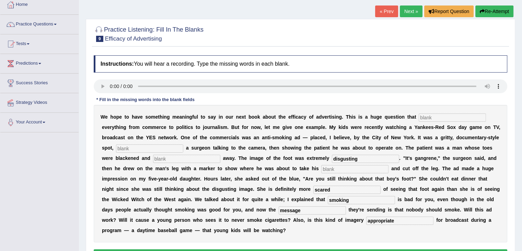
click at [168, 150] on input "text" at bounding box center [149, 148] width 67 height 8
click at [440, 117] on input "text" at bounding box center [452, 117] width 67 height 8
type input "impact"
click at [165, 144] on input "text" at bounding box center [149, 148] width 67 height 8
type input "featuring"
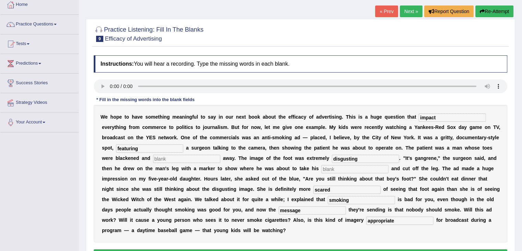
click at [182, 156] on input "text" at bounding box center [186, 159] width 67 height 8
type input "writing"
click at [340, 169] on input "text" at bounding box center [355, 169] width 67 height 8
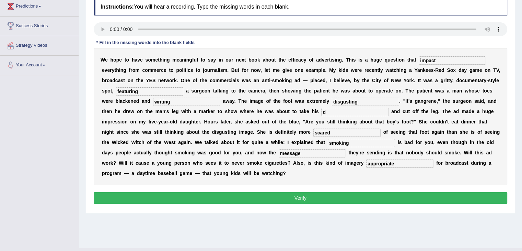
scroll to position [110, 0]
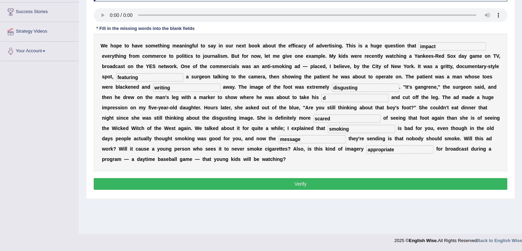
type input "d"
click at [323, 184] on button "Verify" at bounding box center [301, 184] width 414 height 12
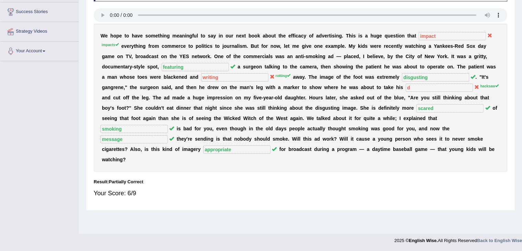
scroll to position [0, 0]
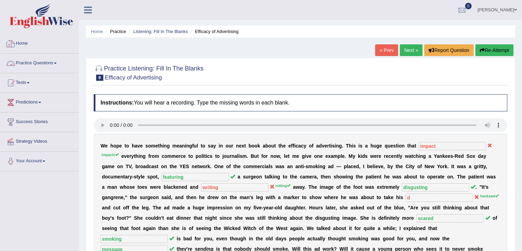
click at [21, 43] on link "Home" at bounding box center [39, 42] width 78 height 17
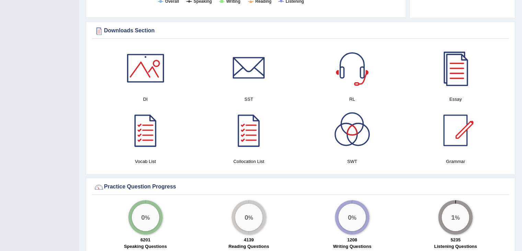
scroll to position [351, 0]
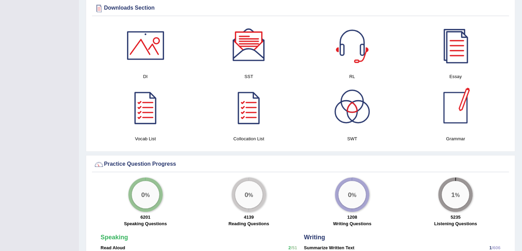
click at [254, 64] on div at bounding box center [249, 45] width 48 height 48
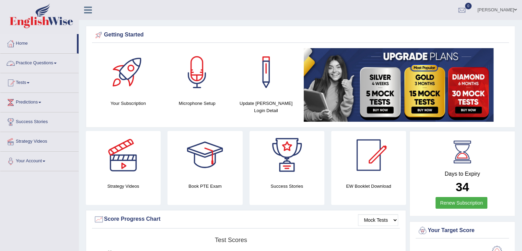
click at [40, 65] on link "Practice Questions" at bounding box center [39, 62] width 78 height 17
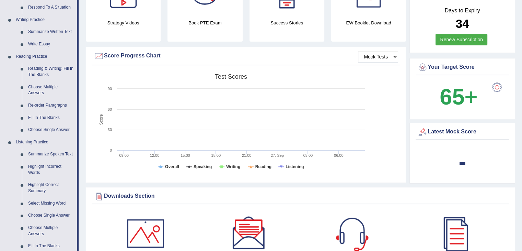
scroll to position [170, 0]
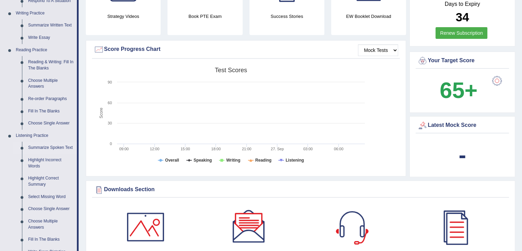
click at [56, 145] on link "Summarize Spoken Text" at bounding box center [51, 148] width 52 height 12
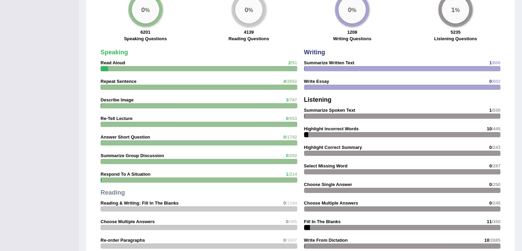
scroll to position [536, 0]
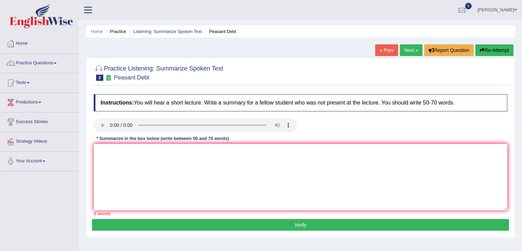
click at [43, 60] on link "Practice Questions" at bounding box center [39, 62] width 78 height 17
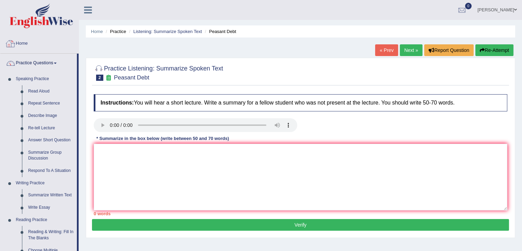
click at [24, 41] on link "Home" at bounding box center [39, 42] width 78 height 17
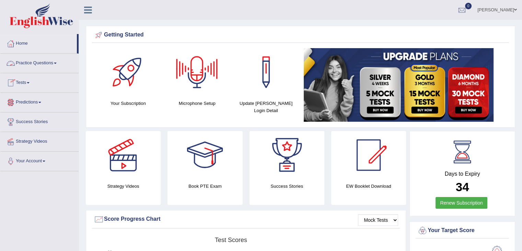
click at [41, 61] on link "Practice Questions" at bounding box center [39, 62] width 78 height 17
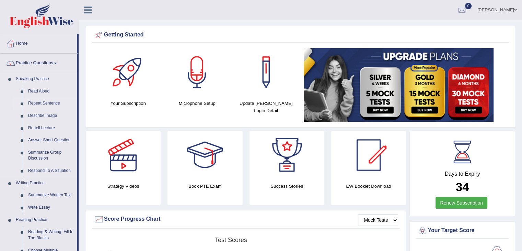
click at [54, 105] on link "Repeat Sentence" at bounding box center [51, 103] width 52 height 12
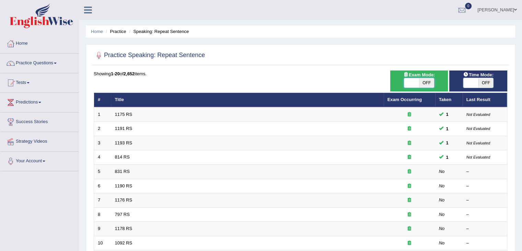
click at [417, 80] on span at bounding box center [411, 83] width 15 height 10
click at [483, 81] on span "OFF" at bounding box center [486, 83] width 15 height 10
checkbox input "true"
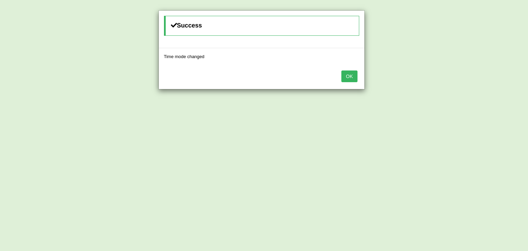
click at [352, 80] on button "OK" at bounding box center [349, 76] width 16 height 12
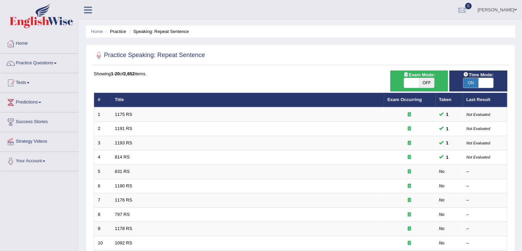
click at [433, 82] on span "OFF" at bounding box center [426, 83] width 15 height 10
checkbox input "true"
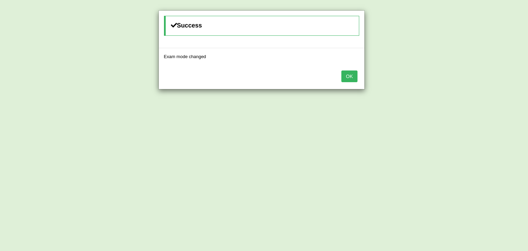
click at [348, 79] on button "OK" at bounding box center [349, 76] width 16 height 12
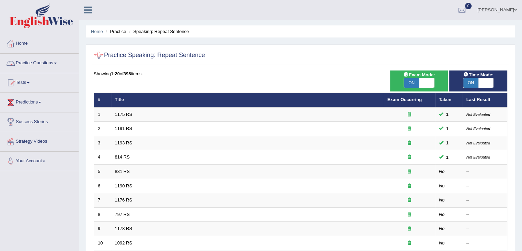
click at [56, 62] on link "Practice Questions" at bounding box center [39, 62] width 78 height 17
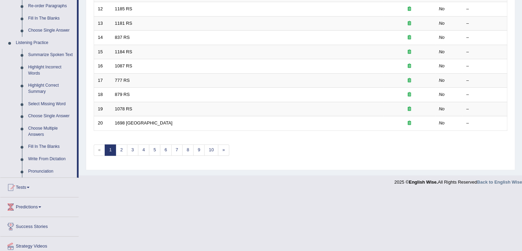
scroll to position [263, 0]
click at [55, 54] on link "Summarize Spoken Text" at bounding box center [51, 54] width 52 height 12
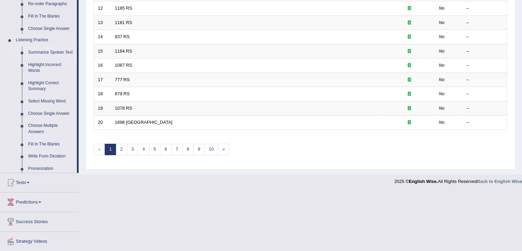
scroll to position [202, 0]
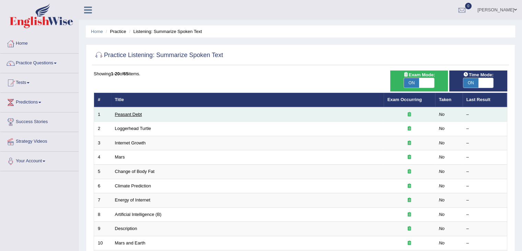
click at [135, 112] on link "Peasant Debt" at bounding box center [128, 114] width 27 height 5
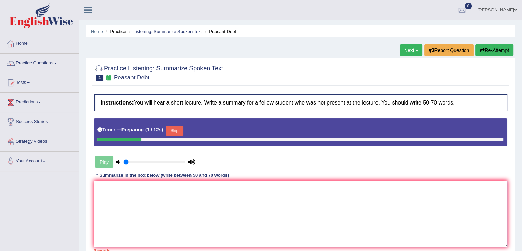
click at [159, 206] on textarea at bounding box center [301, 213] width 414 height 67
click at [176, 128] on button "Skip" at bounding box center [174, 130] width 17 height 10
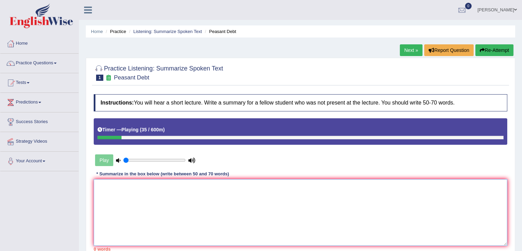
click at [321, 193] on textarea at bounding box center [301, 212] width 414 height 67
click at [492, 47] on button "Re-Attempt" at bounding box center [495, 50] width 38 height 12
click at [137, 159] on input "range" at bounding box center [154, 159] width 63 height 5
click at [143, 159] on input "range" at bounding box center [154, 159] width 63 height 5
click at [146, 159] on input "range" at bounding box center [154, 159] width 63 height 5
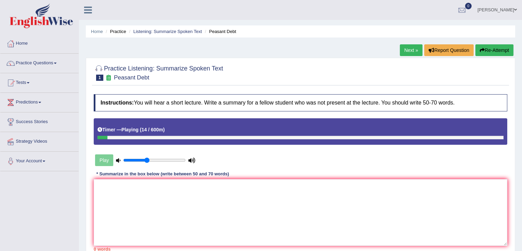
click at [148, 159] on input "range" at bounding box center [154, 159] width 63 height 5
type input "0.45"
click at [151, 159] on input "range" at bounding box center [154, 159] width 63 height 5
click at [492, 55] on button "Re-Attempt" at bounding box center [495, 50] width 38 height 12
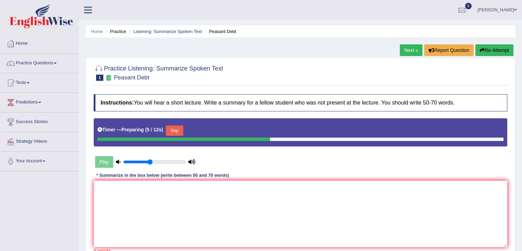
click at [178, 128] on button "Skip" at bounding box center [174, 130] width 17 height 10
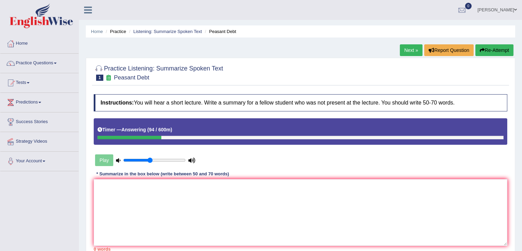
click at [178, 128] on div "Timer — Answering ( 94 / 600m )" at bounding box center [301, 130] width 406 height 12
click at [152, 218] on textarea at bounding box center [301, 212] width 414 height 67
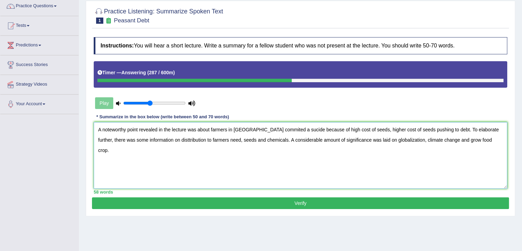
scroll to position [67, 0]
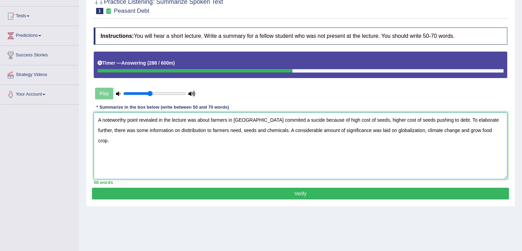
type textarea "A noteworthy point revealed in the lecture was about farmers in [GEOGRAPHIC_DAT…"
click at [286, 190] on button "Verify" at bounding box center [300, 194] width 417 height 12
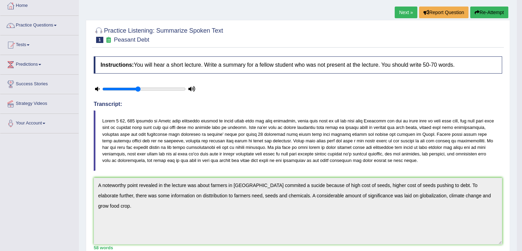
scroll to position [37, 0]
